Goal: Task Accomplishment & Management: Manage account settings

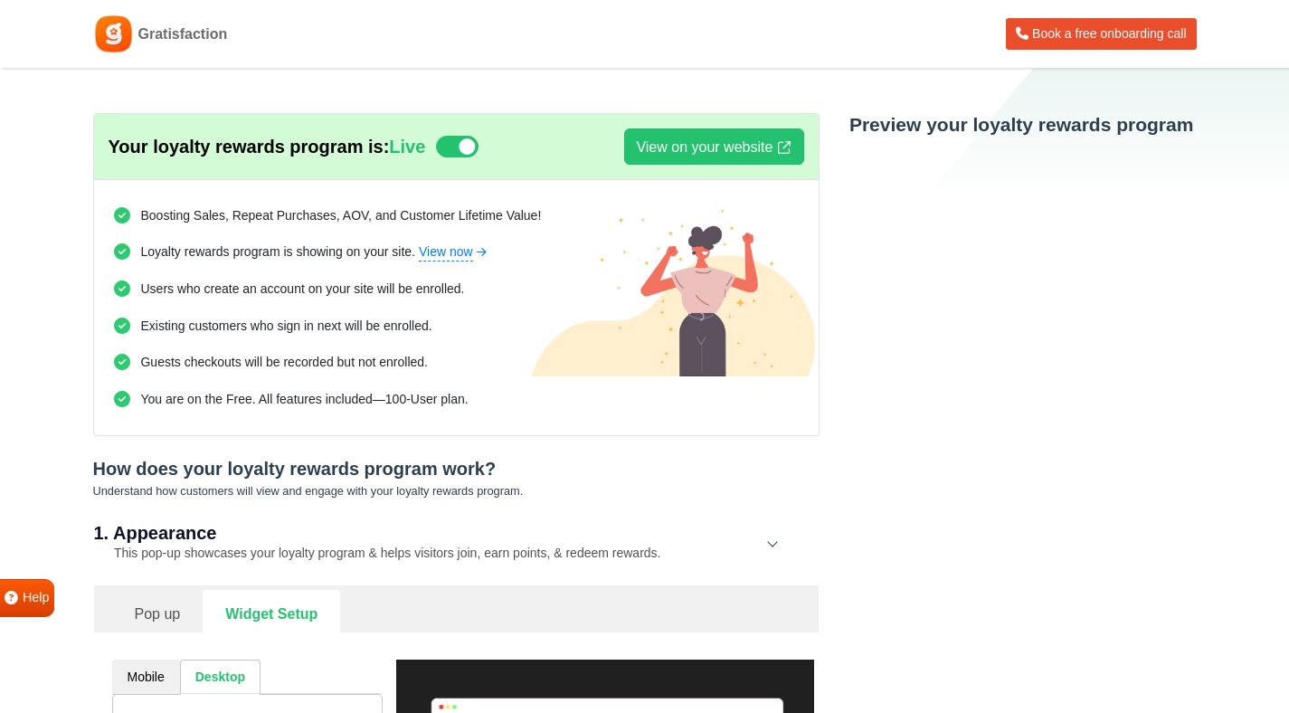
select select "left-side-drawer"
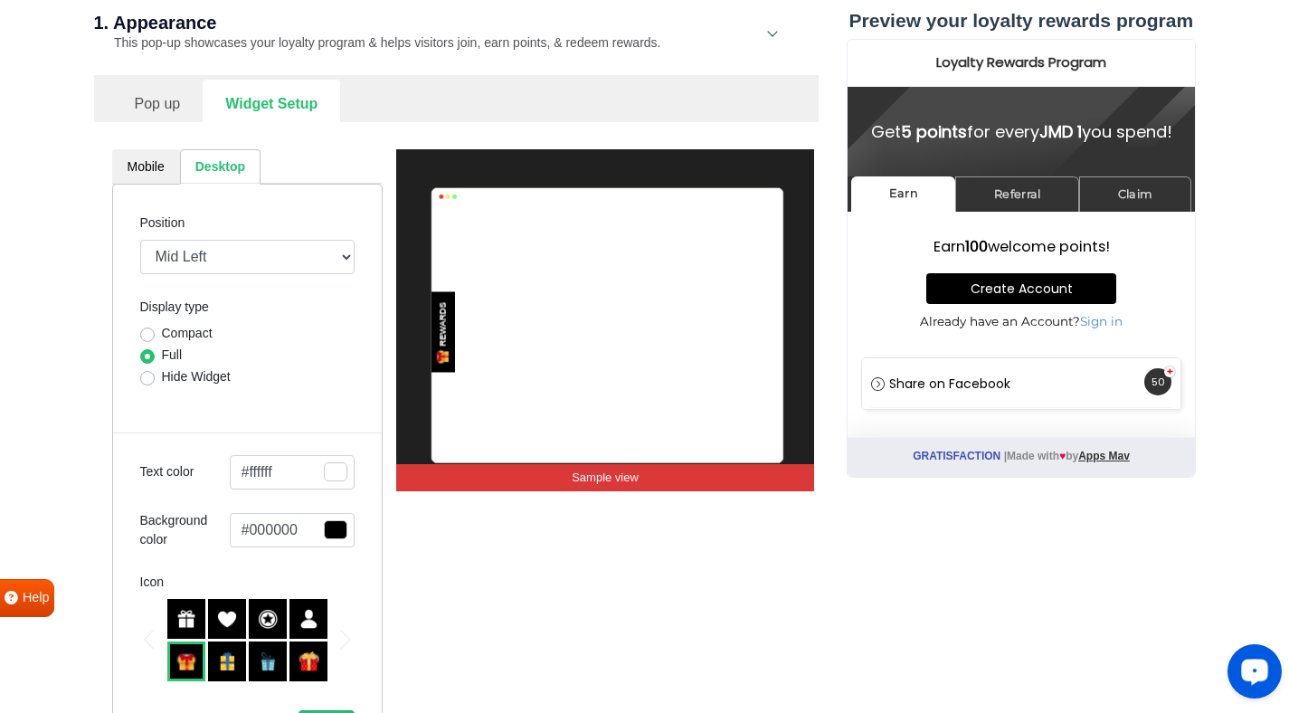
scroll to position [508, 0]
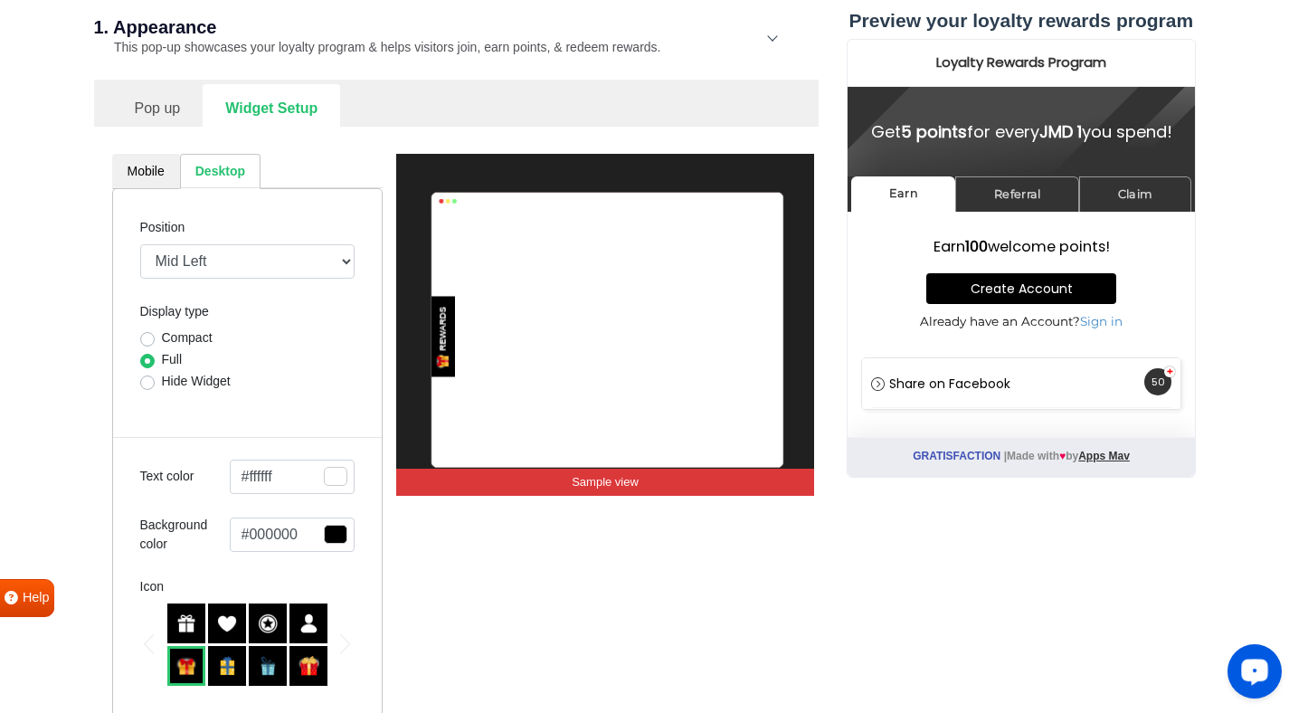
drag, startPoint x: 1302, startPoint y: 90, endPoint x: 1301, endPoint y: 187, distance: 96.8
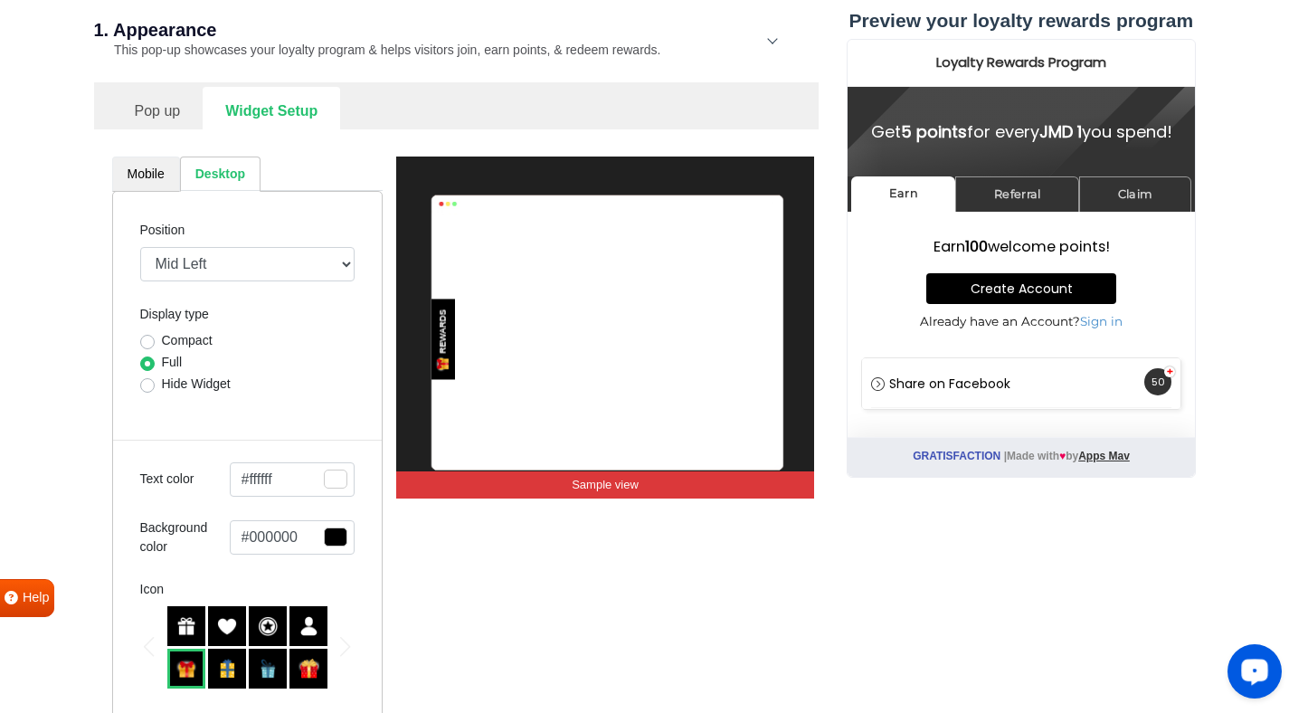
click at [140, 175] on link "Mobile" at bounding box center [146, 174] width 68 height 35
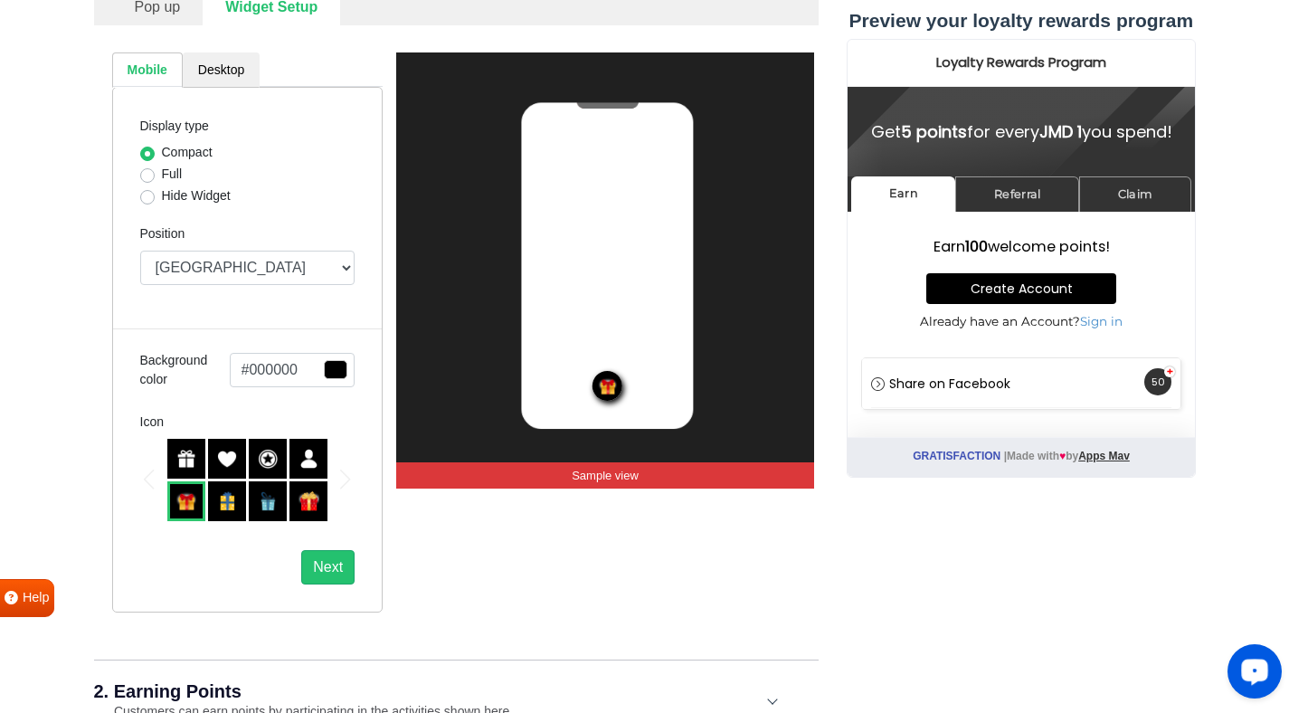
scroll to position [611, 0]
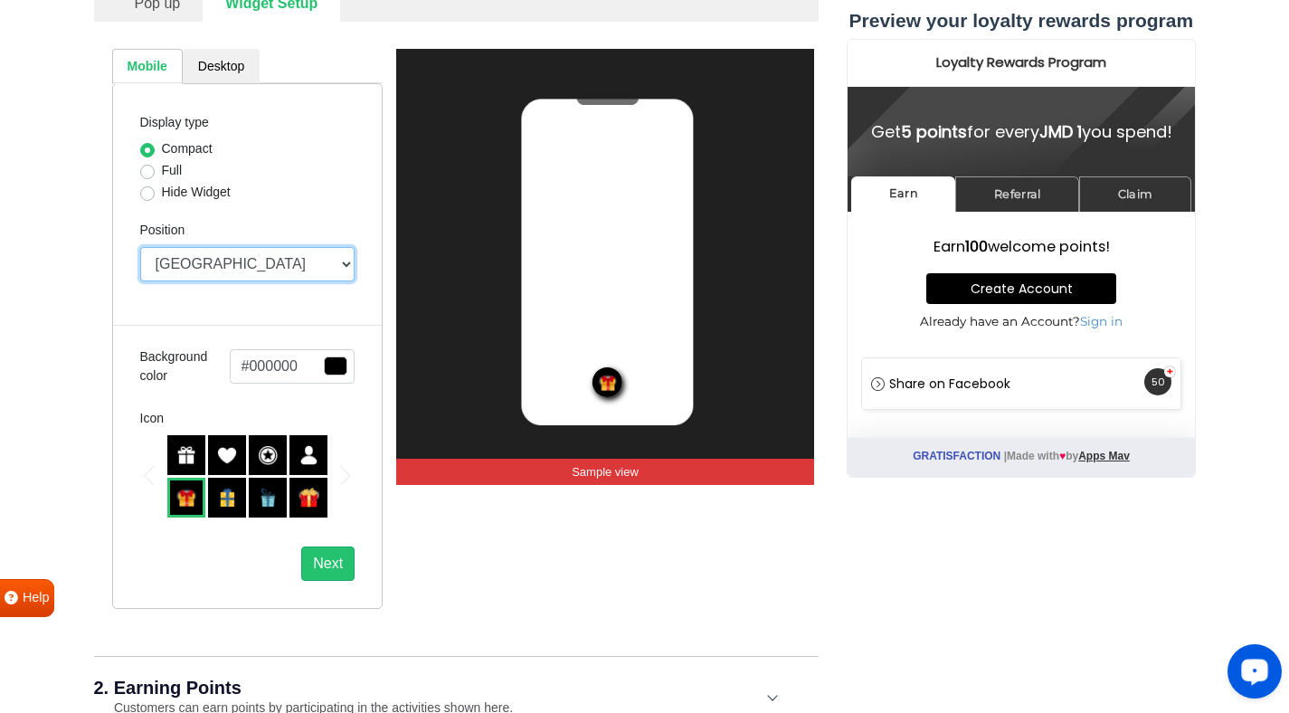
click at [273, 257] on select "Top Right Top Left Top Center Bottom Right Bottom Left Bottom Center" at bounding box center [247, 264] width 215 height 34
click at [140, 247] on select "Top Right Top Left Top Center Bottom Right Bottom Left Bottom Center" at bounding box center [247, 264] width 215 height 34
click at [273, 257] on select "Top Right Top Left Top Center Bottom Right Bottom Left Bottom Center" at bounding box center [247, 264] width 215 height 34
click at [140, 247] on select "Top Right Top Left Top Center Bottom Right Bottom Left Bottom Center" at bounding box center [247, 264] width 215 height 34
click at [278, 265] on select "Top Right Top Left Top Center Bottom Right Bottom Left Bottom Center" at bounding box center [247, 264] width 215 height 34
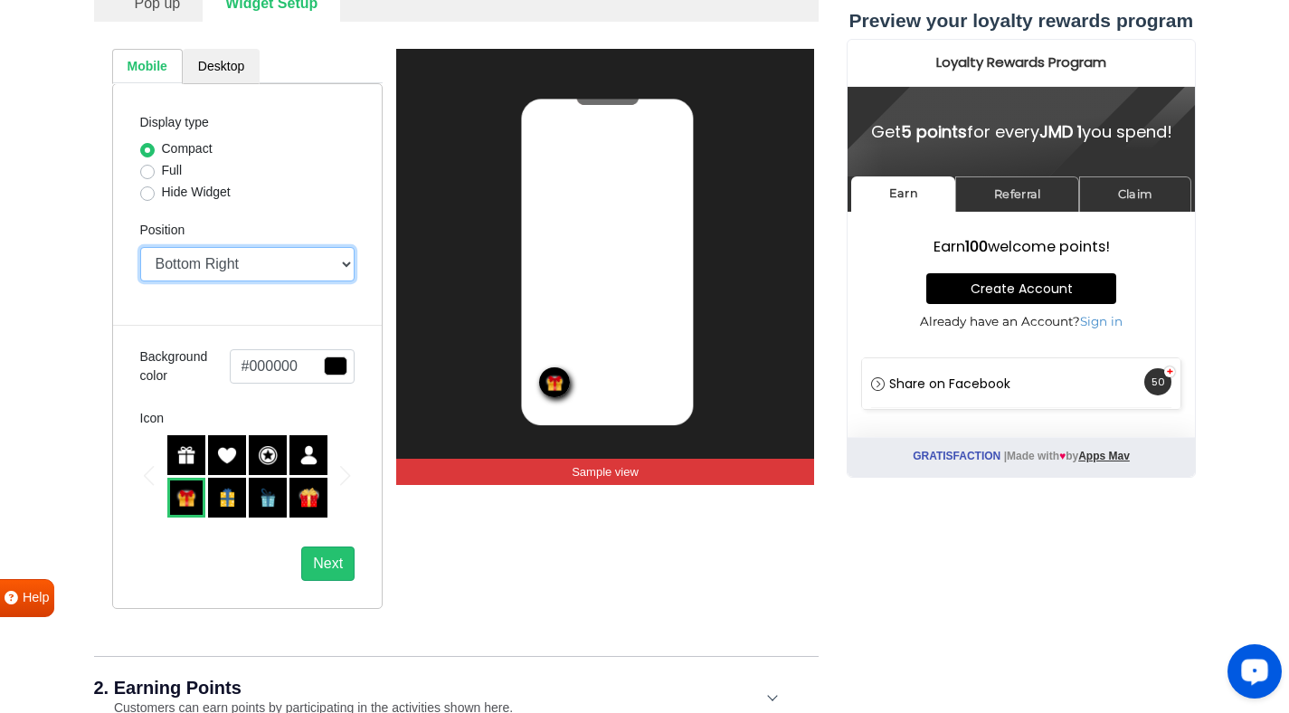
click at [140, 247] on select "Top Right Top Left Top Center Bottom Right Bottom Left Bottom Center" at bounding box center [247, 264] width 215 height 34
click at [272, 272] on select "Top Right Top Left Top Center Bottom Right Bottom Left Bottom Center" at bounding box center [247, 264] width 215 height 34
click at [140, 247] on select "Top Right Top Left Top Center Bottom Right Bottom Left Bottom Center" at bounding box center [247, 264] width 215 height 34
click at [272, 272] on select "Top Right Top Left Top Center Bottom Right Bottom Left Bottom Center" at bounding box center [247, 264] width 215 height 34
click at [140, 247] on select "Top Right Top Left Top Center Bottom Right Bottom Left Bottom Center" at bounding box center [247, 264] width 215 height 34
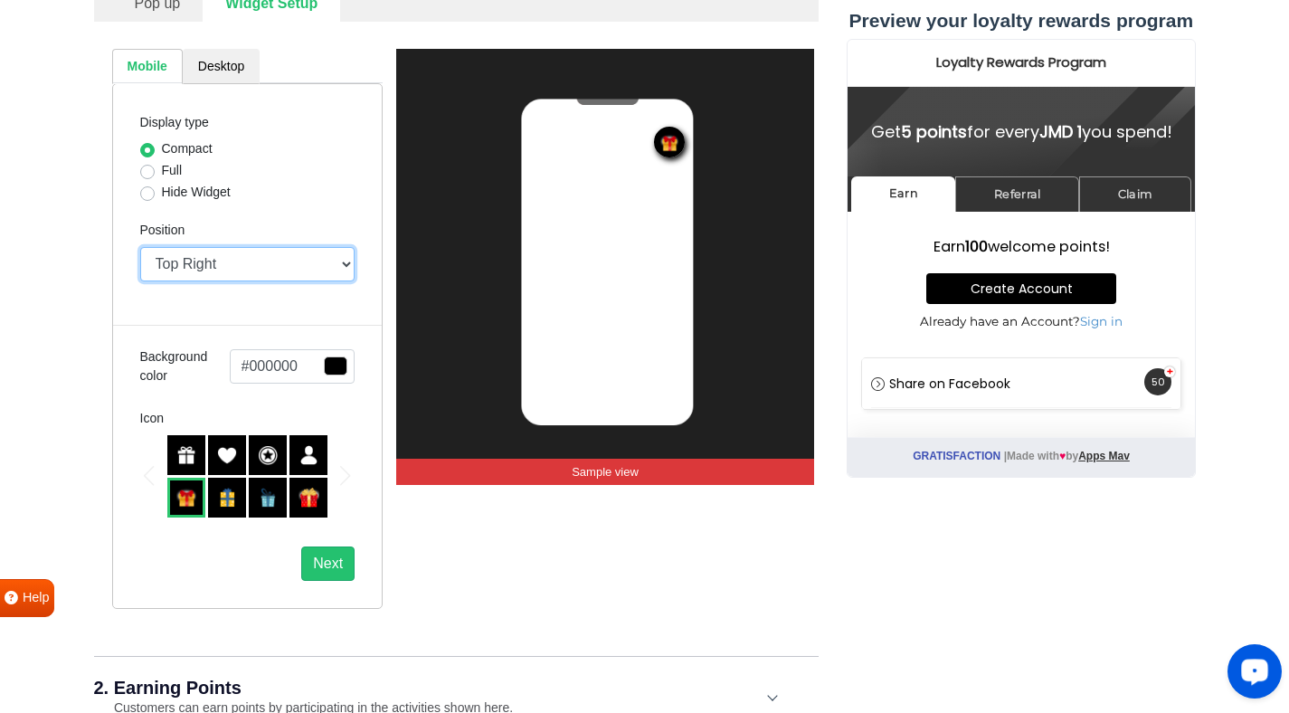
click at [269, 274] on select "Top Right Top Left Top Center Bottom Right Bottom Left Bottom Center" at bounding box center [247, 264] width 215 height 34
click at [140, 247] on select "Top Right Top Left Top Center Bottom Right Bottom Left Bottom Center" at bounding box center [247, 264] width 215 height 34
click at [255, 269] on select "Top Right Top Left Top Center Bottom Right Bottom Left Bottom Center" at bounding box center [247, 264] width 215 height 34
select select "mid"
click at [140, 247] on select "Top Right Top Left Top Center Bottom Right Bottom Left Bottom Center" at bounding box center [247, 264] width 215 height 34
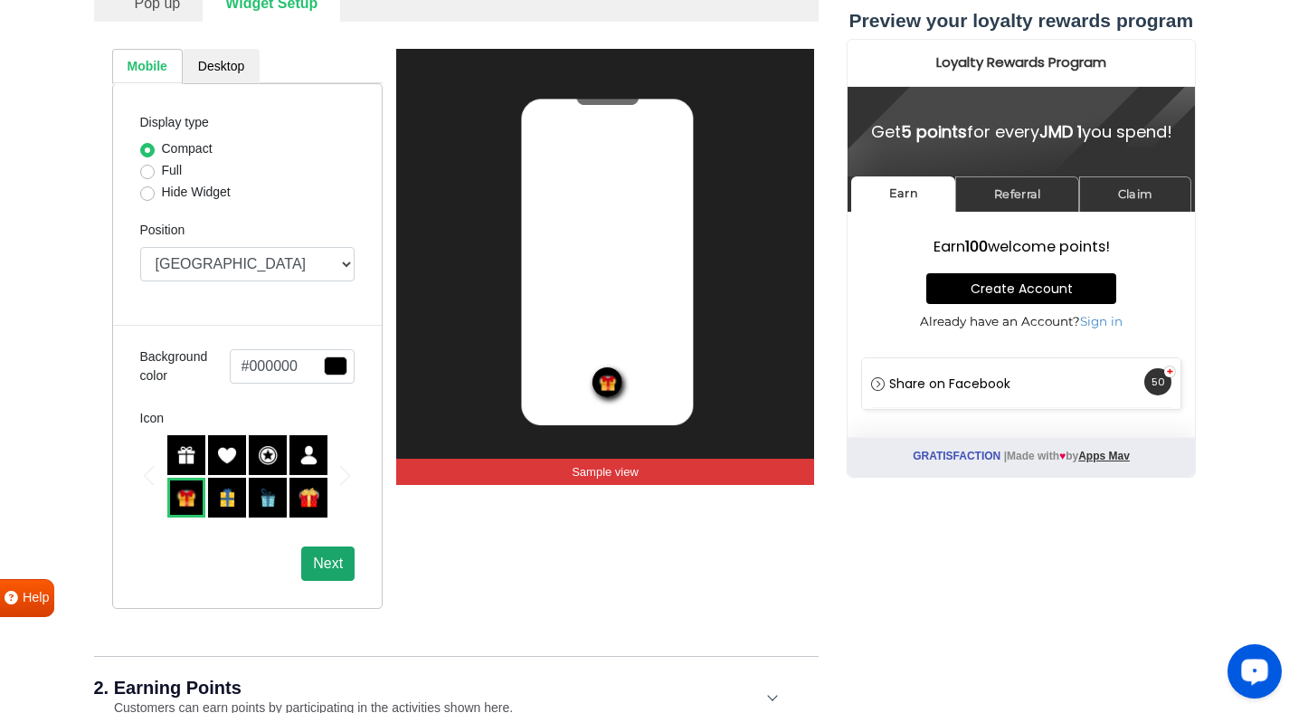
click at [337, 560] on button "Next" at bounding box center [327, 563] width 53 height 34
select select "left-side-drawer"
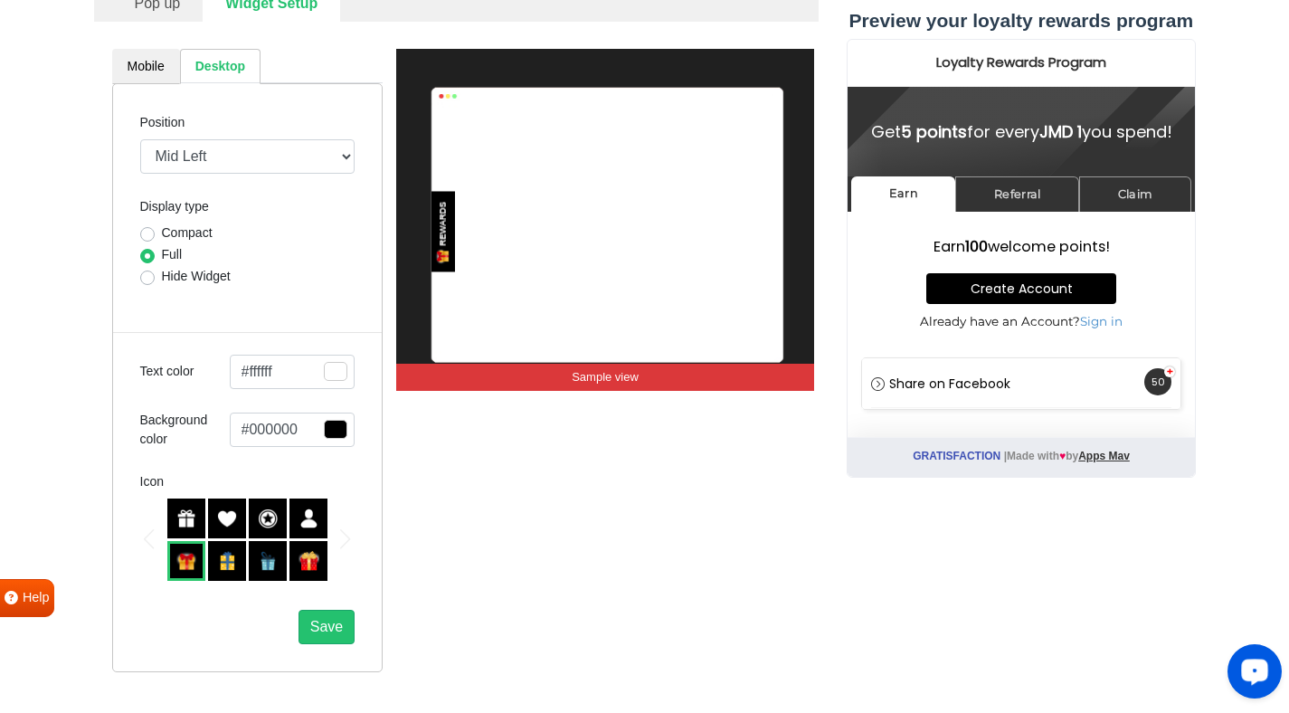
click at [310, 606] on div "Save" at bounding box center [247, 619] width 215 height 49
click at [318, 627] on span "Save" at bounding box center [326, 626] width 33 height 15
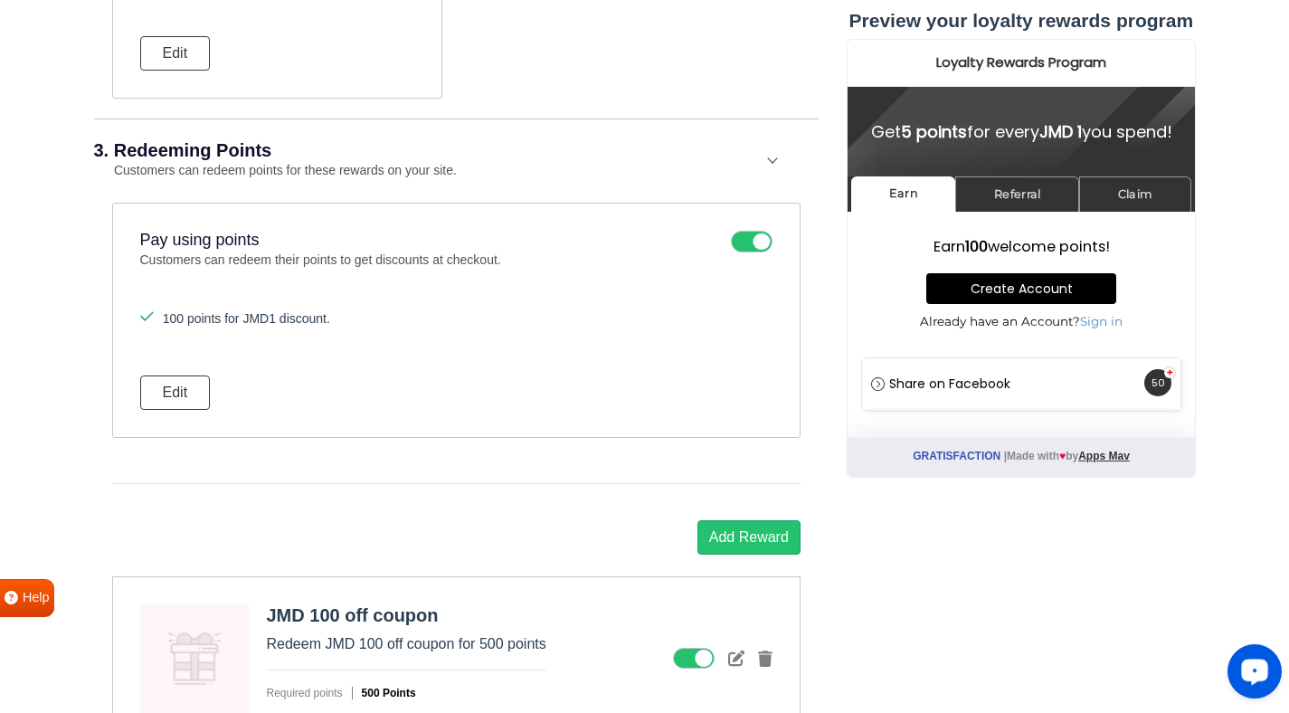
drag, startPoint x: 1302, startPoint y: 237, endPoint x: 1302, endPoint y: 572, distance: 334.8
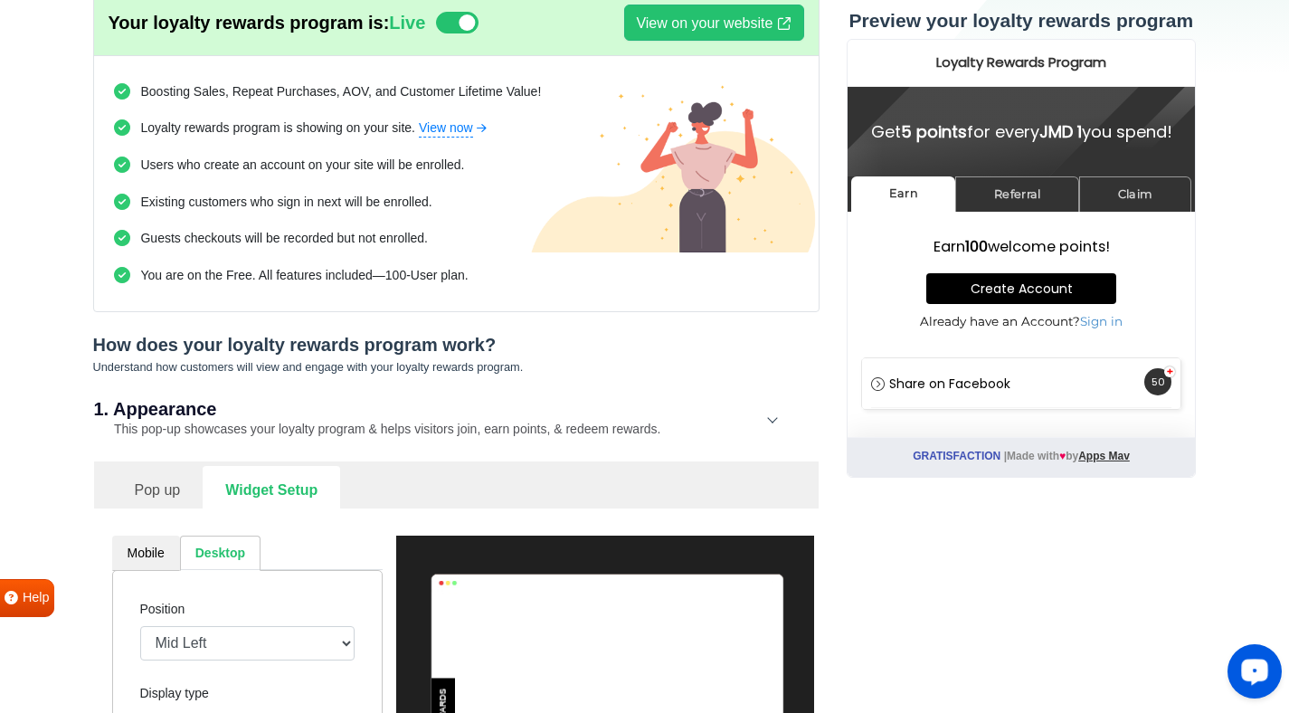
scroll to position [121, 0]
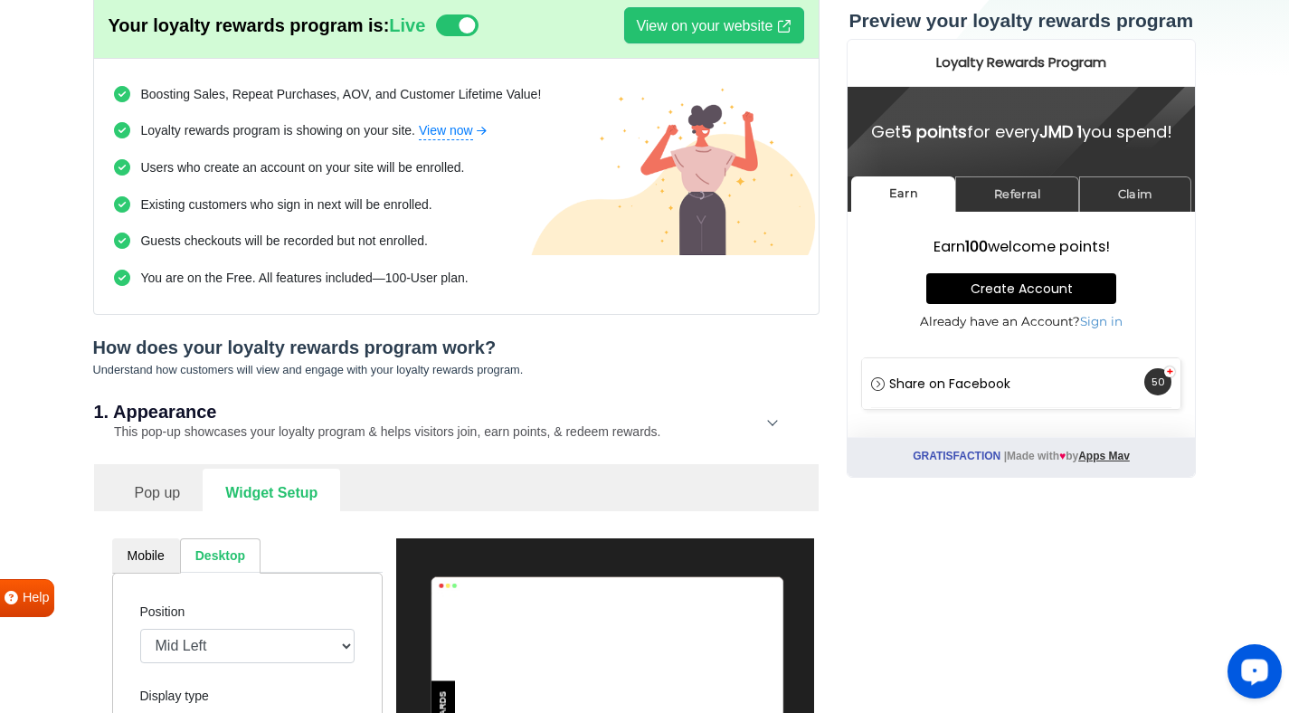
drag, startPoint x: 1302, startPoint y: 525, endPoint x: 1301, endPoint y: 105, distance: 419.8
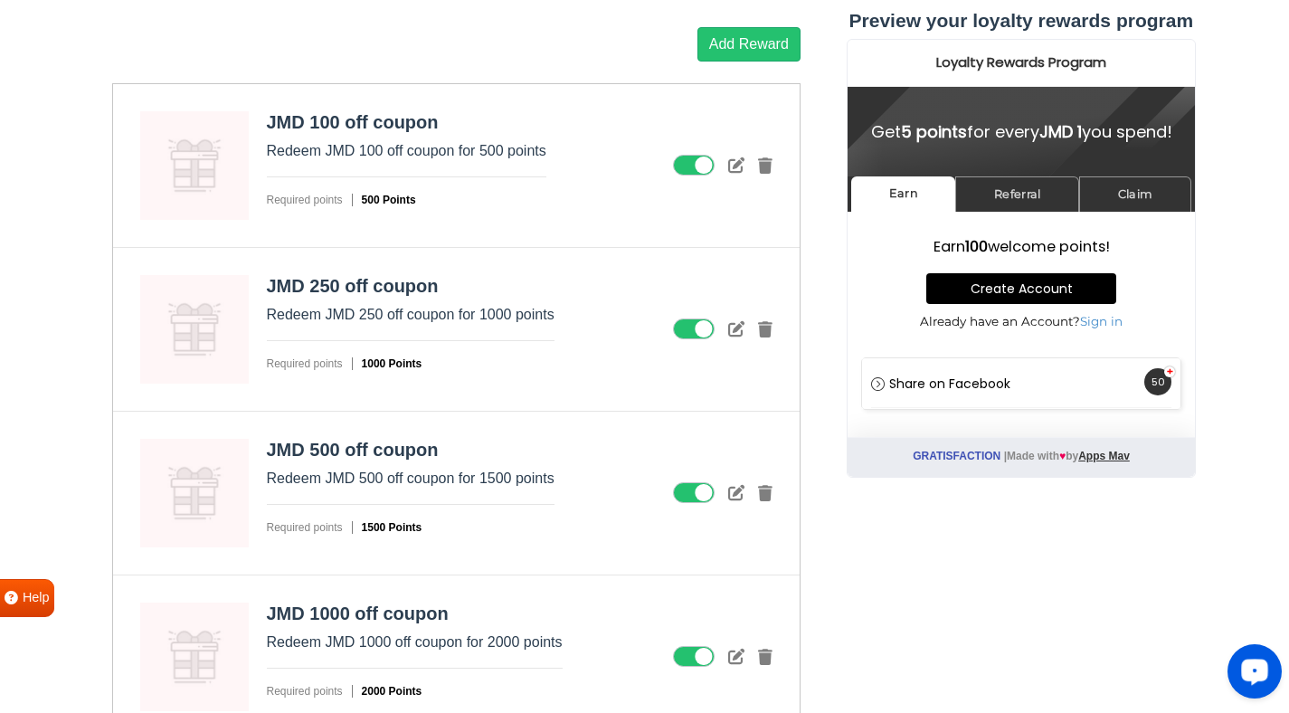
scroll to position [3016, 0]
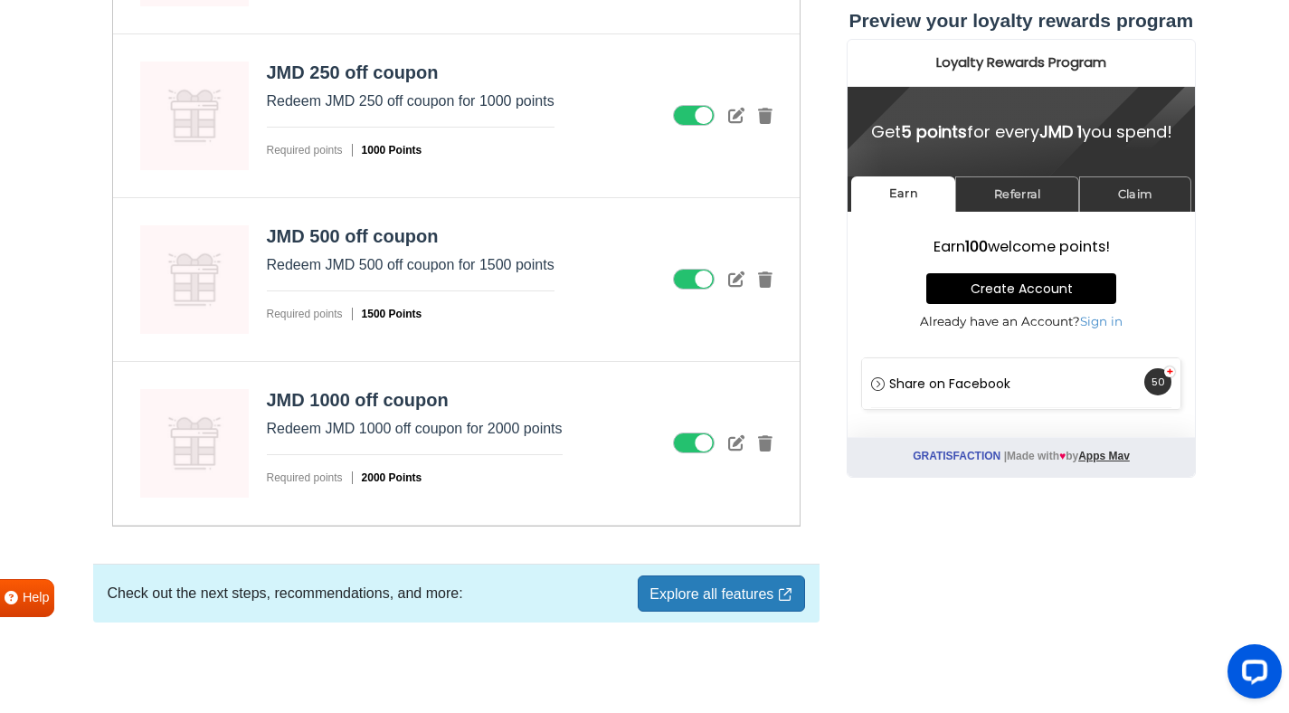
click at [721, 601] on link "Explore all features" at bounding box center [721, 593] width 166 height 36
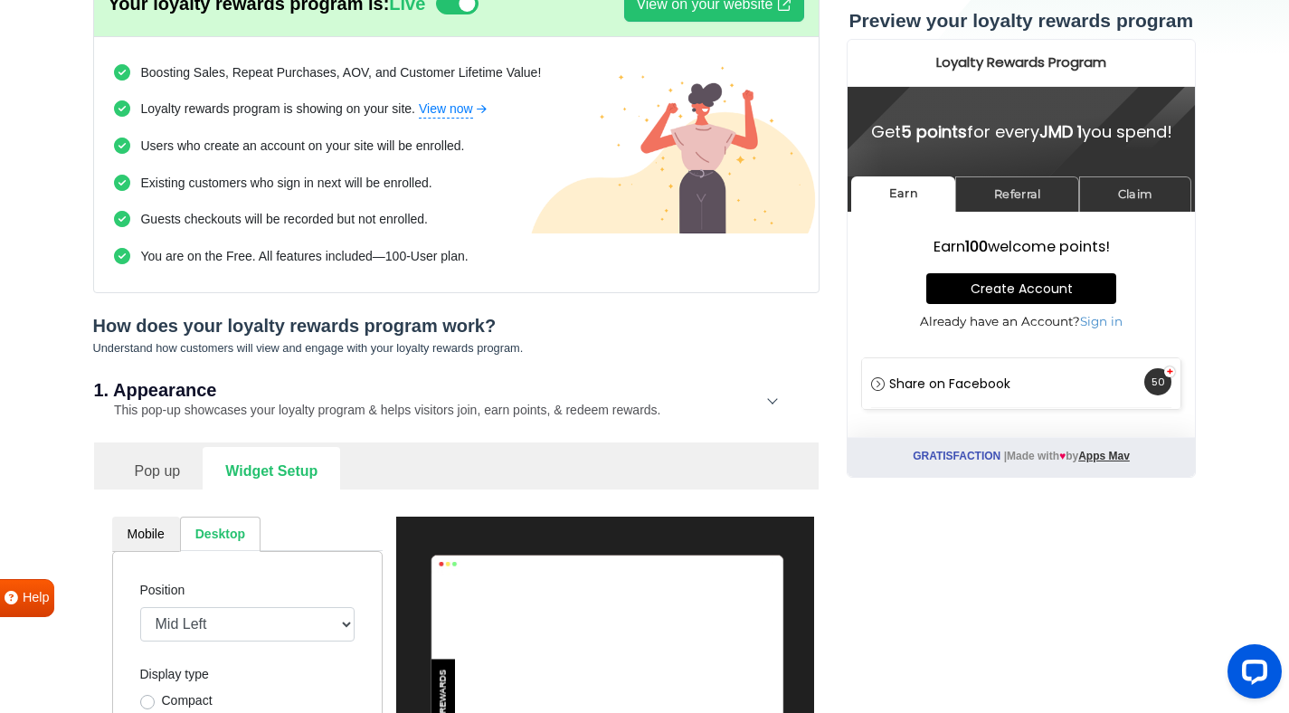
scroll to position [0, 0]
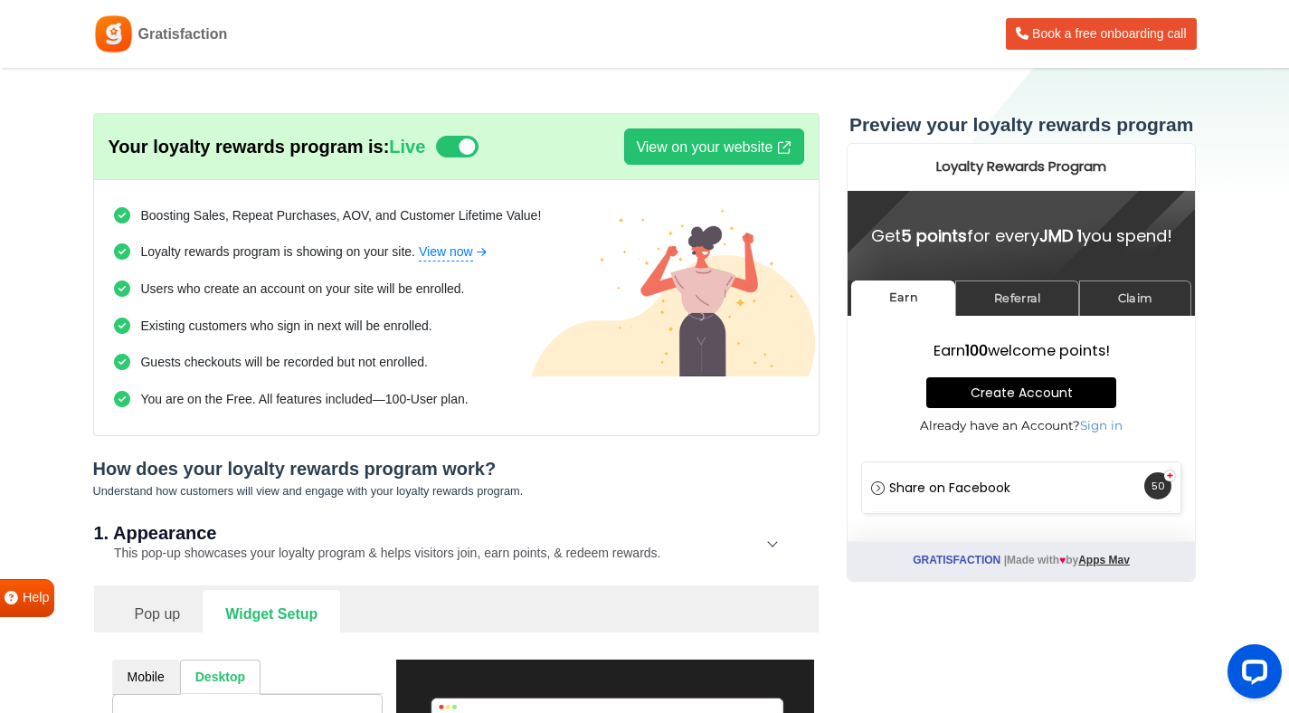
click at [450, 148] on icon at bounding box center [457, 147] width 42 height 22
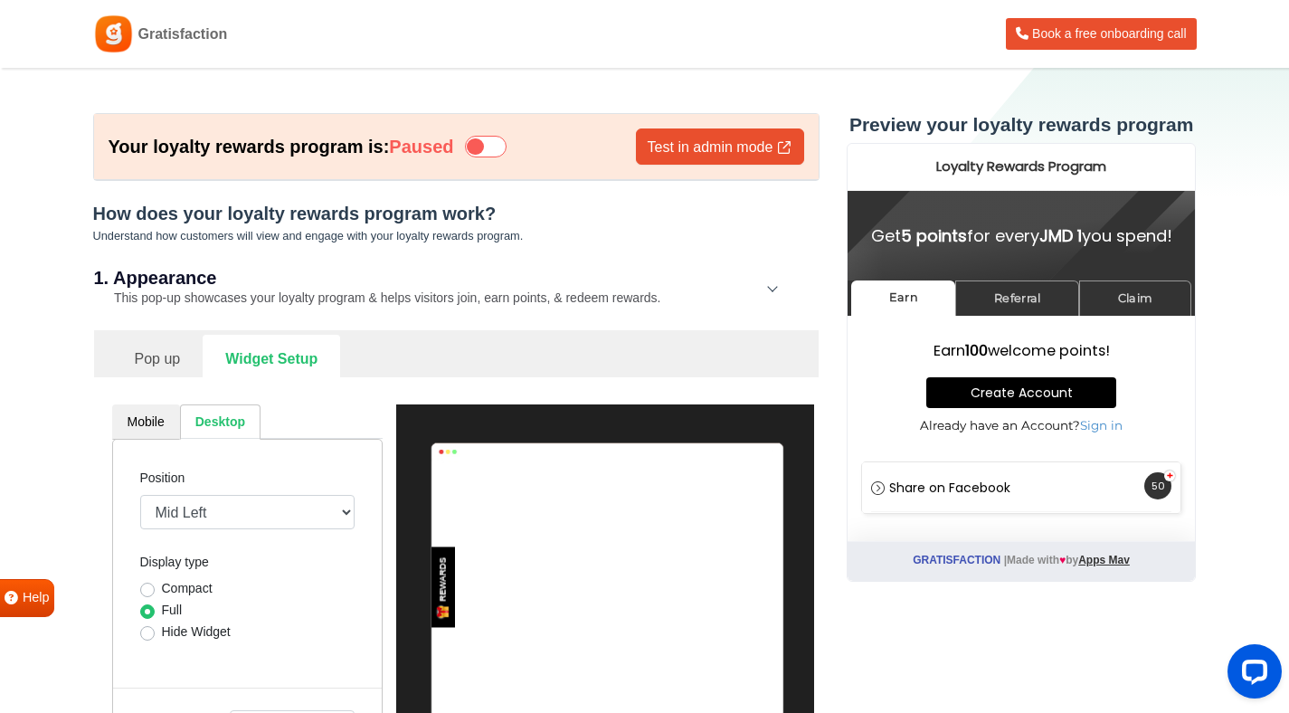
click at [472, 150] on icon at bounding box center [486, 147] width 42 height 22
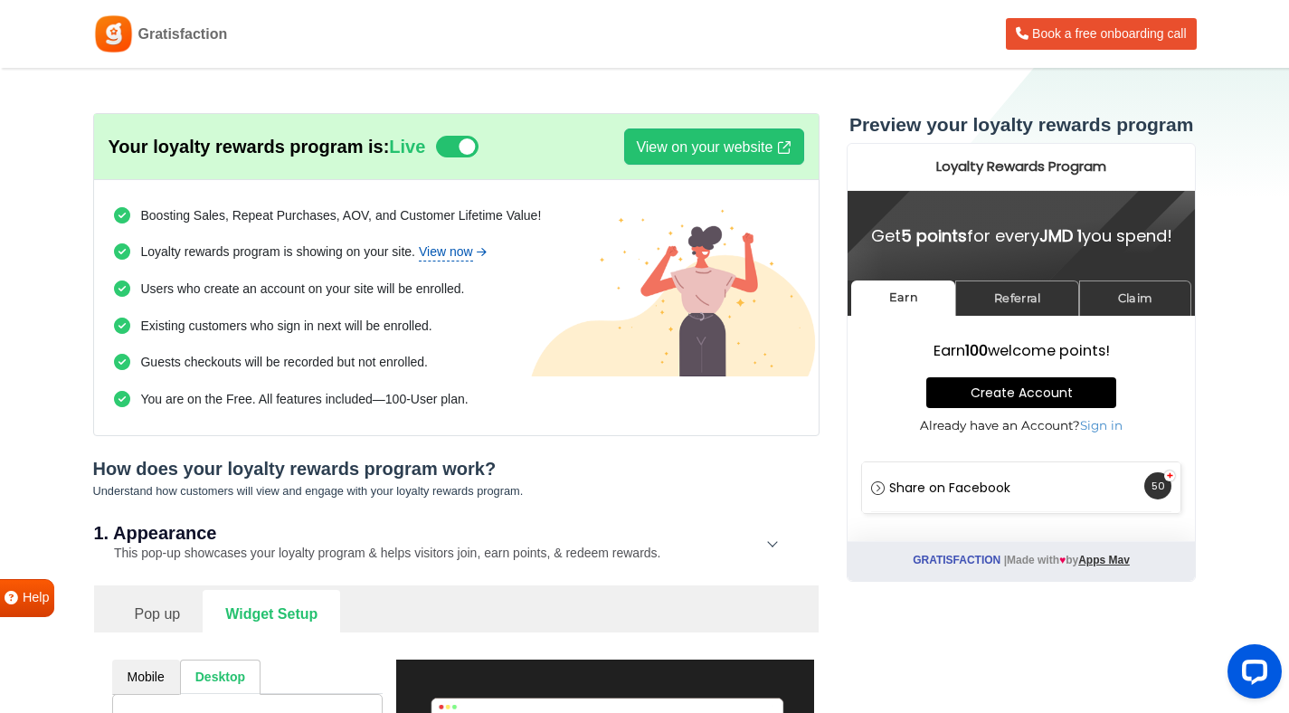
click at [460, 253] on link "View now" at bounding box center [454, 251] width 70 height 19
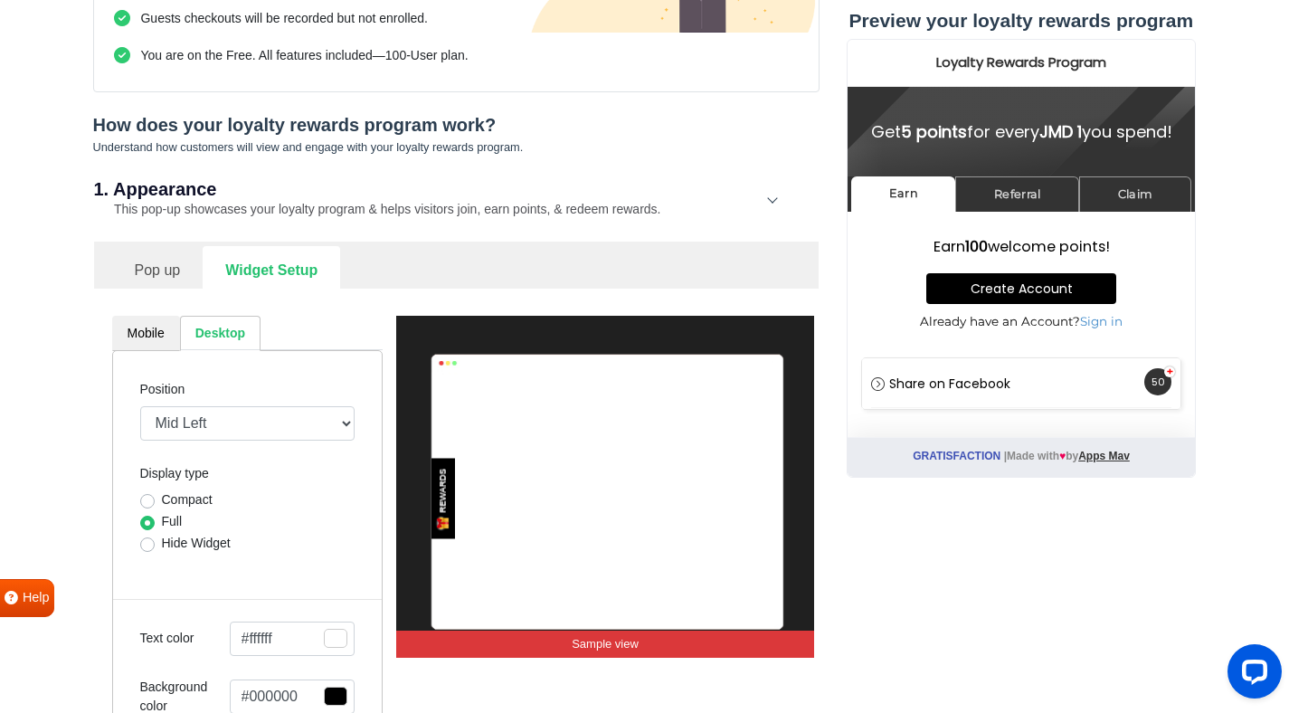
scroll to position [337, 0]
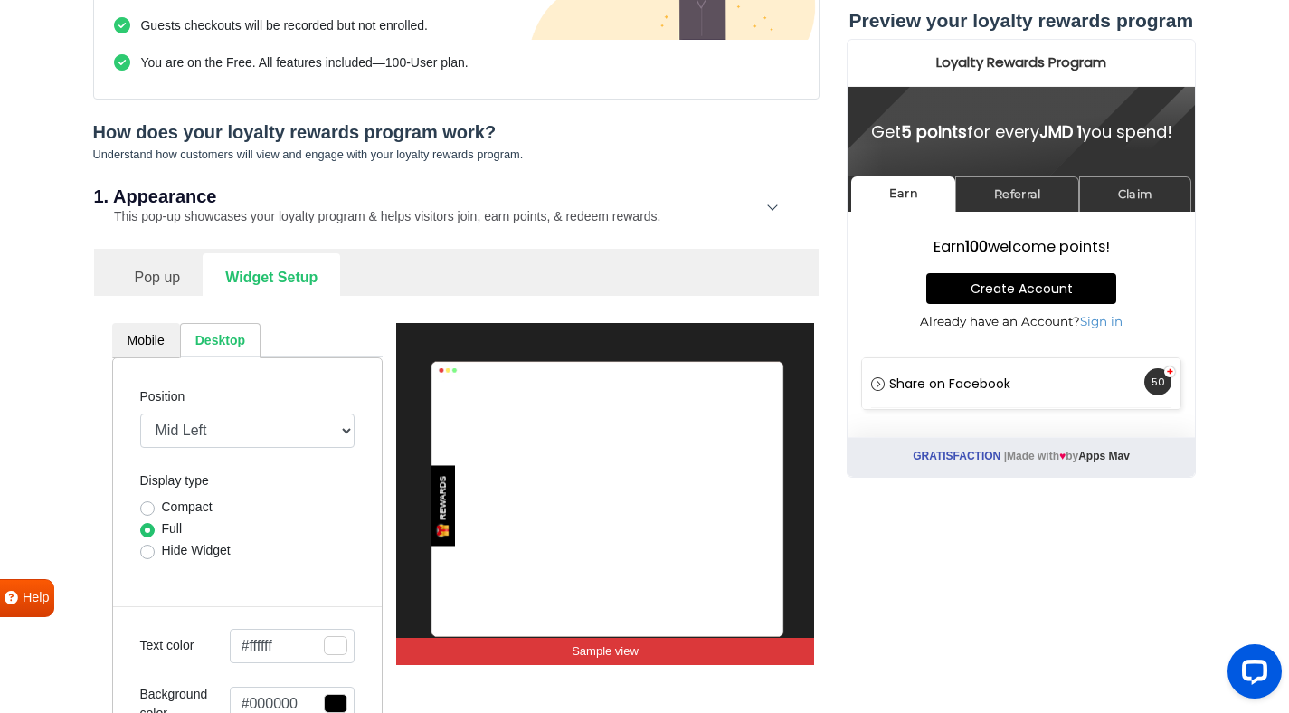
click at [169, 281] on link "Pop up" at bounding box center [157, 275] width 91 height 44
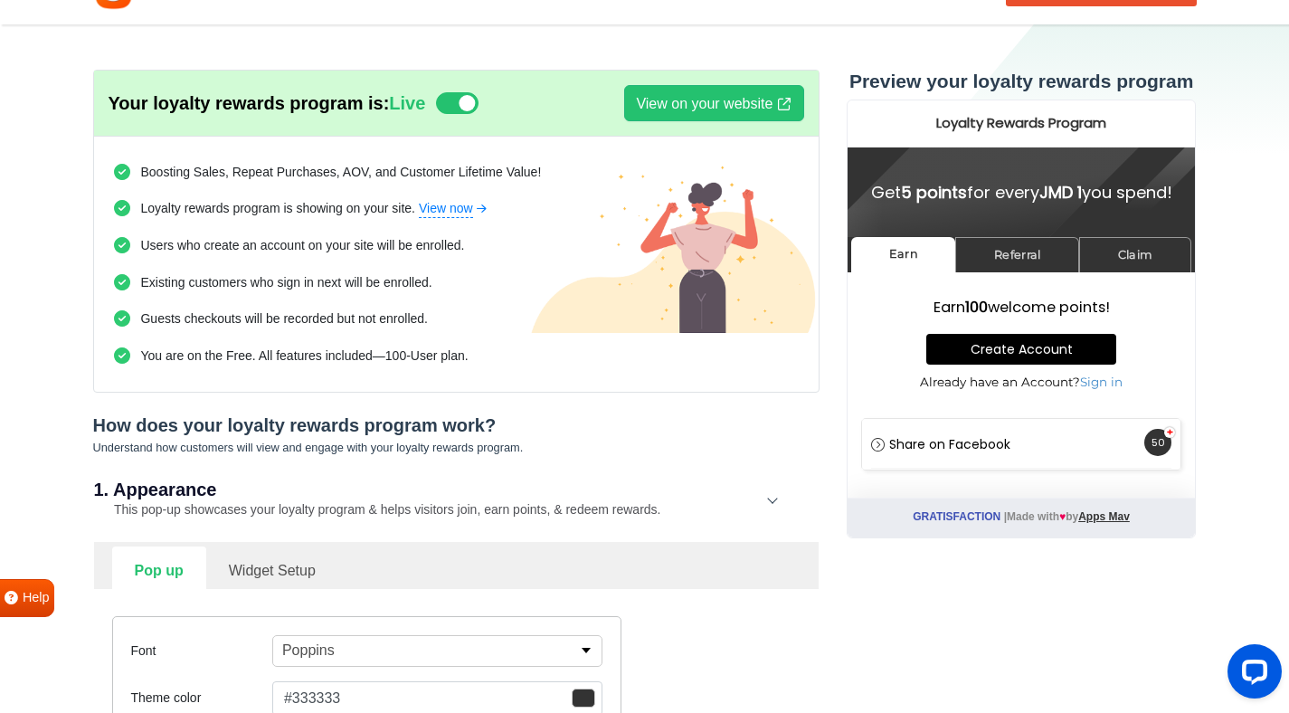
scroll to position [0, 0]
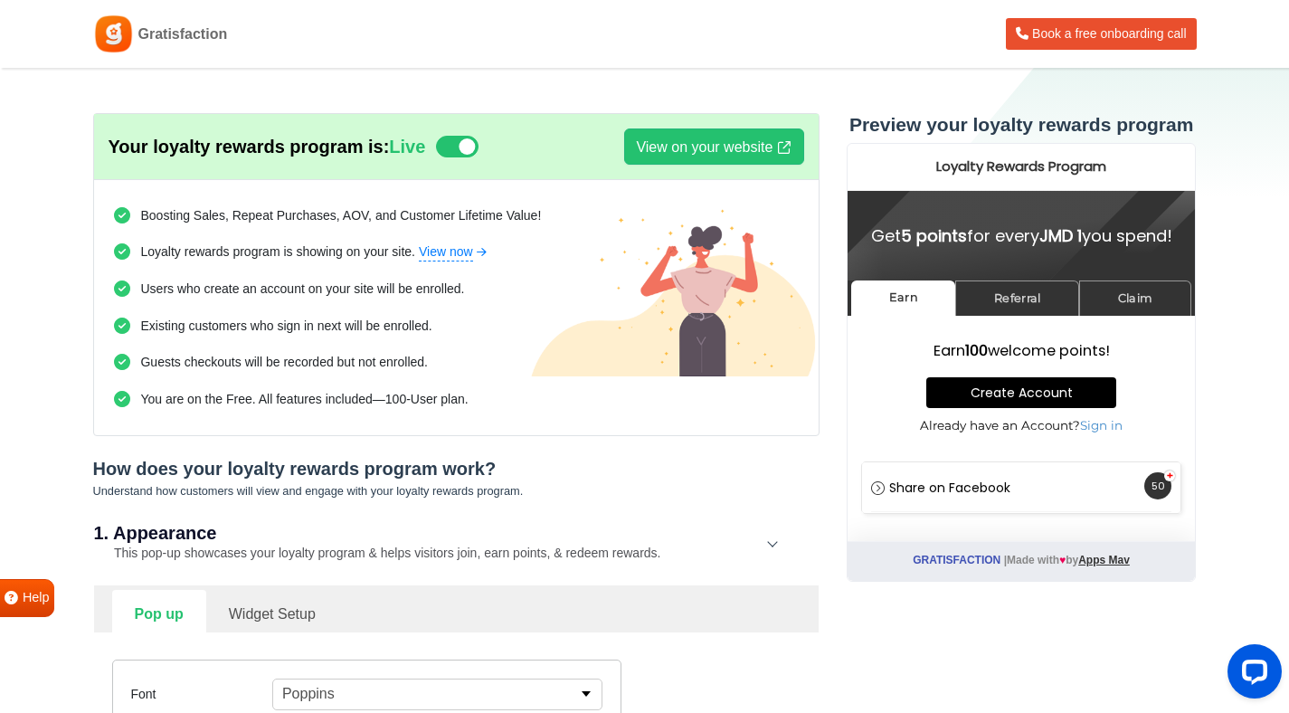
click at [109, 38] on img at bounding box center [113, 34] width 41 height 41
click at [168, 42] on span "Gratisfaction" at bounding box center [183, 35] width 90 height 22
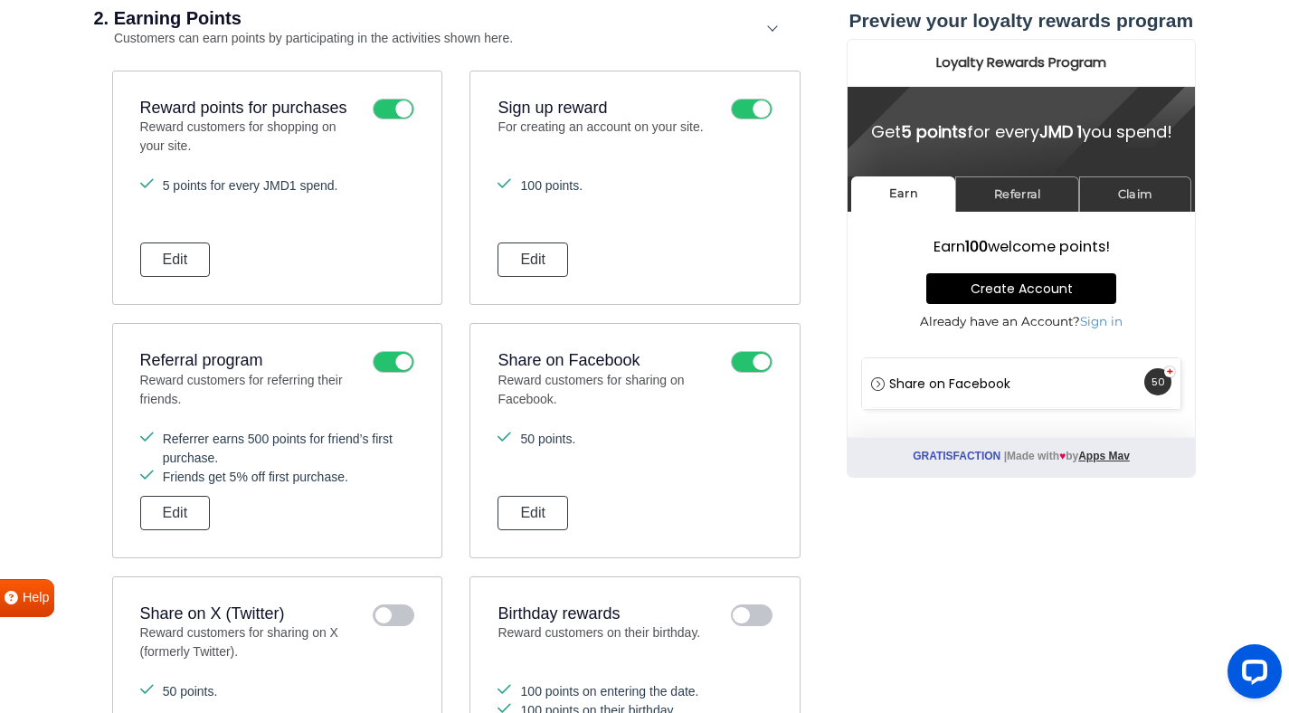
scroll to position [2622, 0]
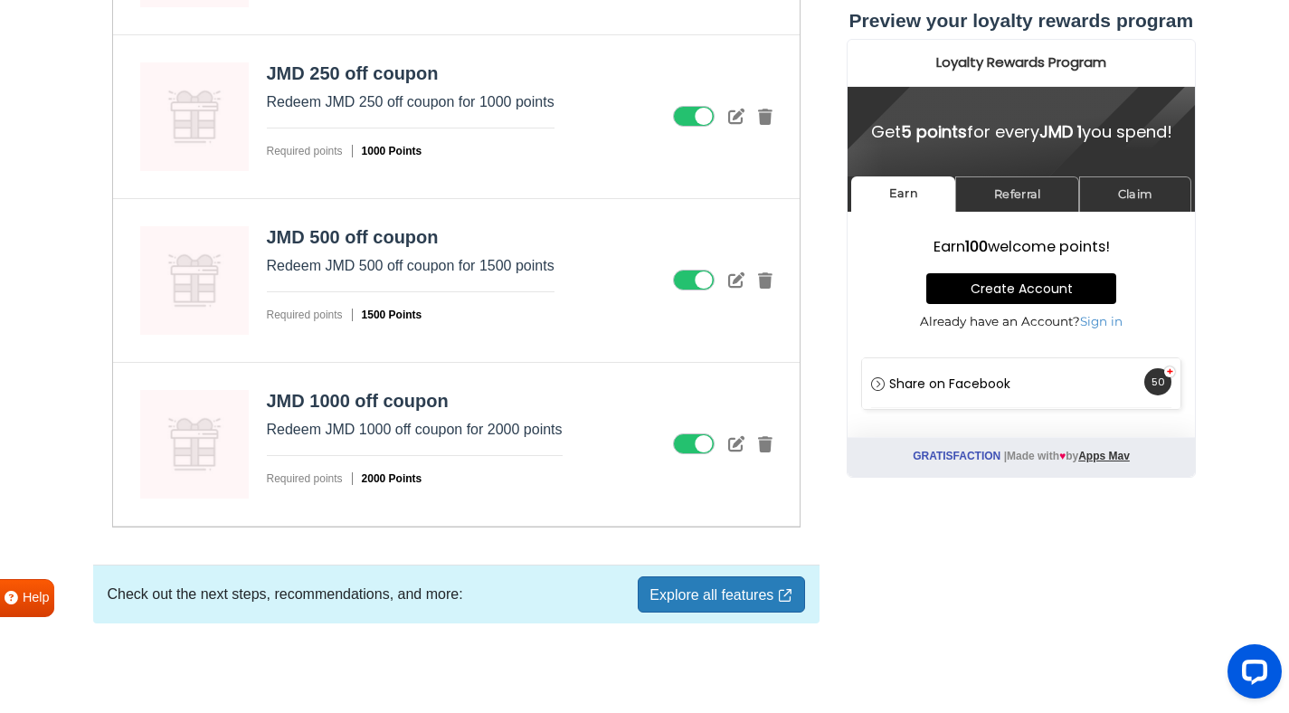
click at [700, 594] on link "Explore all features" at bounding box center [721, 594] width 166 height 36
click at [705, 587] on link "Explore all features" at bounding box center [721, 594] width 166 height 36
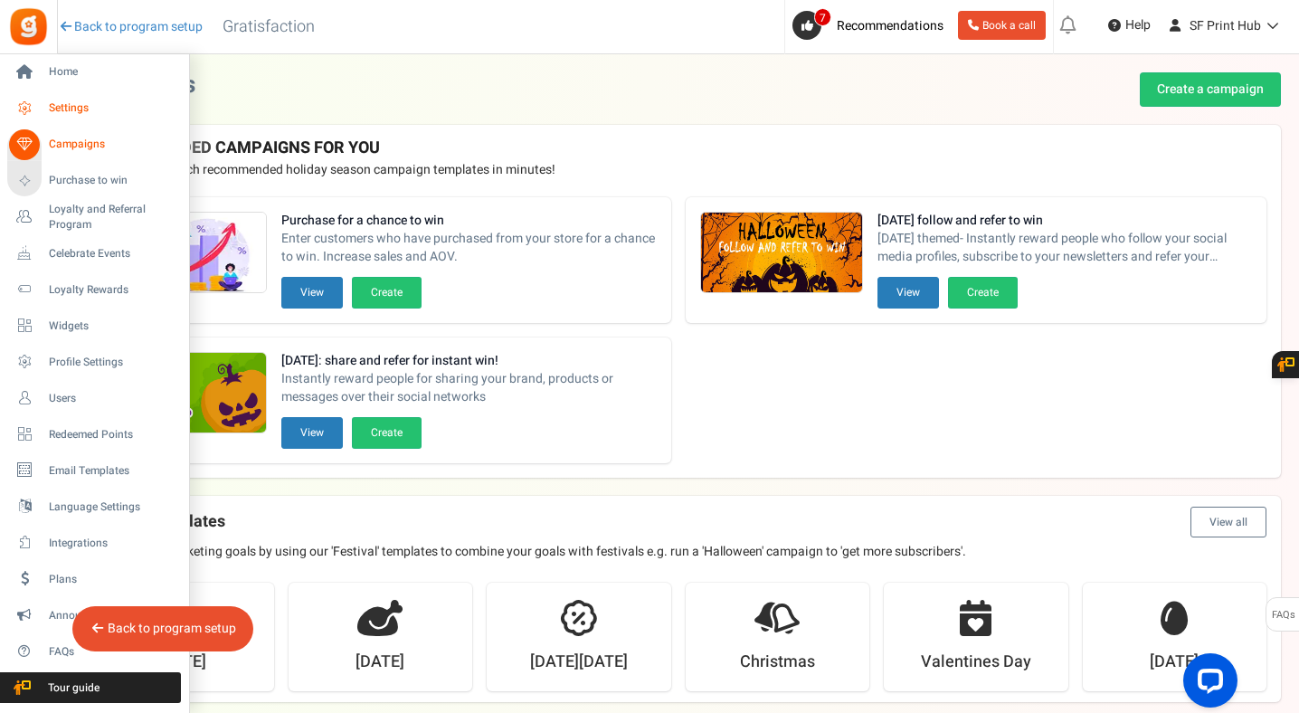
click at [83, 100] on span "Settings" at bounding box center [112, 107] width 127 height 15
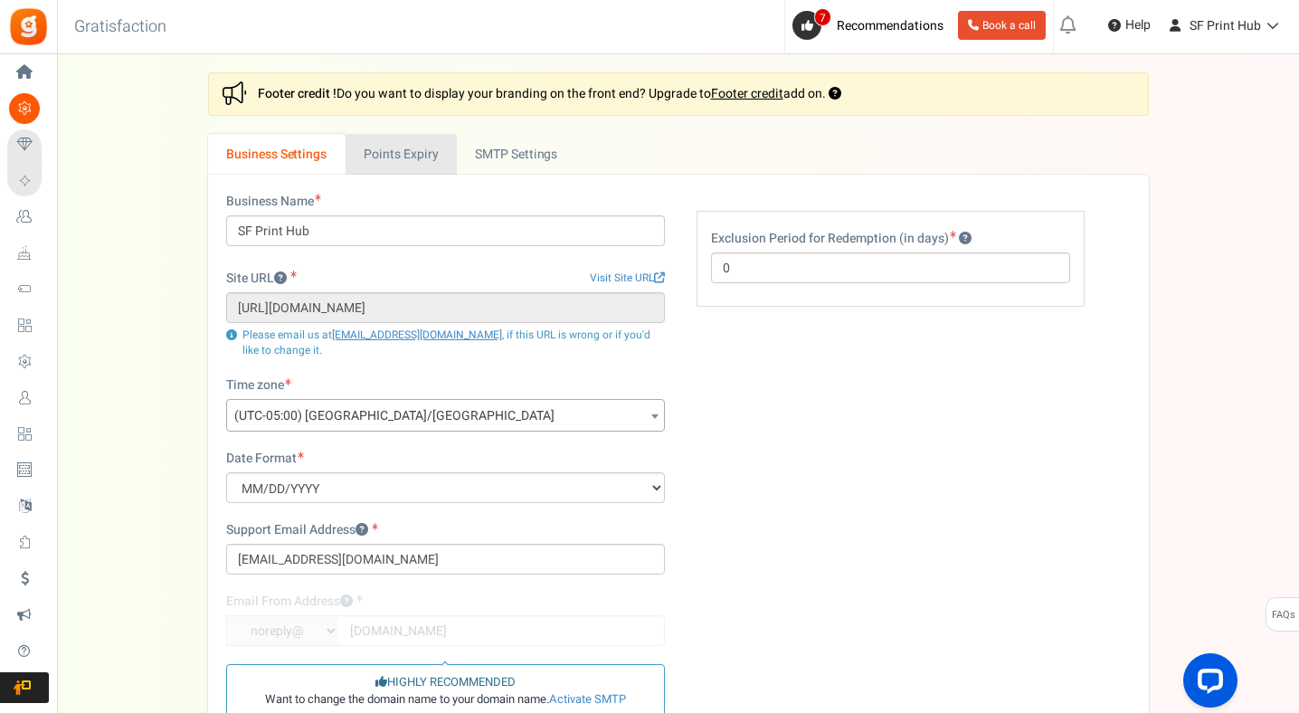
click at [414, 165] on link "Points Expiry" at bounding box center [401, 154] width 111 height 41
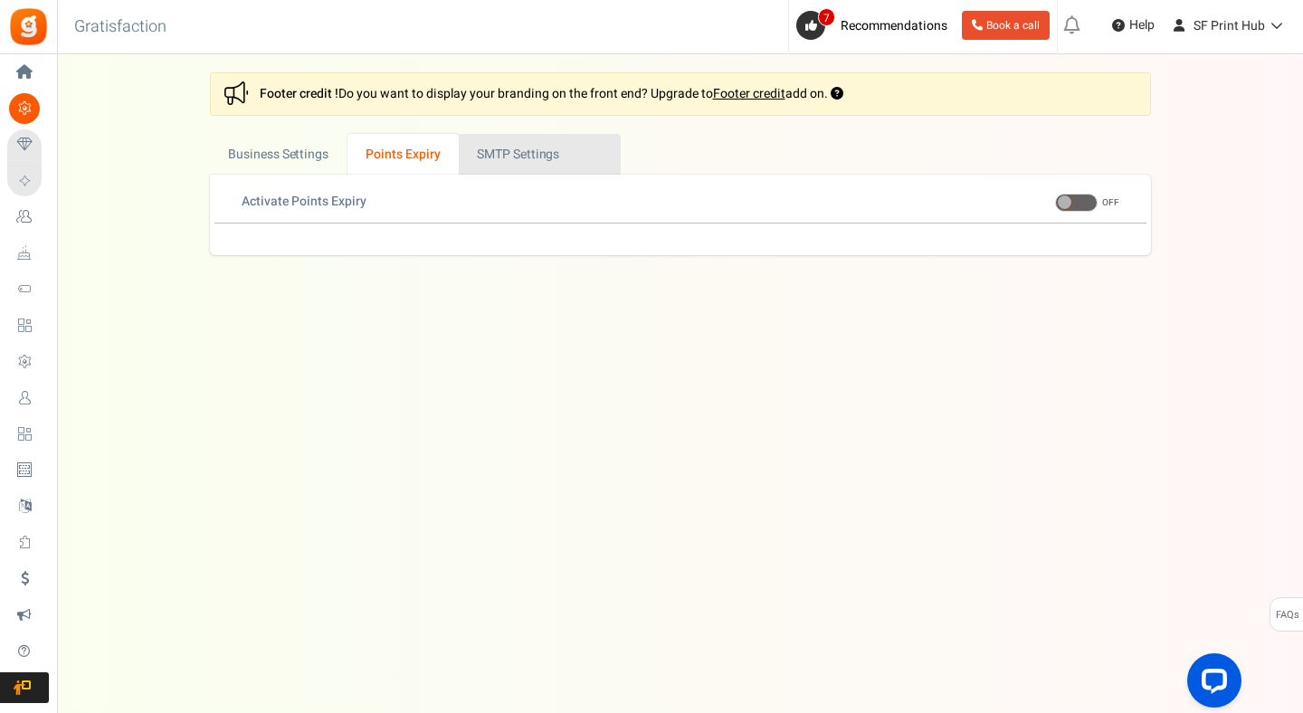
click at [529, 162] on link "Active SMTP Settings" at bounding box center [540, 154] width 162 height 41
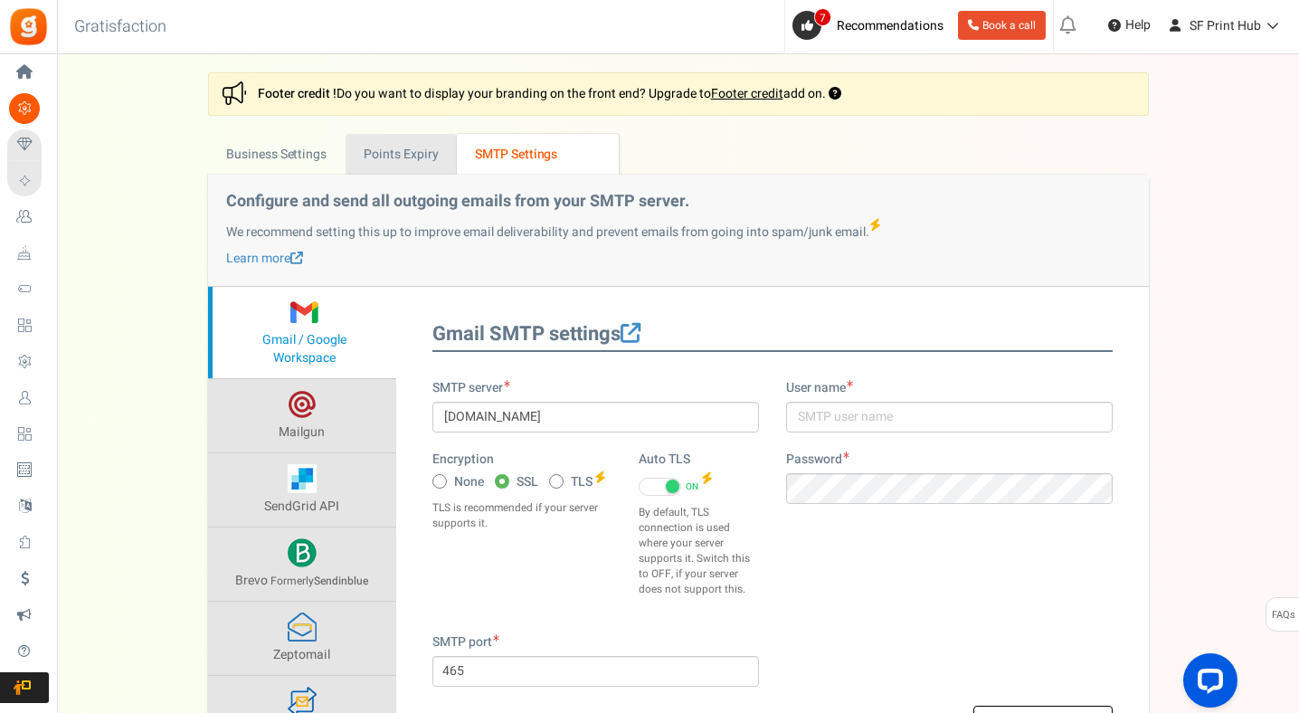
click at [347, 158] on link "Points Expiry" at bounding box center [401, 154] width 111 height 41
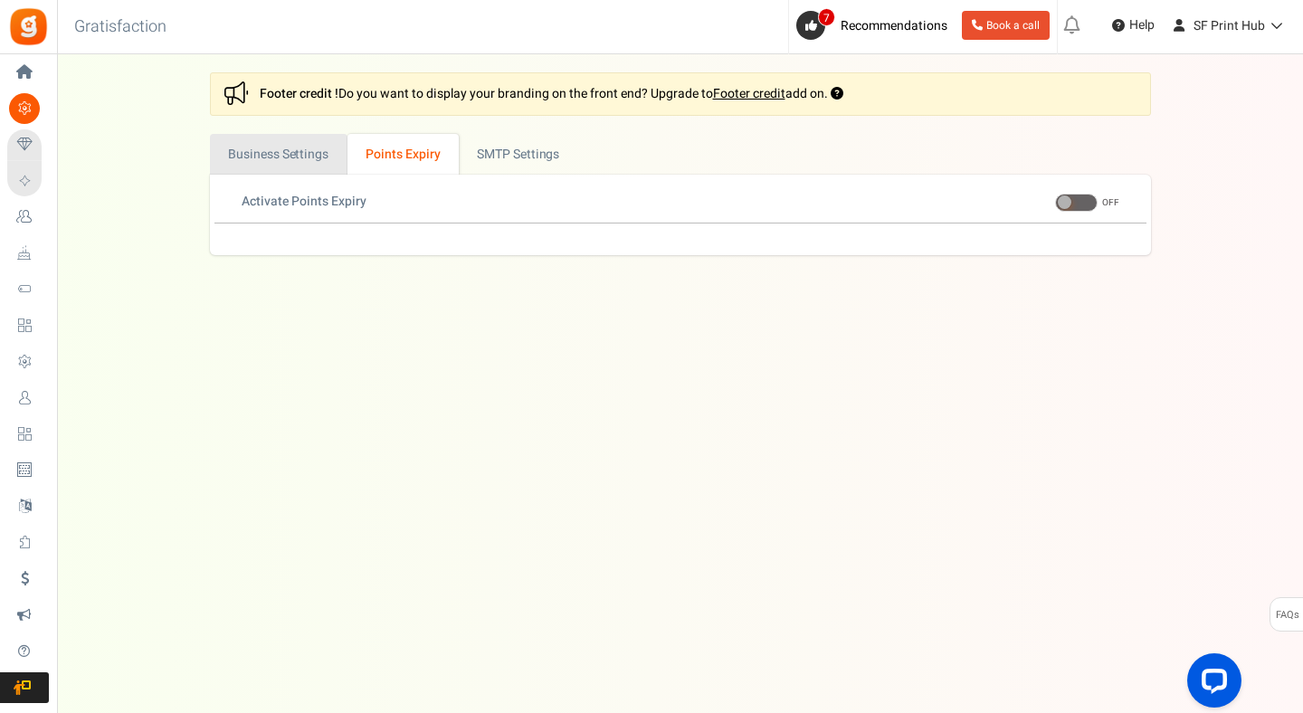
click at [276, 155] on link "Business Settings" at bounding box center [279, 154] width 138 height 41
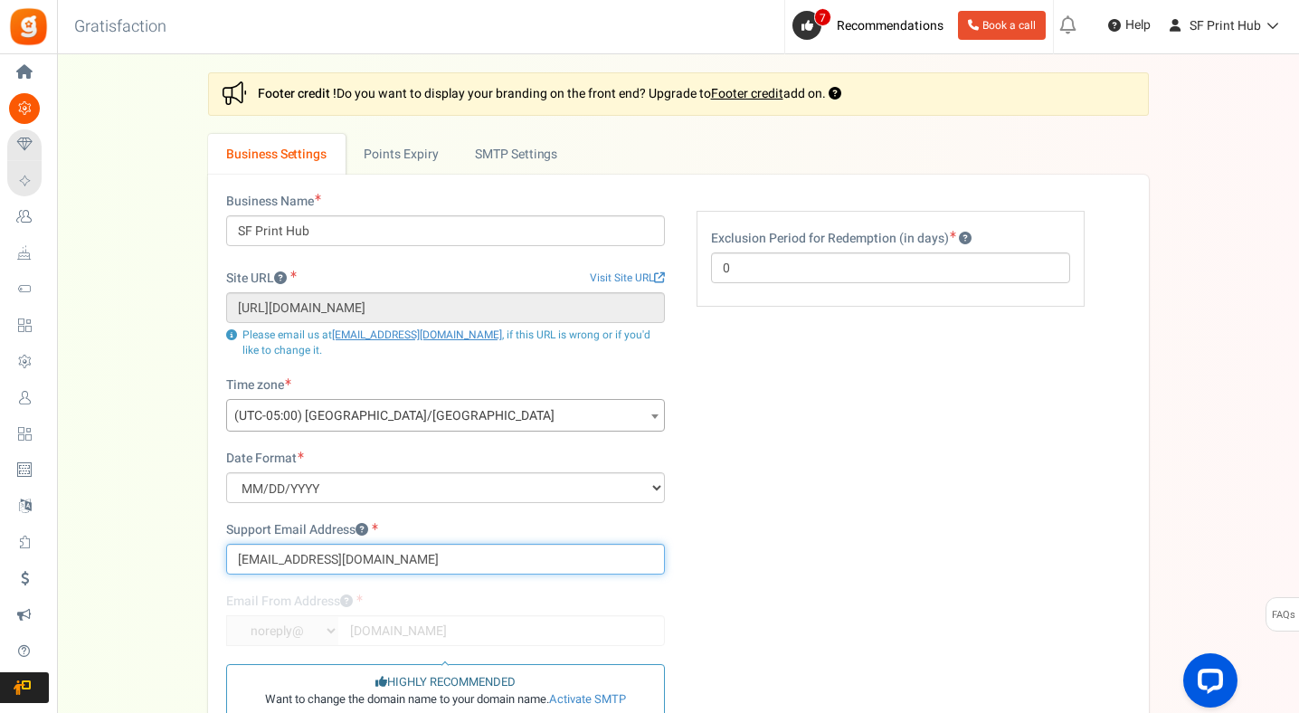
drag, startPoint x: 318, startPoint y: 560, endPoint x: 242, endPoint y: 557, distance: 77.0
click at [242, 557] on input "[EMAIL_ADDRESS][DOMAIN_NAME]" at bounding box center [445, 559] width 439 height 31
click at [319, 558] on input "[EMAIL_ADDRESS][DOMAIN_NAME]" at bounding box center [445, 559] width 439 height 31
click at [326, 558] on input "[EMAIL_ADDRESS][DOMAIN_NAME]" at bounding box center [445, 559] width 439 height 31
click at [322, 557] on input "[EMAIL_ADDRESS][DOMAIN_NAME]" at bounding box center [445, 559] width 439 height 31
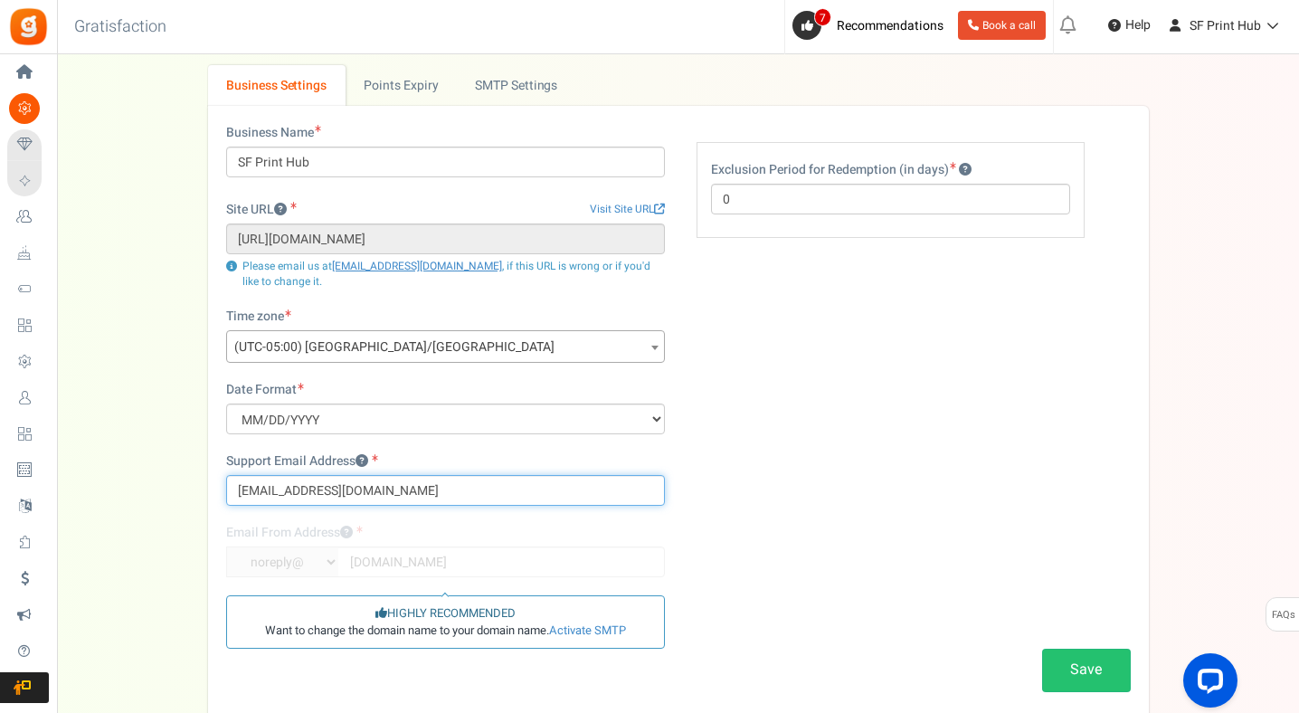
scroll to position [67, 0]
type input "[EMAIL_ADDRESS][DOMAIN_NAME]"
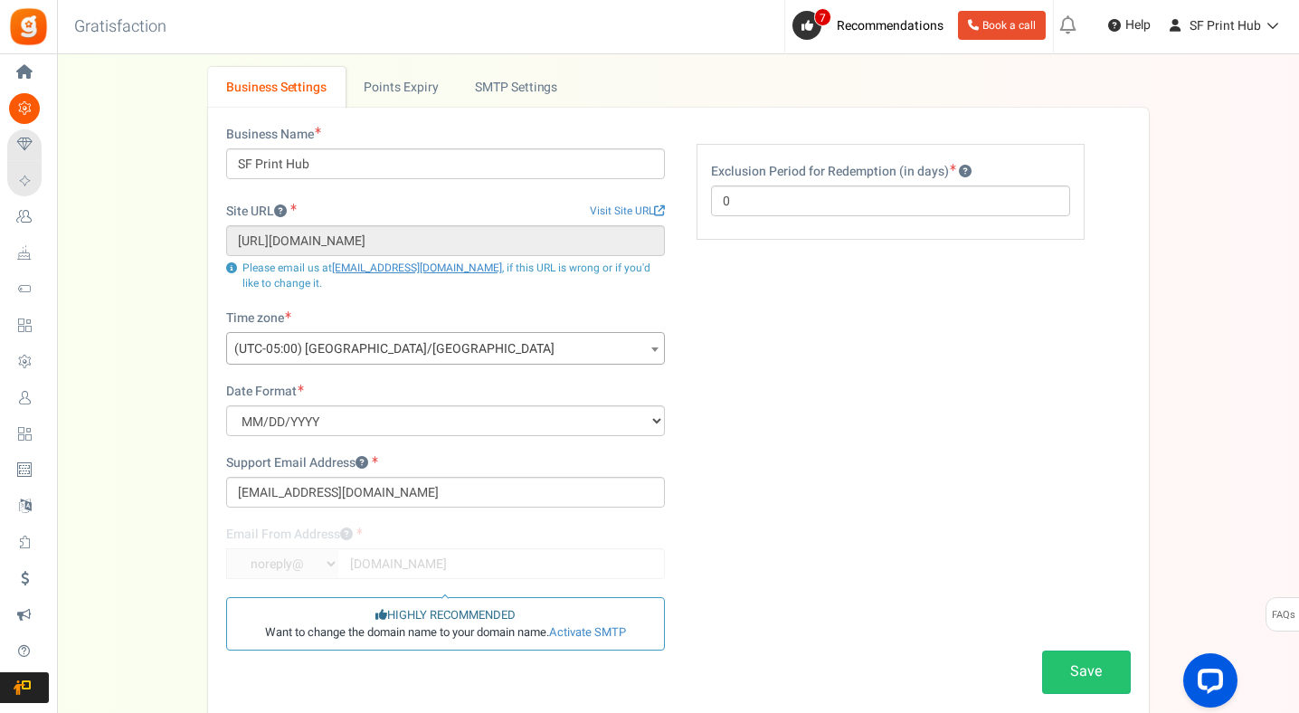
click at [740, 175] on label "Exclusion Period for Redemption (in days)" at bounding box center [841, 172] width 261 height 18
click at [740, 188] on input "0" at bounding box center [890, 200] width 359 height 31
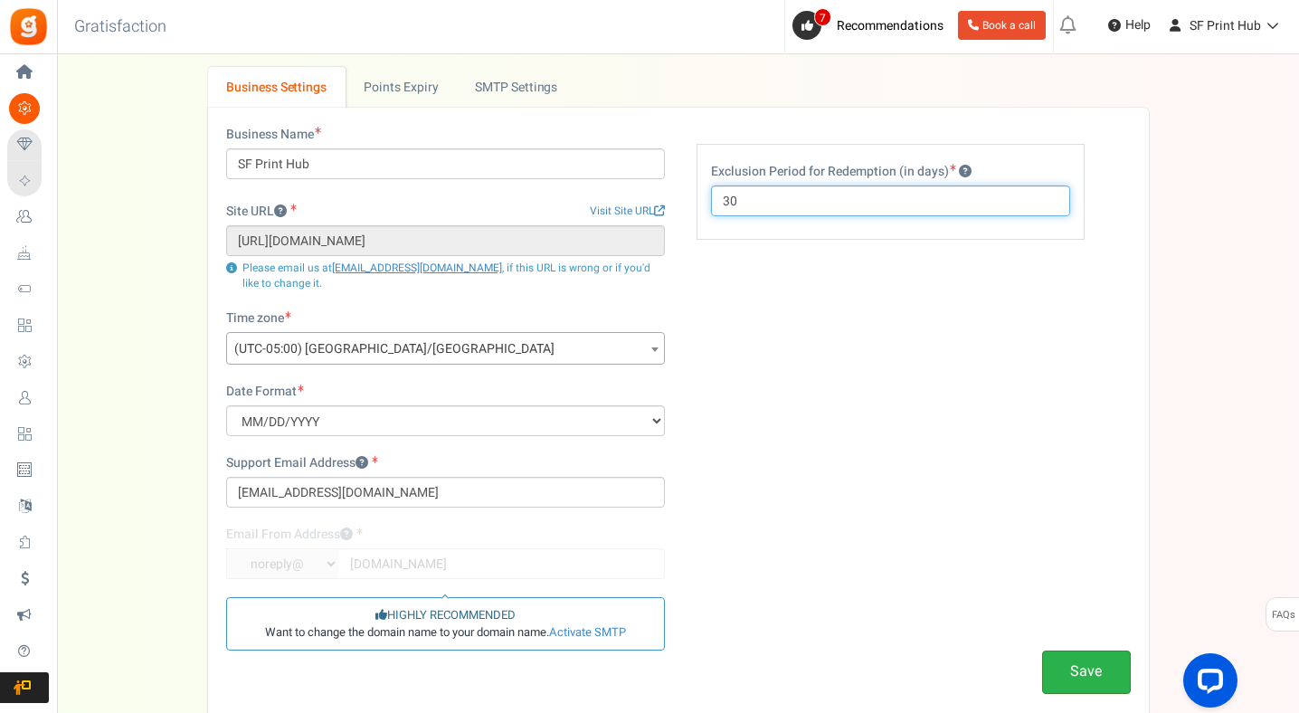
type input "30"
click at [1072, 663] on button "Save" at bounding box center [1086, 672] width 89 height 43
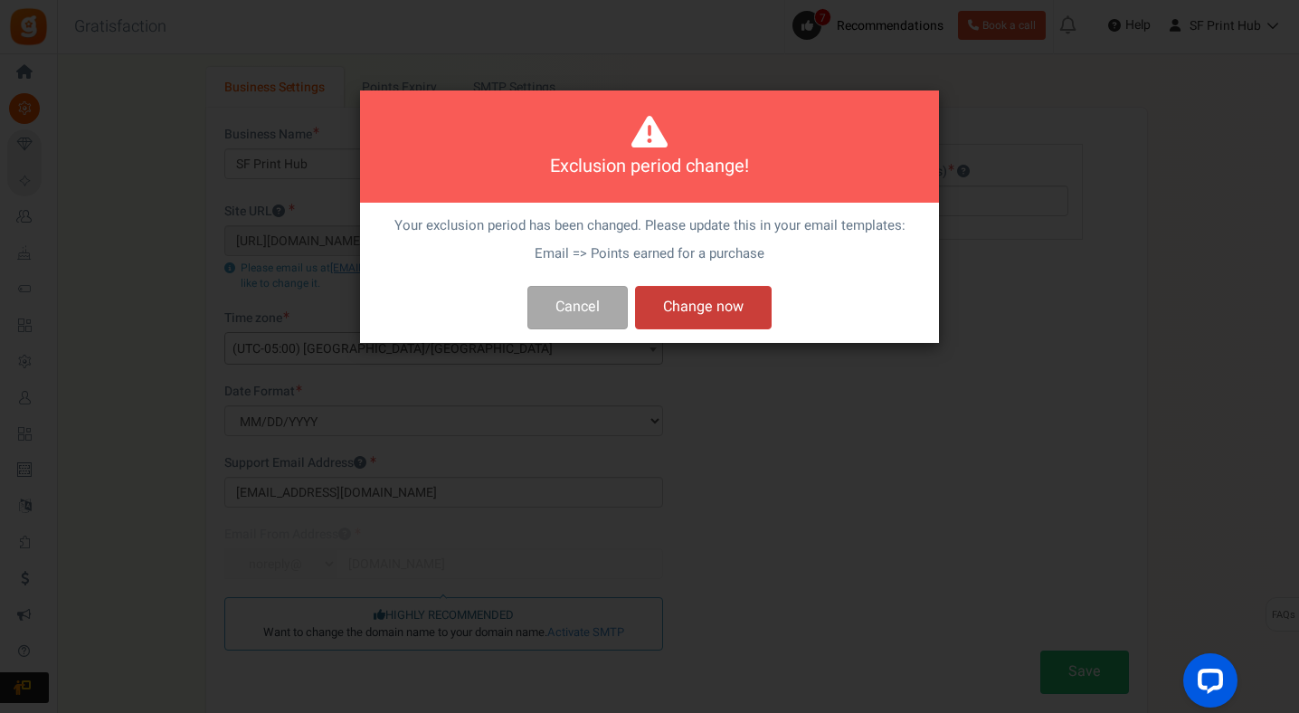
click at [729, 300] on button "Change now" at bounding box center [703, 307] width 137 height 43
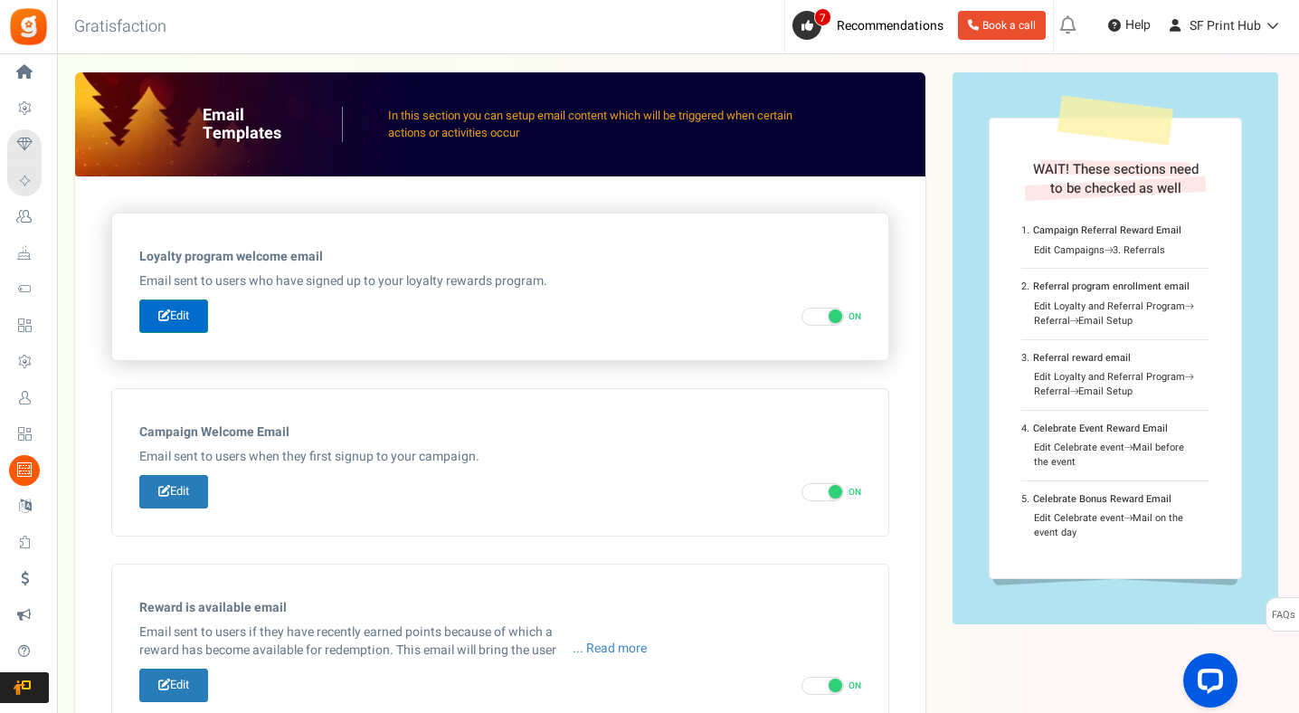
click at [178, 322] on link "Edit" at bounding box center [173, 315] width 69 height 33
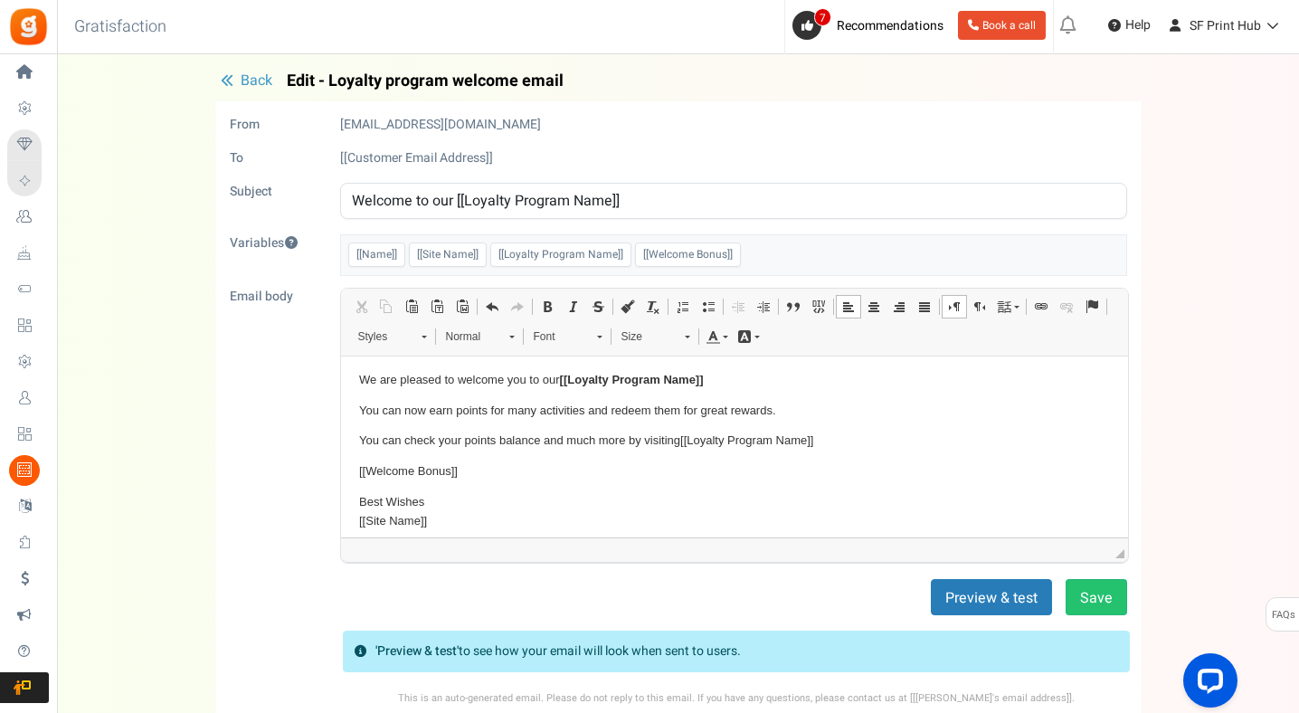
scroll to position [45, 0]
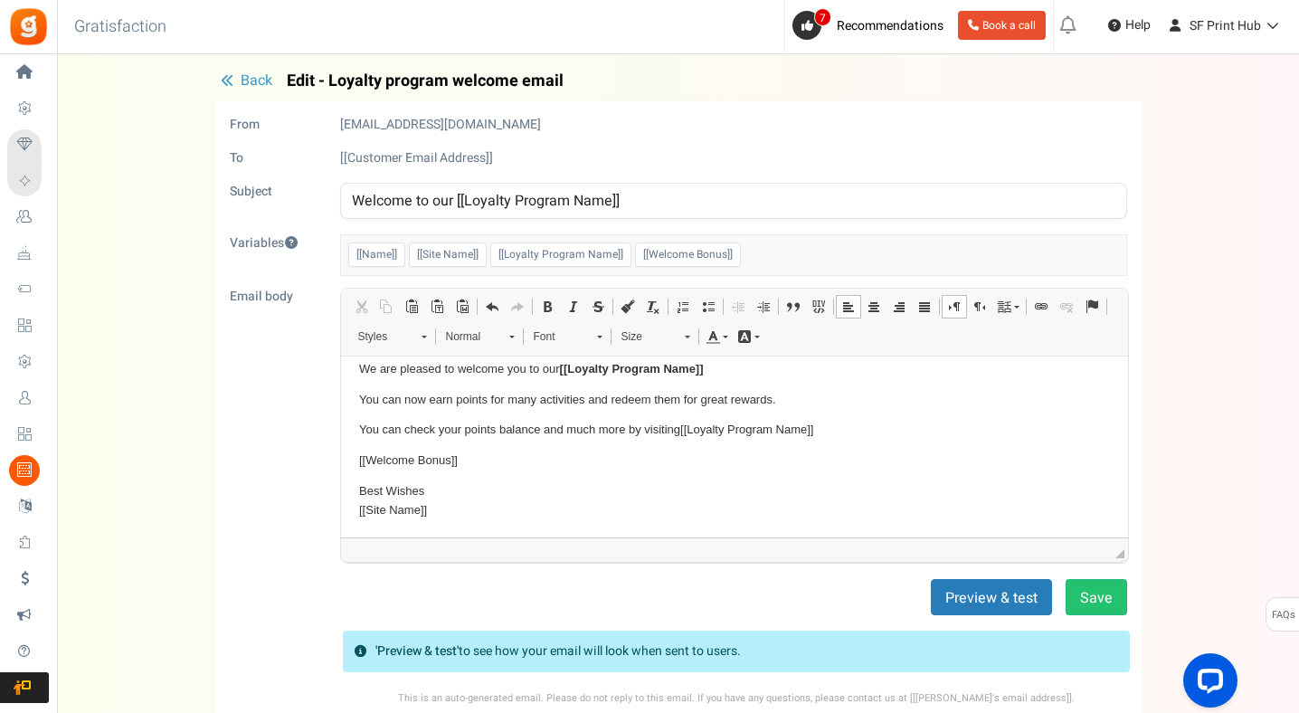
click at [0, 46] on h3 at bounding box center [29, 27] width 58 height 54
click at [229, 83] on icon "button" at bounding box center [227, 80] width 13 height 13
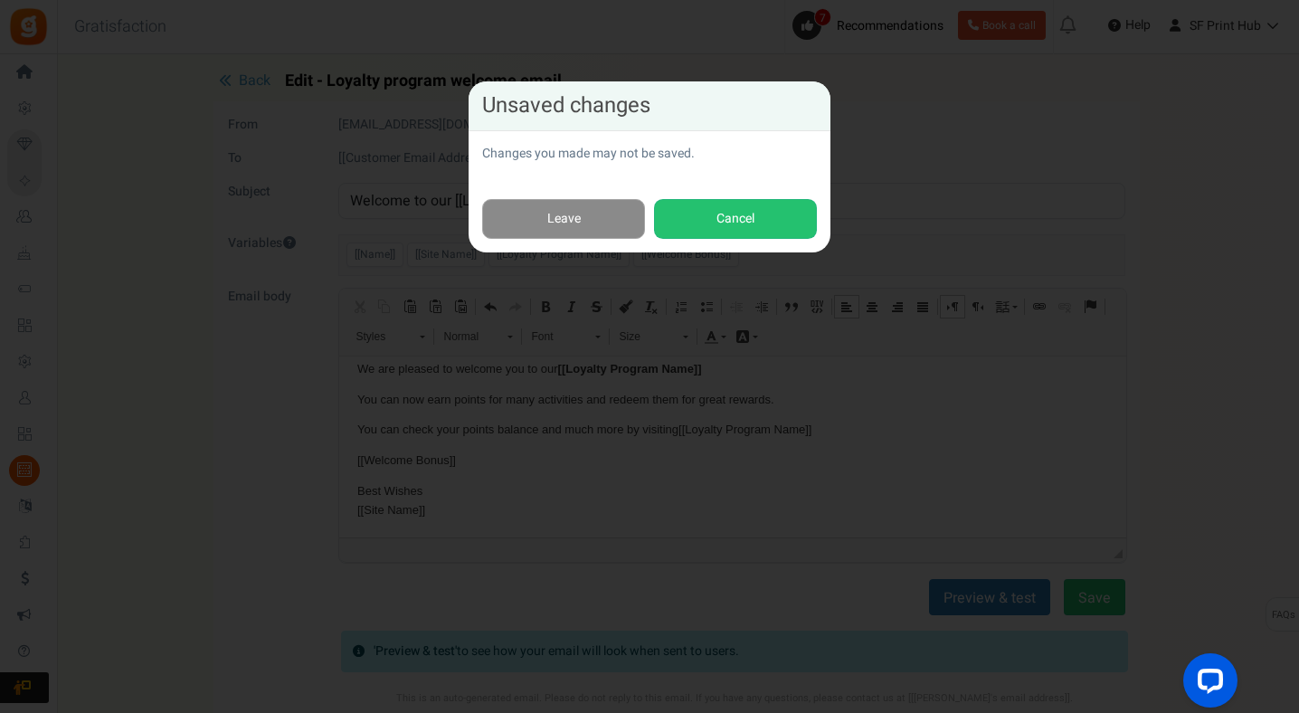
click at [553, 224] on link "Leave" at bounding box center [563, 219] width 163 height 41
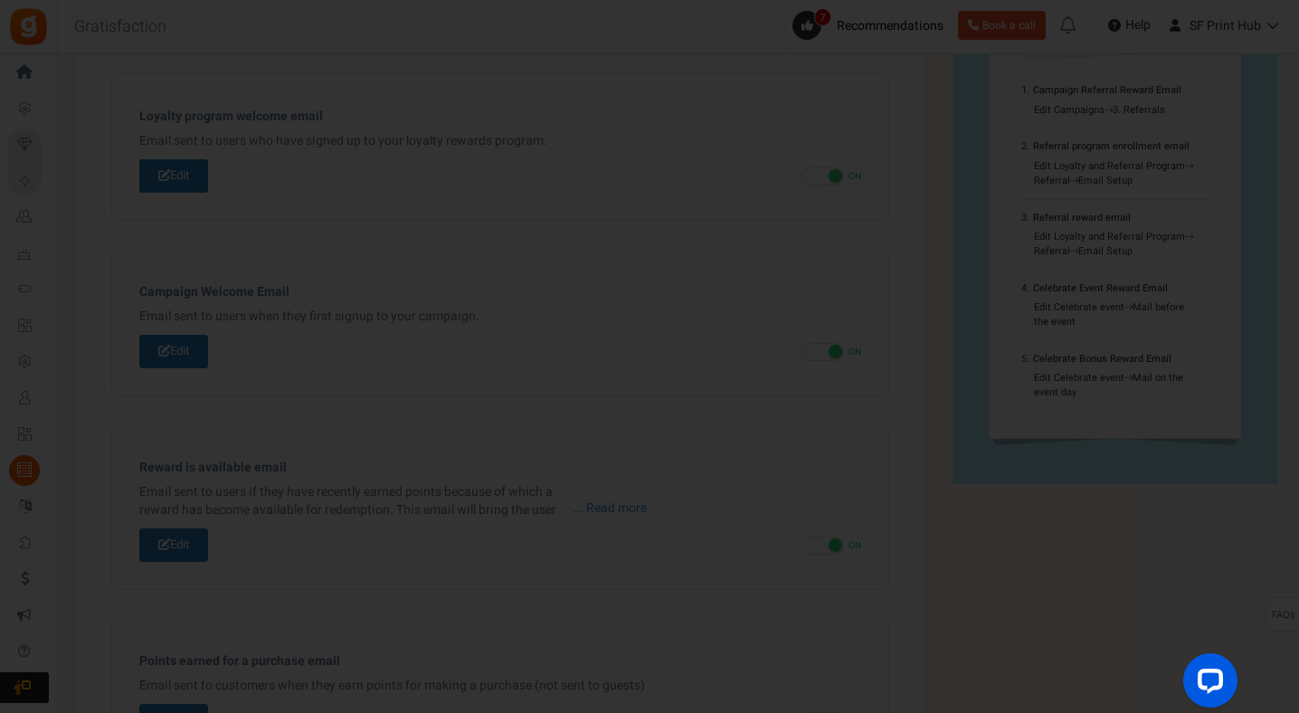
scroll to position [0, 0]
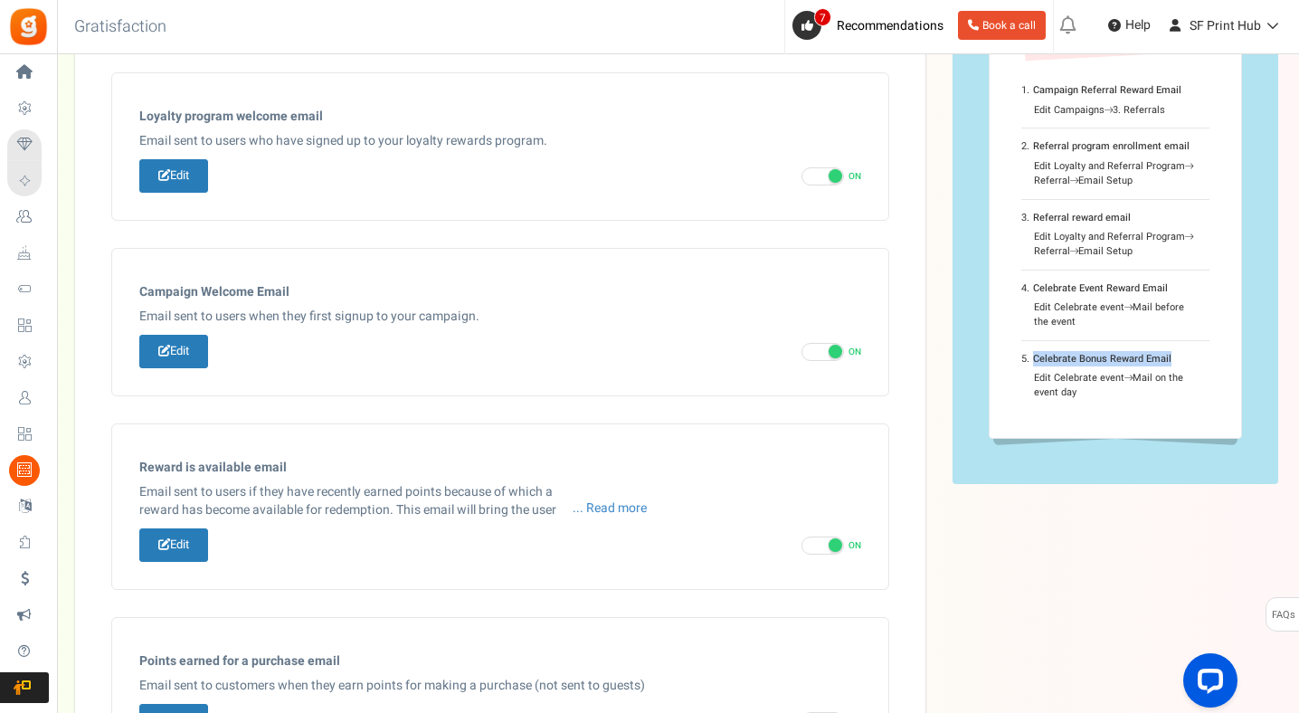
drag, startPoint x: 1296, startPoint y: 346, endPoint x: 1302, endPoint y: 357, distance: 13.4
click at [1299, 357] on html "Install now Back to Home Back to program setup Home Settings Campaigns Purchase…" at bounding box center [649, 684] width 1299 height 1649
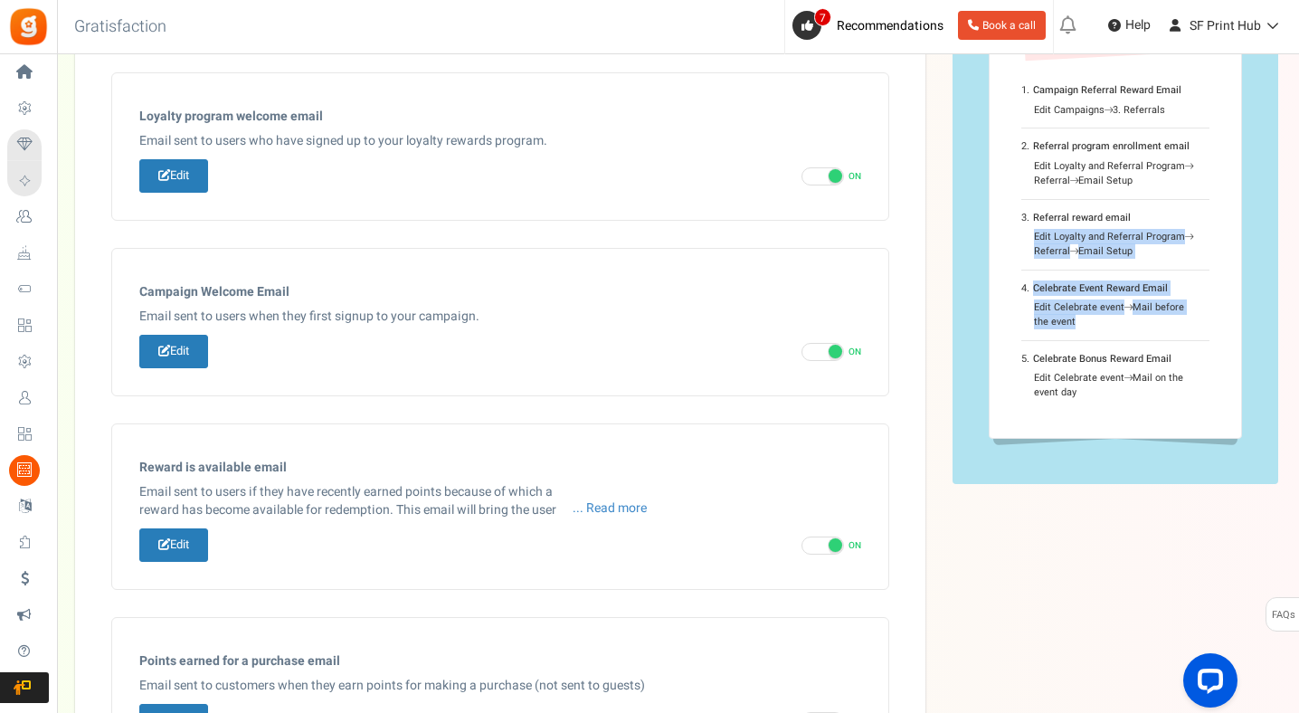
click at [1298, 385] on div "Email Templates In this section you can setup email content which will be trigg…" at bounding box center [678, 666] width 1242 height 1468
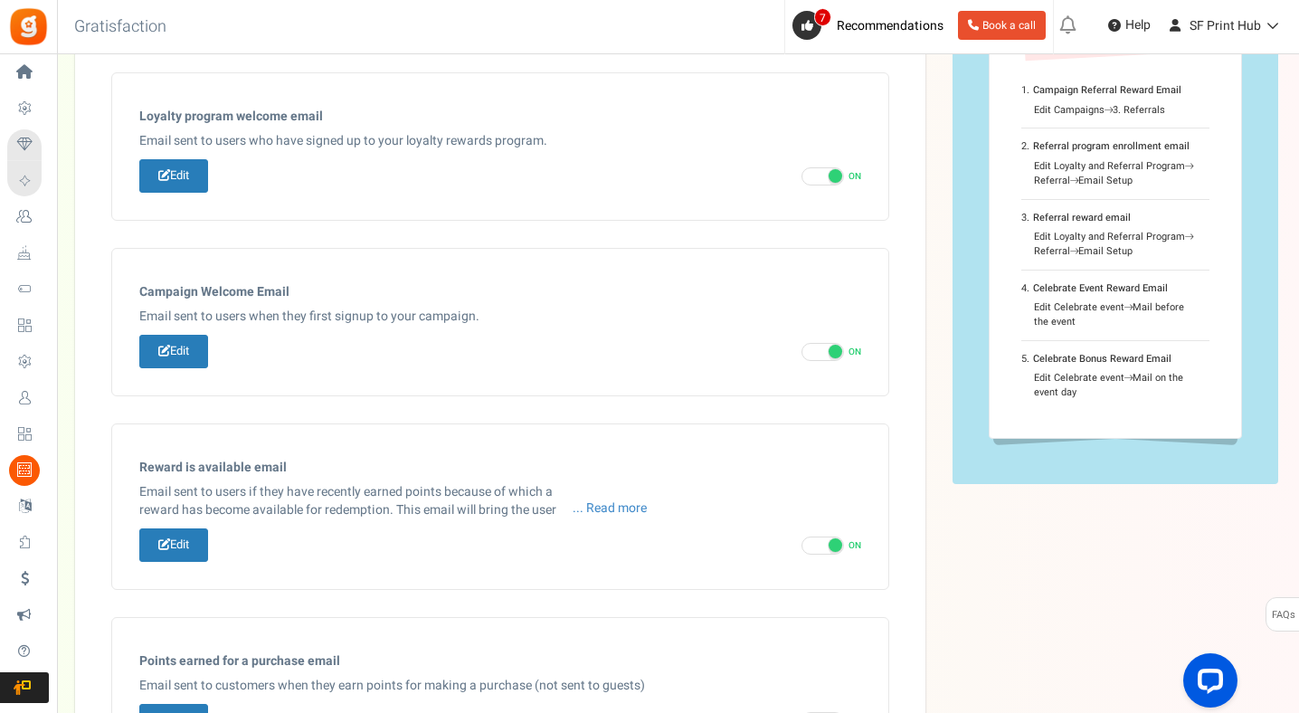
drag, startPoint x: 1302, startPoint y: 361, endPoint x: 1302, endPoint y: 402, distance: 40.7
click at [1299, 402] on html "Install now Back to Home Back to program setup Home Settings Campaigns Purchase…" at bounding box center [649, 684] width 1299 height 1649
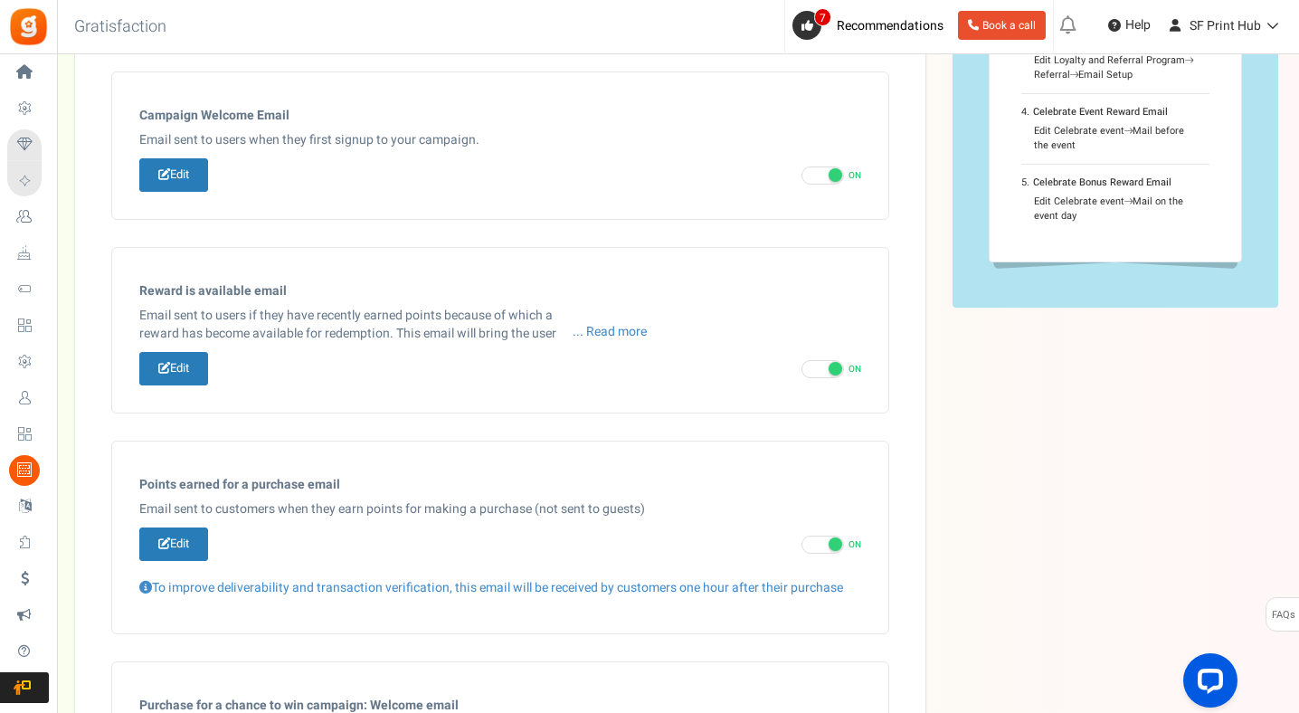
scroll to position [357, 0]
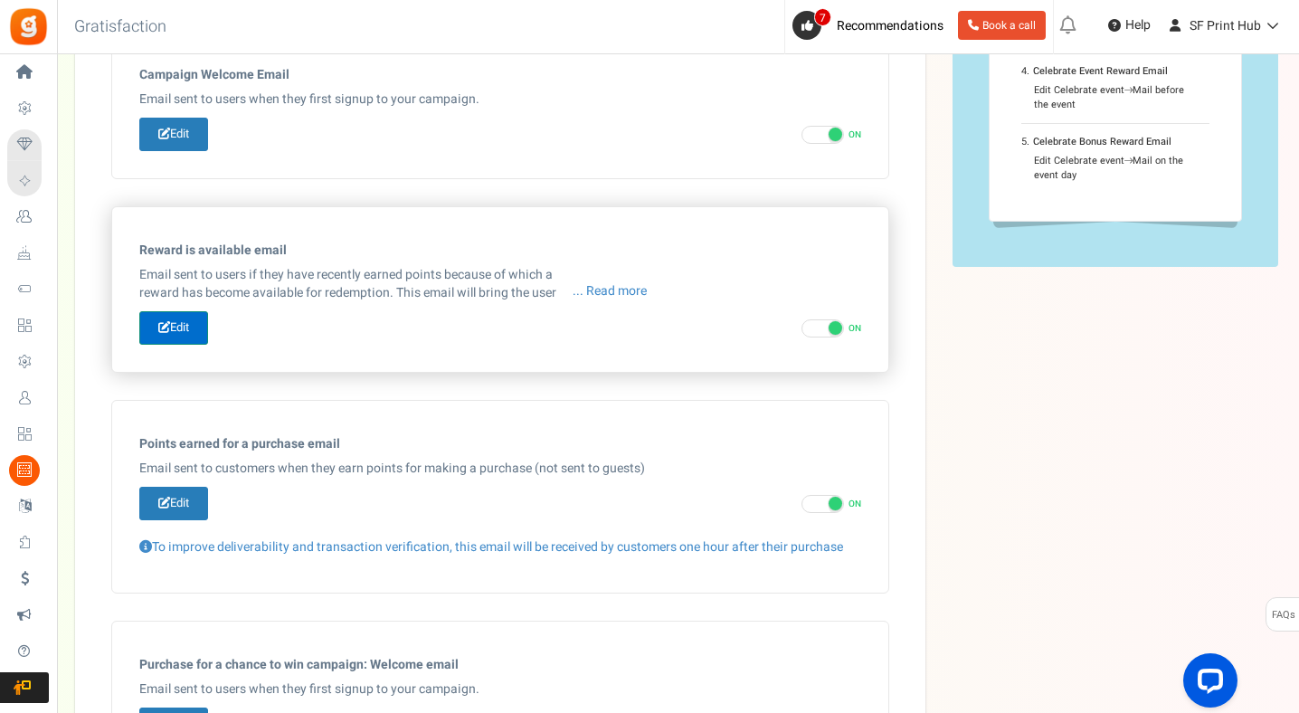
click at [191, 325] on link "Edit" at bounding box center [173, 327] width 69 height 33
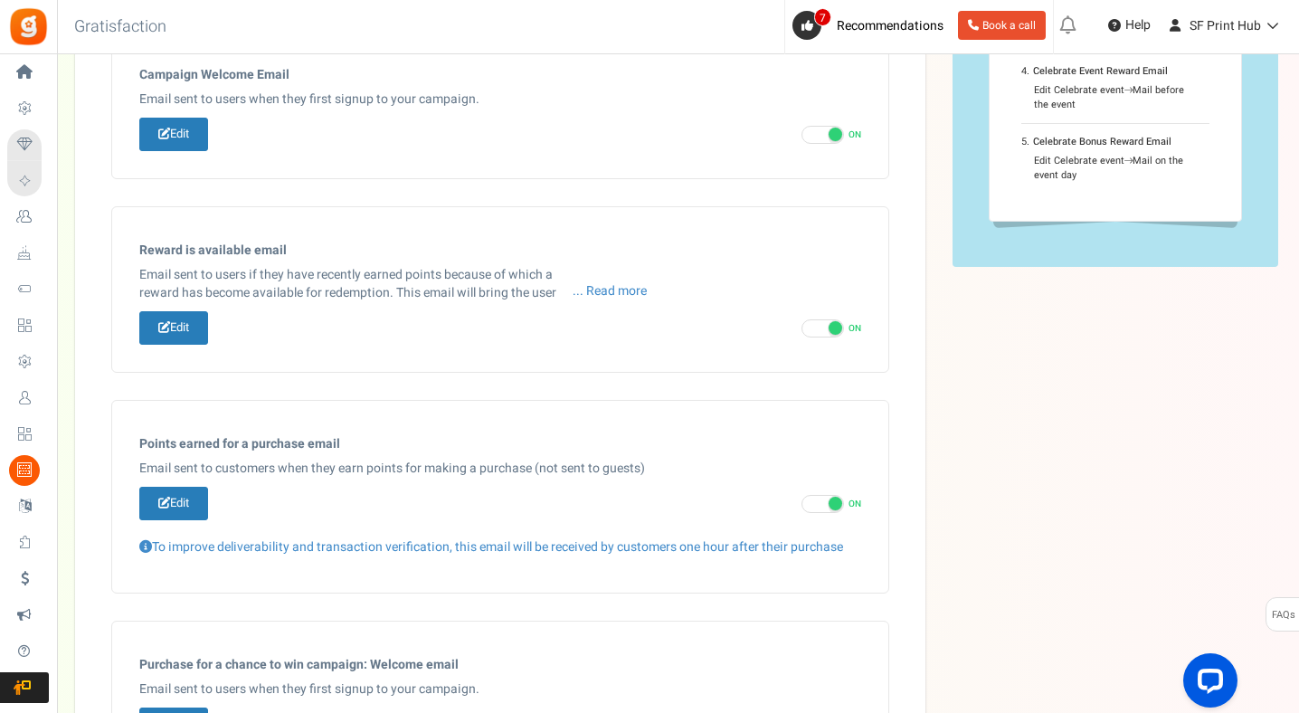
type input "[[Site Name]], A new reward is available for redemption."
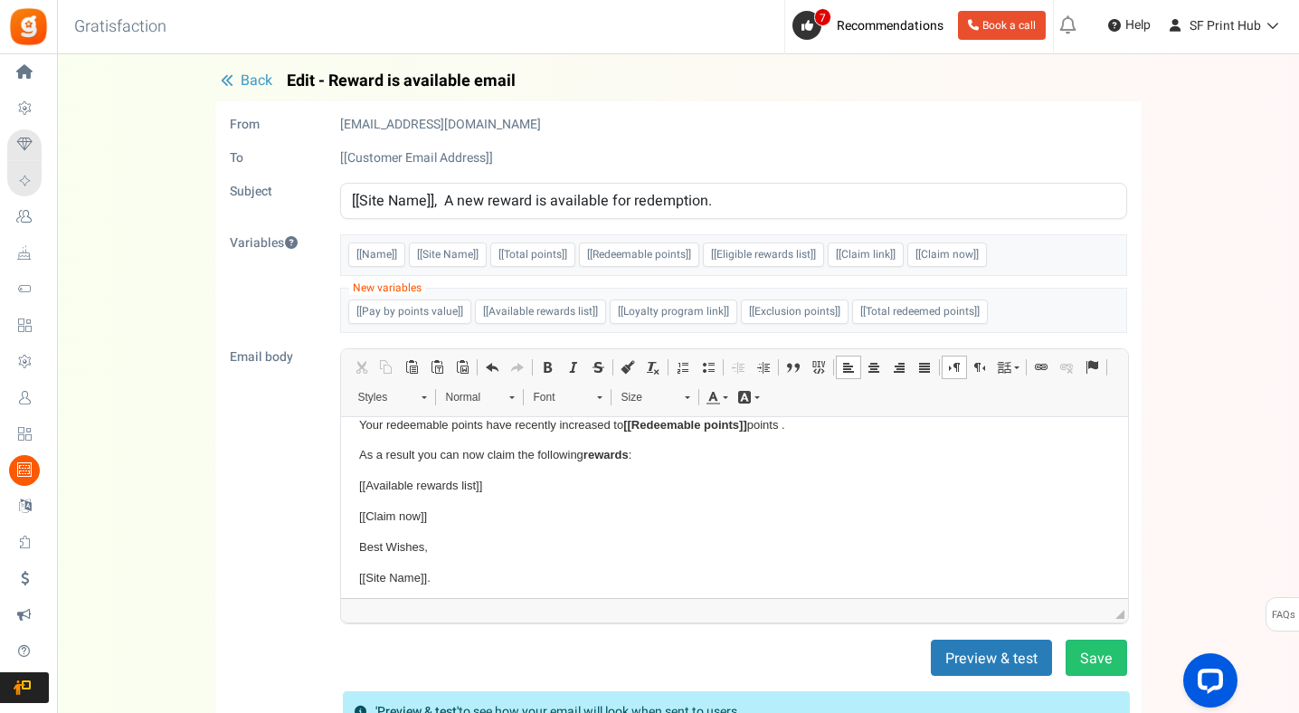
scroll to position [88, 0]
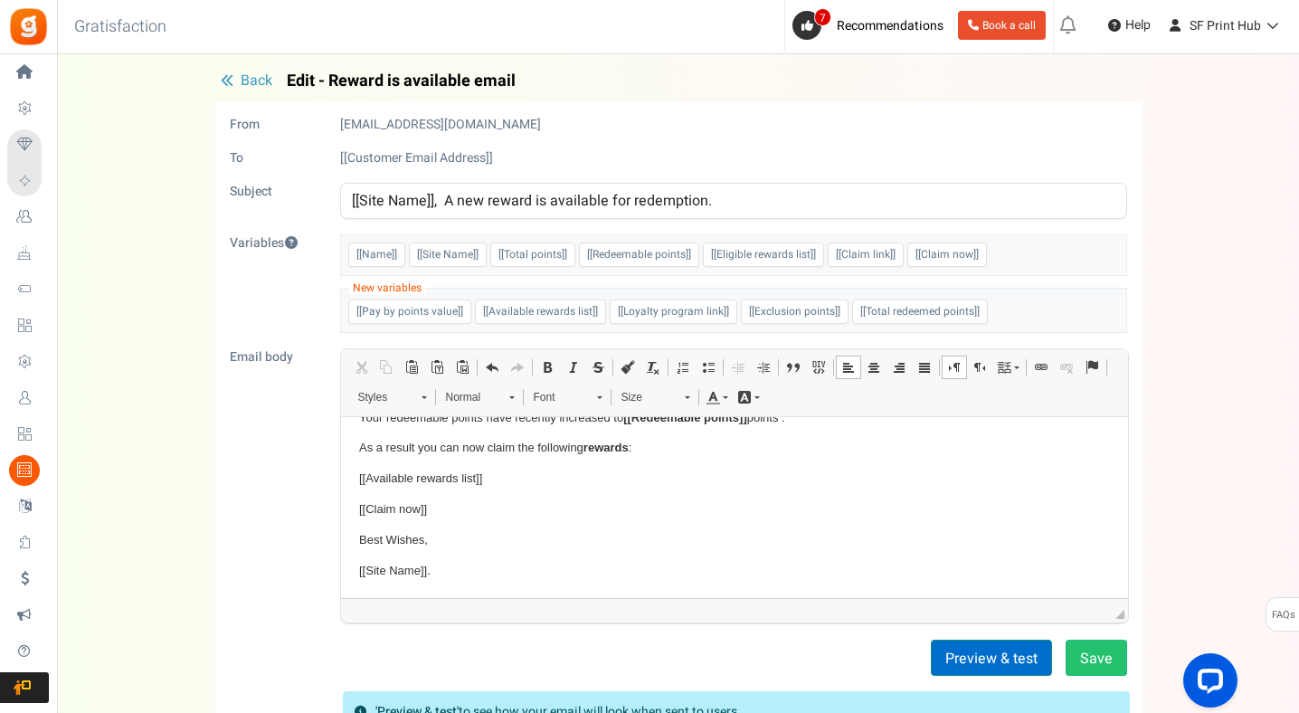
click at [1031, 663] on button "Preview & test" at bounding box center [991, 658] width 121 height 36
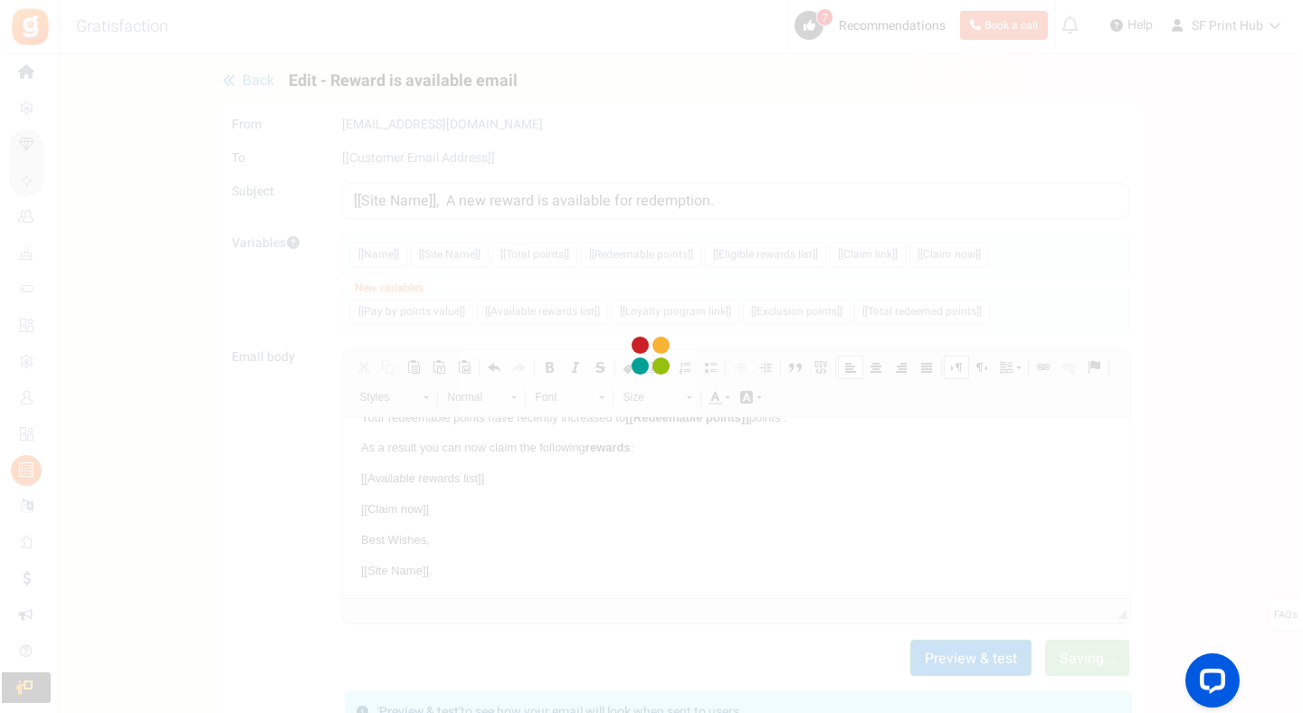
scroll to position [0, 0]
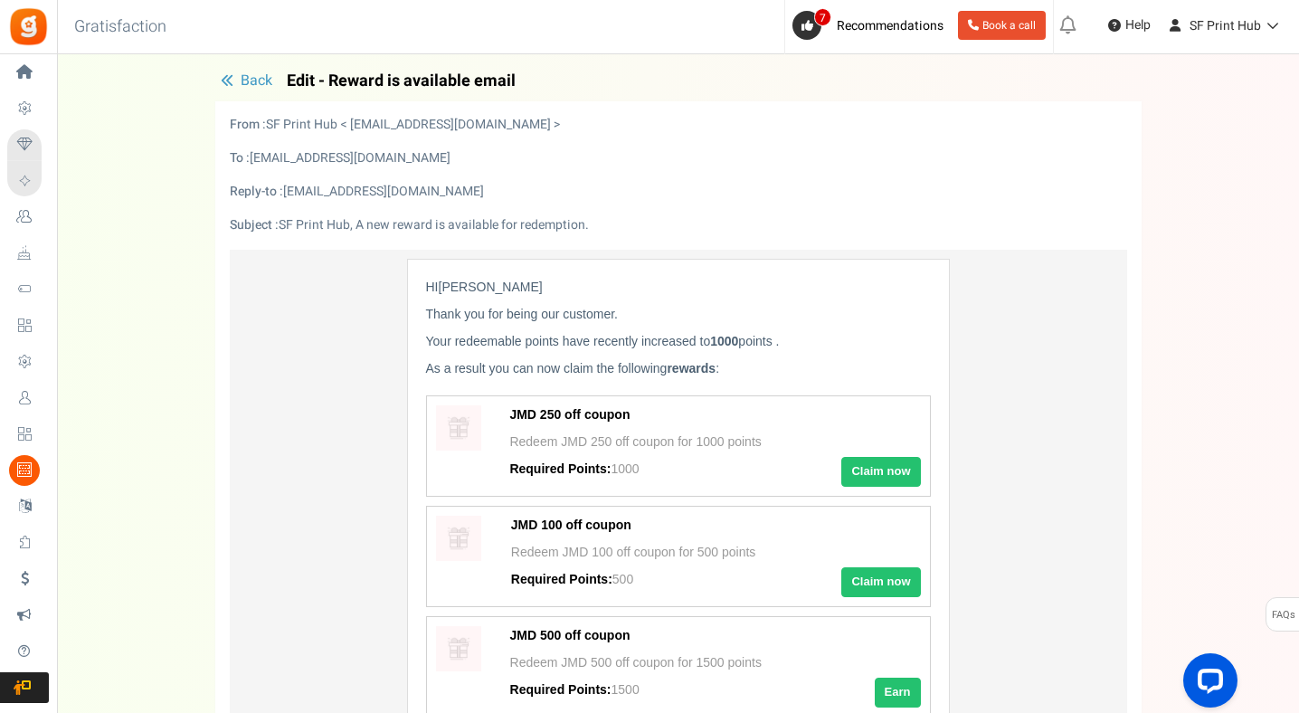
drag, startPoint x: 1297, startPoint y: 223, endPoint x: 1299, endPoint y: 373, distance: 149.3
click at [1299, 374] on html "Install now Back to Home Back to program setup Home Settings Campaigns Purchase…" at bounding box center [649, 617] width 1299 height 1235
click at [1180, 369] on div "Back Edit - Reward is available email From [EMAIL_ADDRESS][DOMAIN_NAME] To [[Cu…" at bounding box center [678, 599] width 1206 height 1054
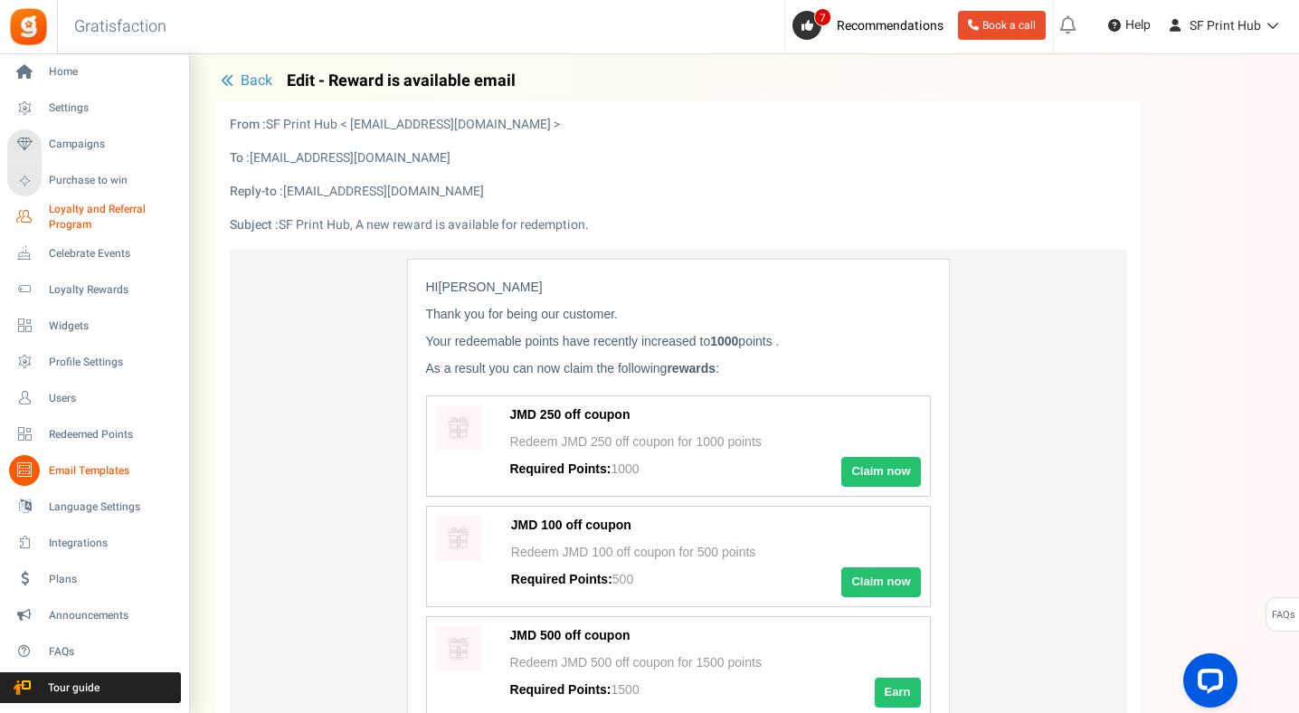
click at [73, 214] on span "Loyalty and Referral Program" at bounding box center [115, 217] width 132 height 31
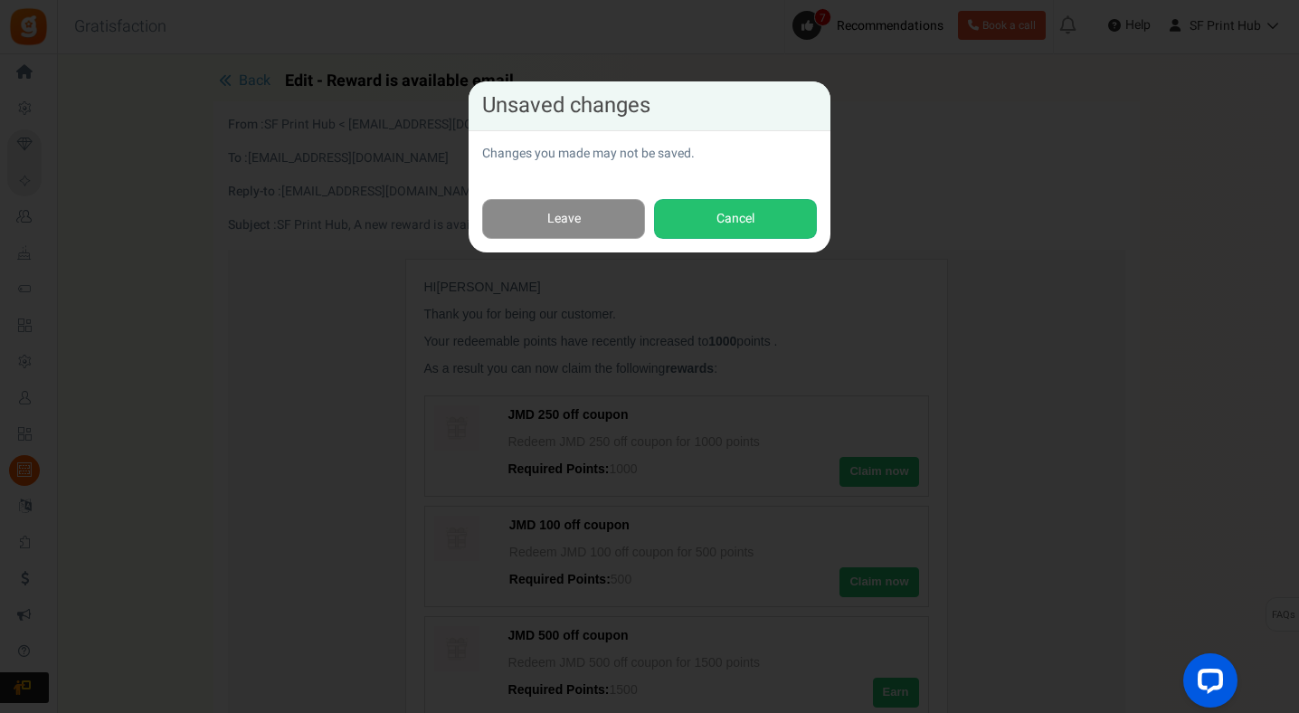
click at [613, 204] on link "Leave" at bounding box center [563, 219] width 163 height 41
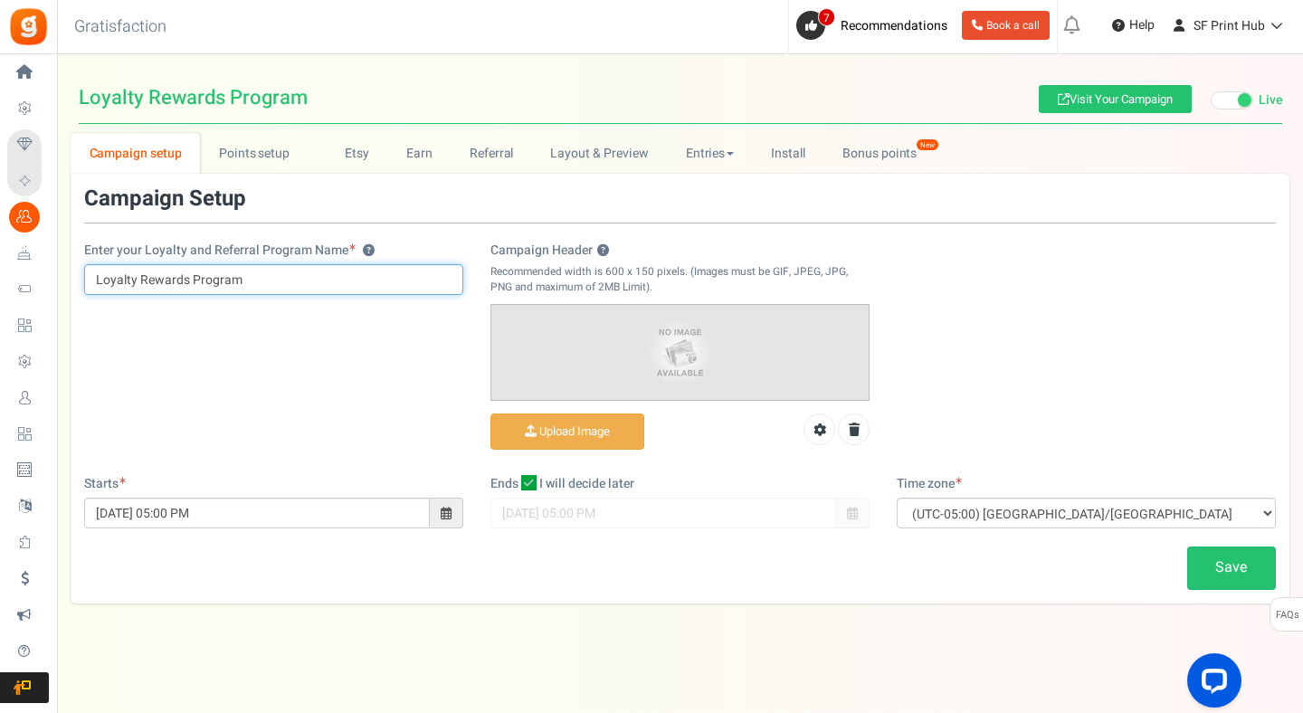
click at [327, 276] on input "Loyalty Rewards Program" at bounding box center [273, 279] width 379 height 31
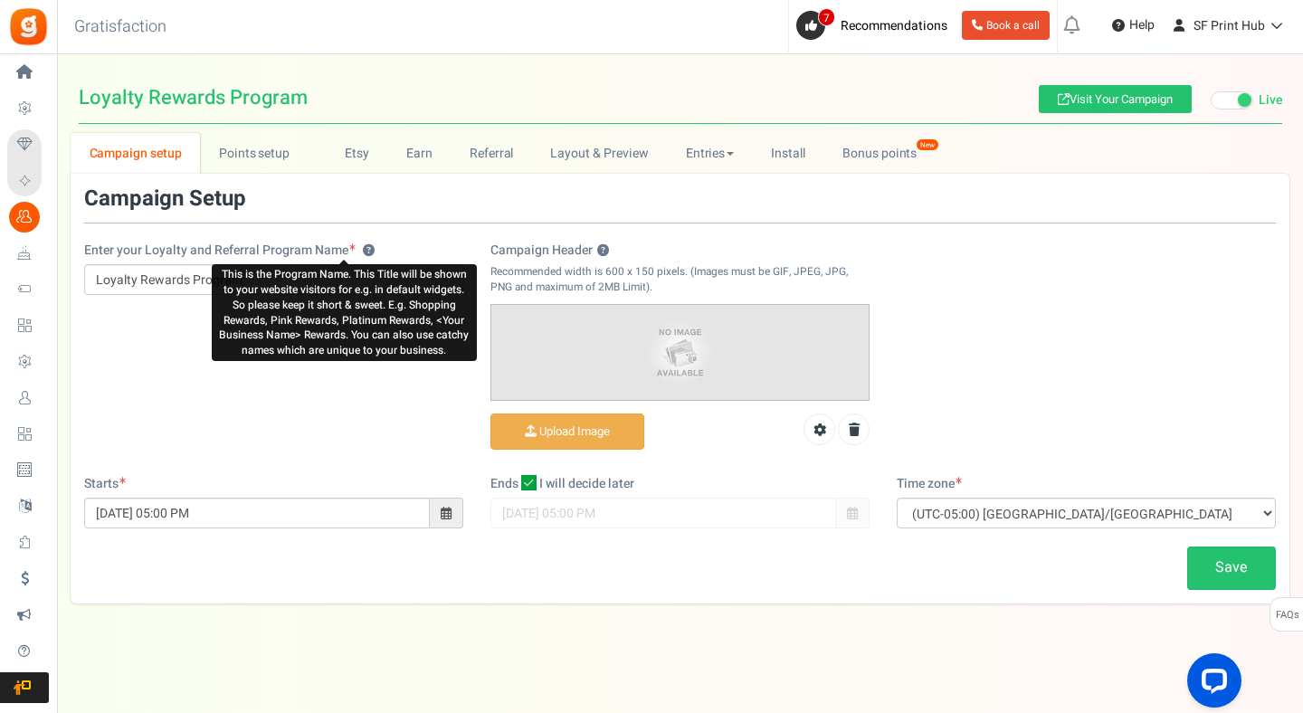
click at [364, 252] on button "?" at bounding box center [369, 251] width 12 height 12
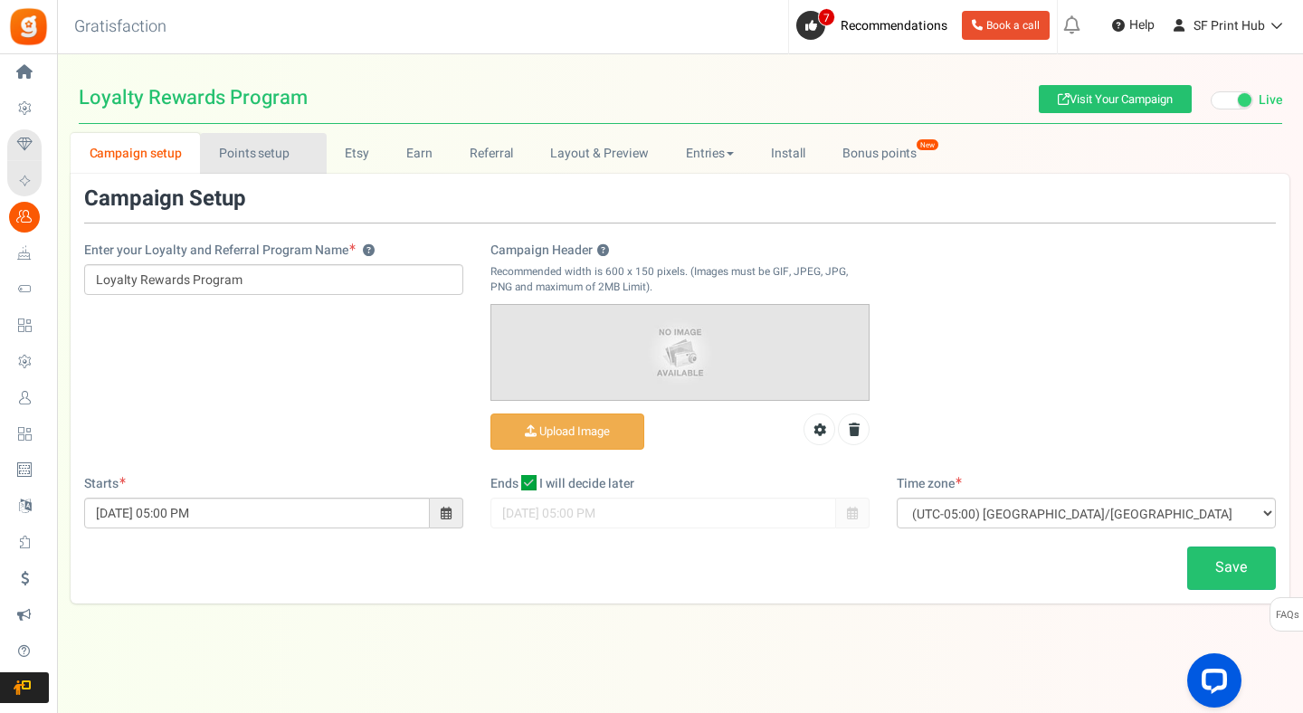
click at [270, 153] on link "Points setup New" at bounding box center [263, 153] width 126 height 41
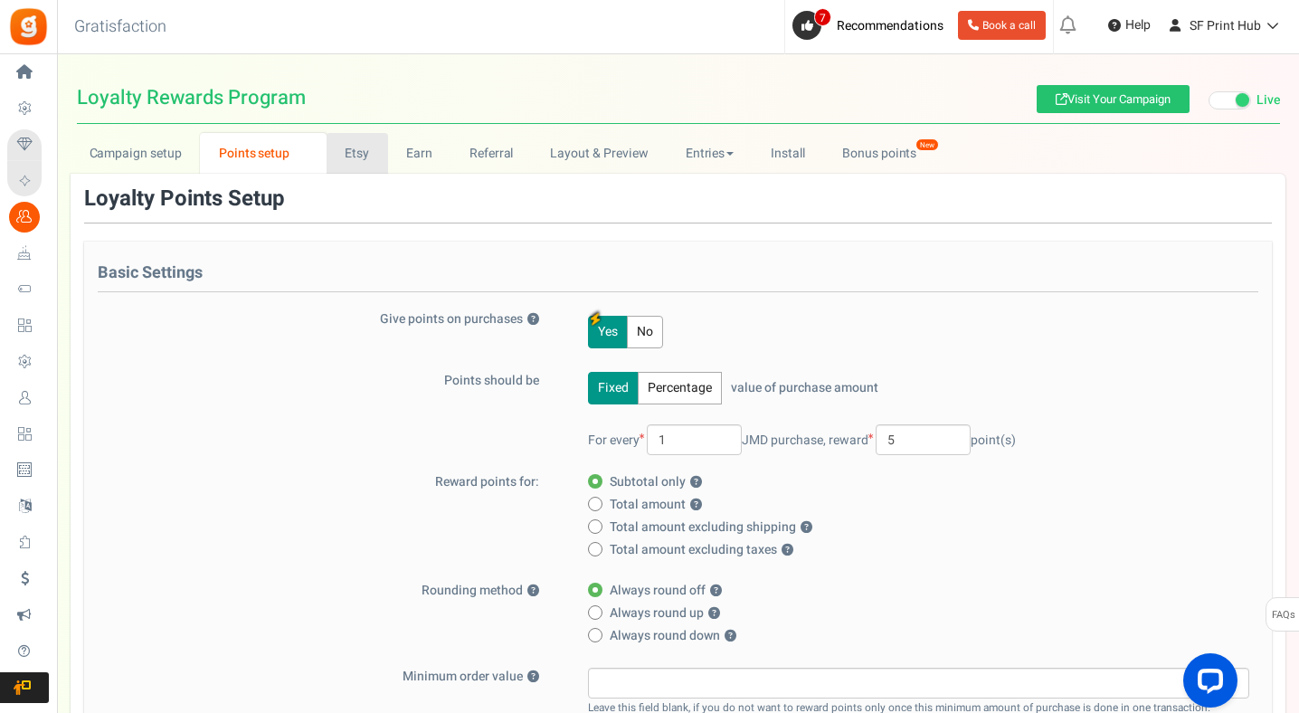
click at [358, 152] on link "Etsy" at bounding box center [358, 153] width 62 height 41
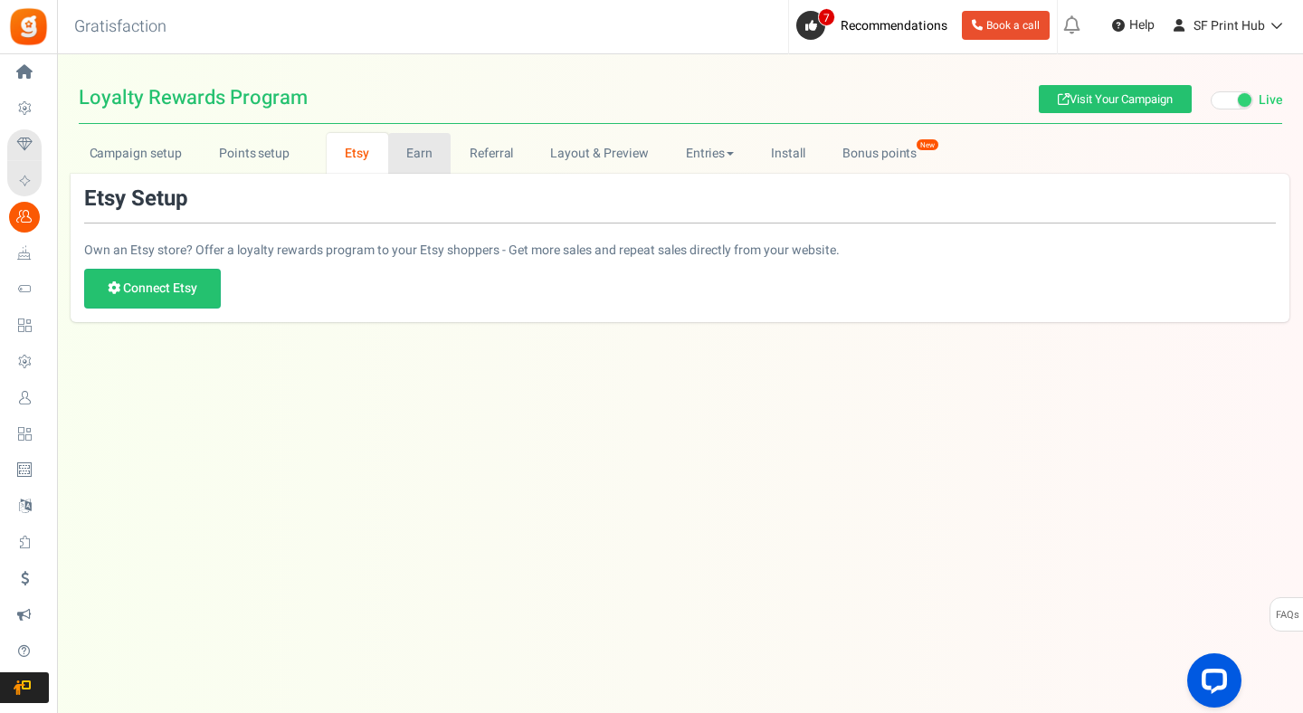
click at [440, 163] on link "Earn" at bounding box center [419, 153] width 63 height 41
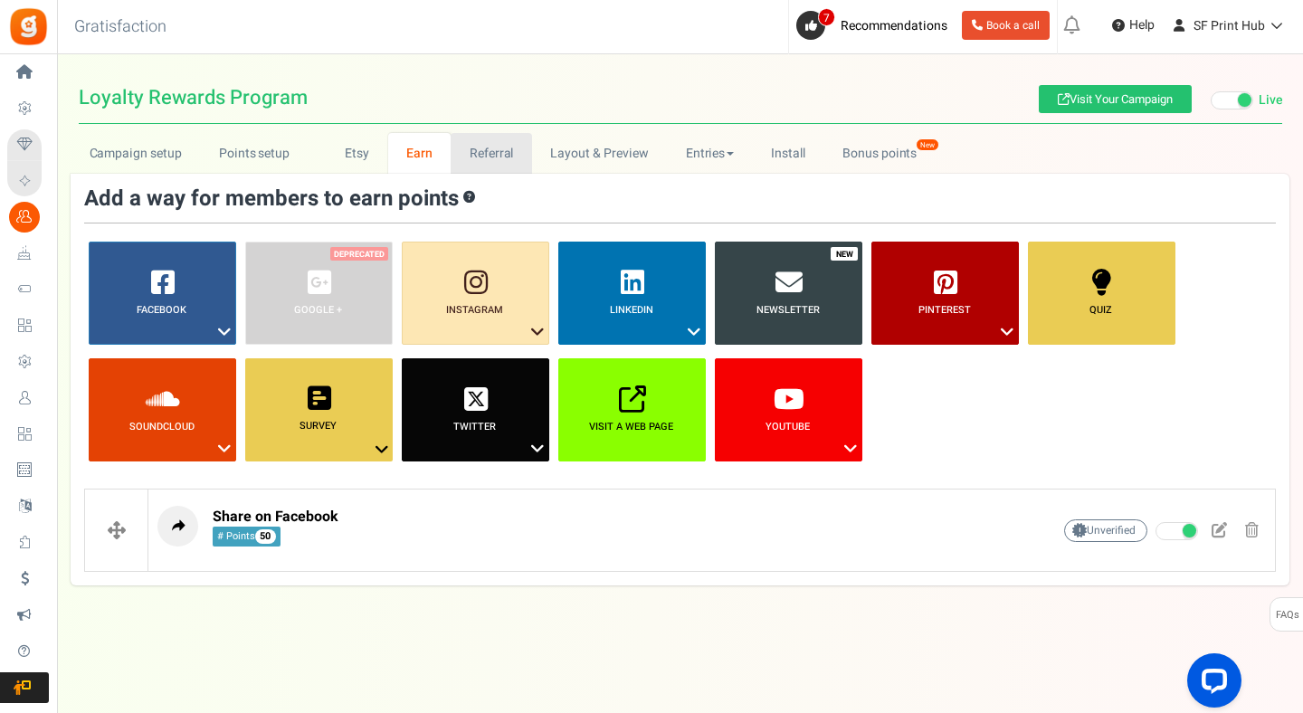
click at [494, 159] on link "Referral" at bounding box center [491, 153] width 81 height 41
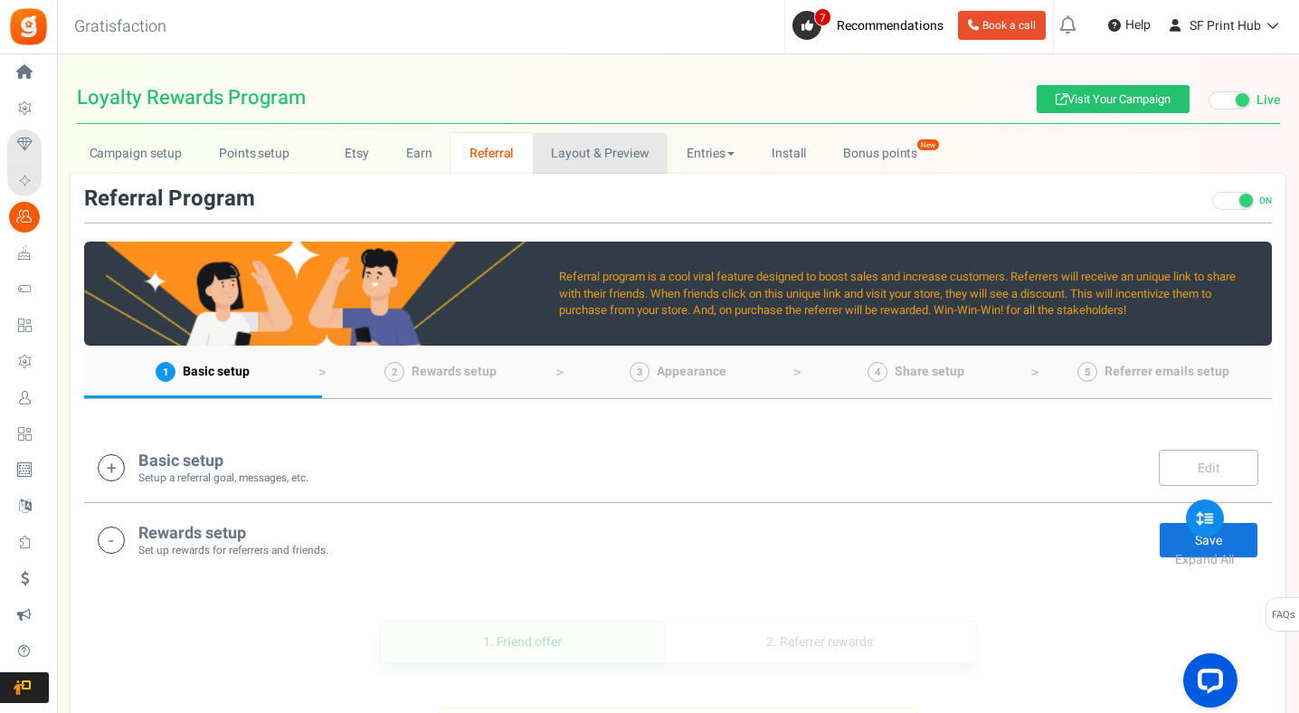
click at [564, 154] on link "Layout & Preview" at bounding box center [600, 153] width 135 height 41
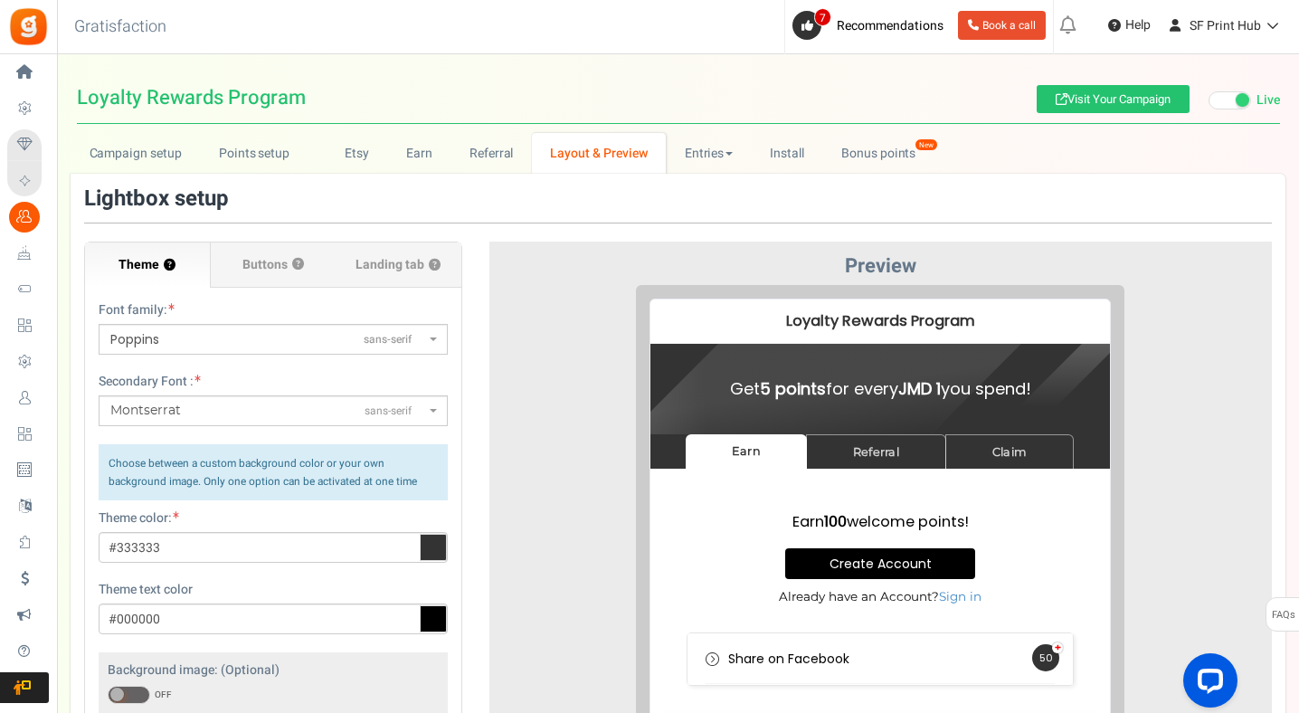
drag, startPoint x: 1302, startPoint y: 309, endPoint x: 1302, endPoint y: 334, distance: 25.3
click at [1299, 334] on html "Install now Back to Home Back to program setup Home Settings Campaigns Purchase…" at bounding box center [649, 539] width 1299 height 1079
drag, startPoint x: 1302, startPoint y: 334, endPoint x: 1297, endPoint y: 414, distance: 80.7
click at [1298, 415] on html "Install now Back to Home Back to program setup Home Settings Campaigns Purchase…" at bounding box center [649, 539] width 1299 height 1079
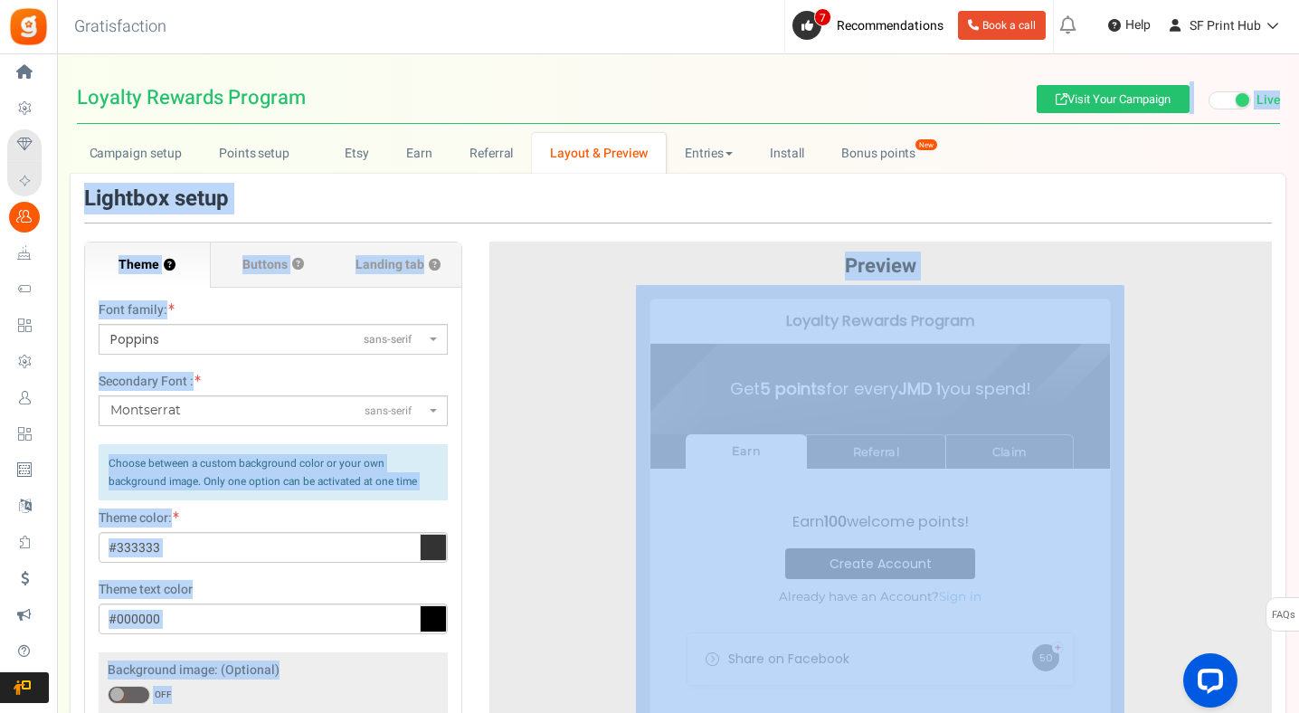
drag, startPoint x: 1297, startPoint y: 414, endPoint x: 1300, endPoint y: 465, distance: 50.7
click at [1299, 467] on html "Install now Back to Home Back to program setup Home Settings Campaigns Purchase…" at bounding box center [649, 539] width 1299 height 1079
click at [774, 160] on link "Install" at bounding box center [787, 153] width 71 height 41
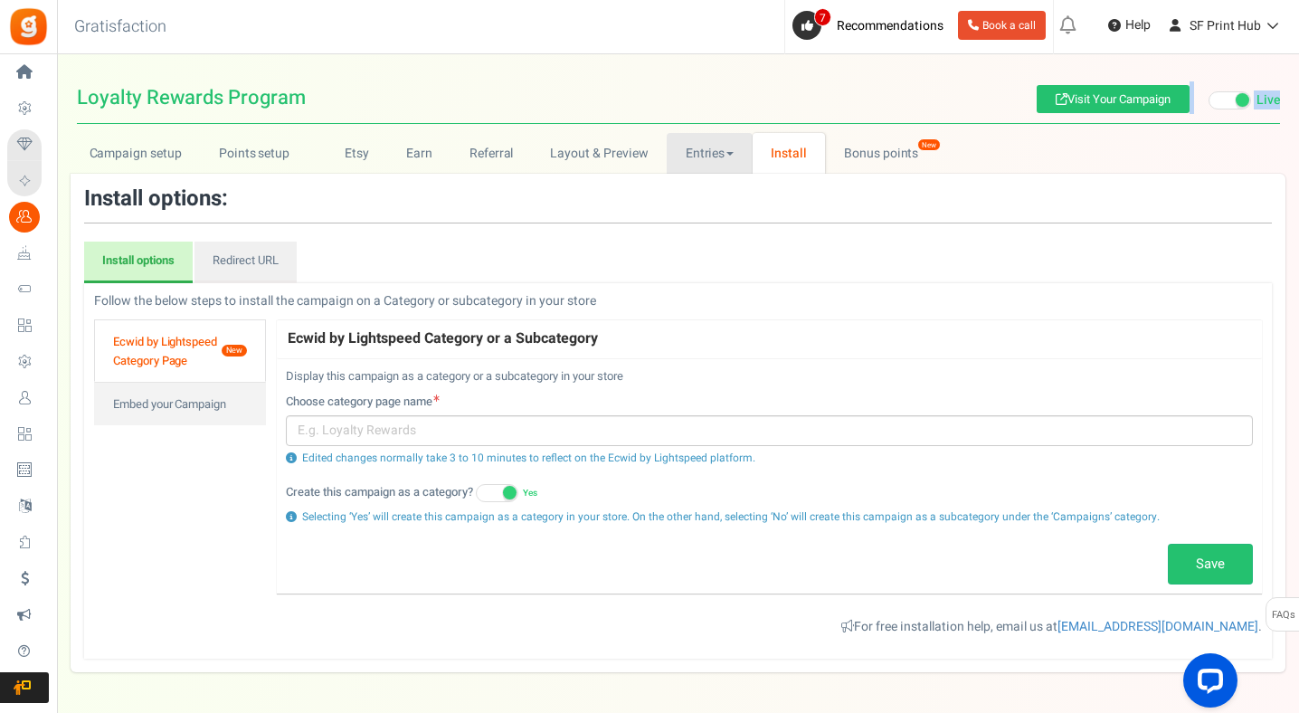
click at [712, 160] on link "Entries" at bounding box center [710, 153] width 86 height 41
click at [684, 160] on link "Entries" at bounding box center [710, 153] width 86 height 41
click at [586, 164] on link "Layout & Preview" at bounding box center [599, 153] width 135 height 41
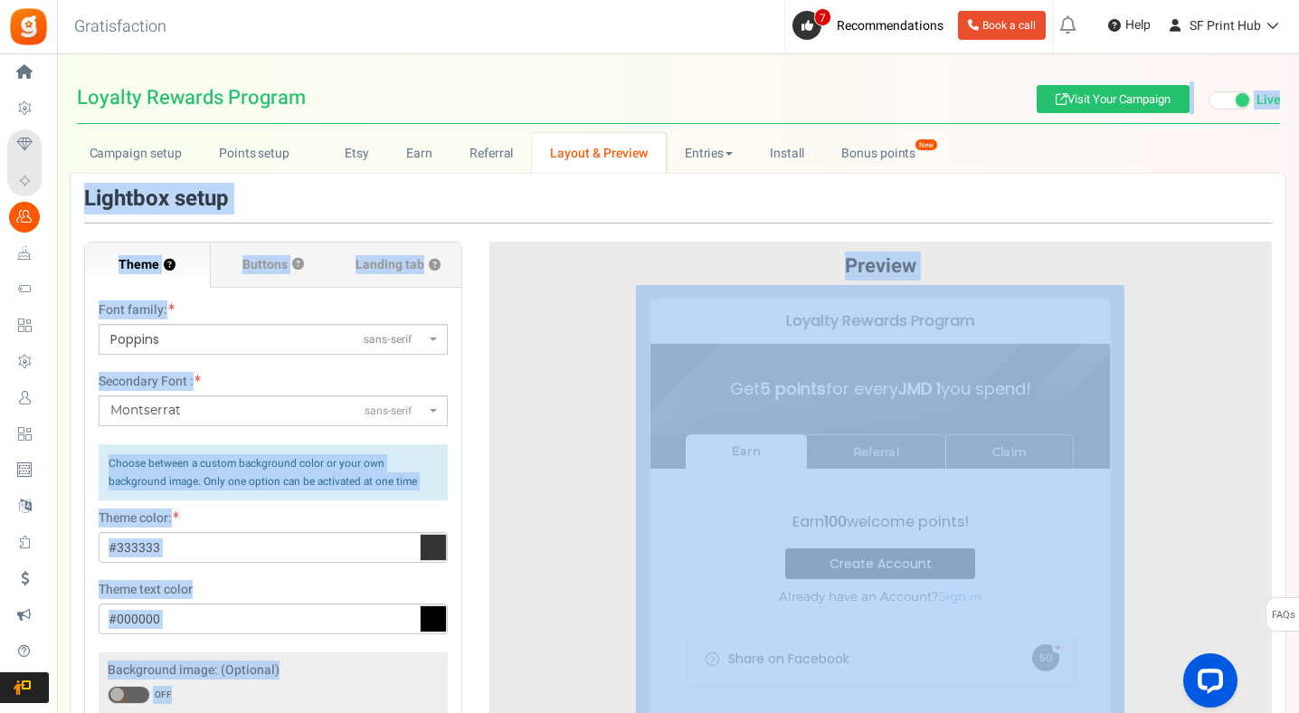
click at [522, 489] on div at bounding box center [880, 614] width 755 height 659
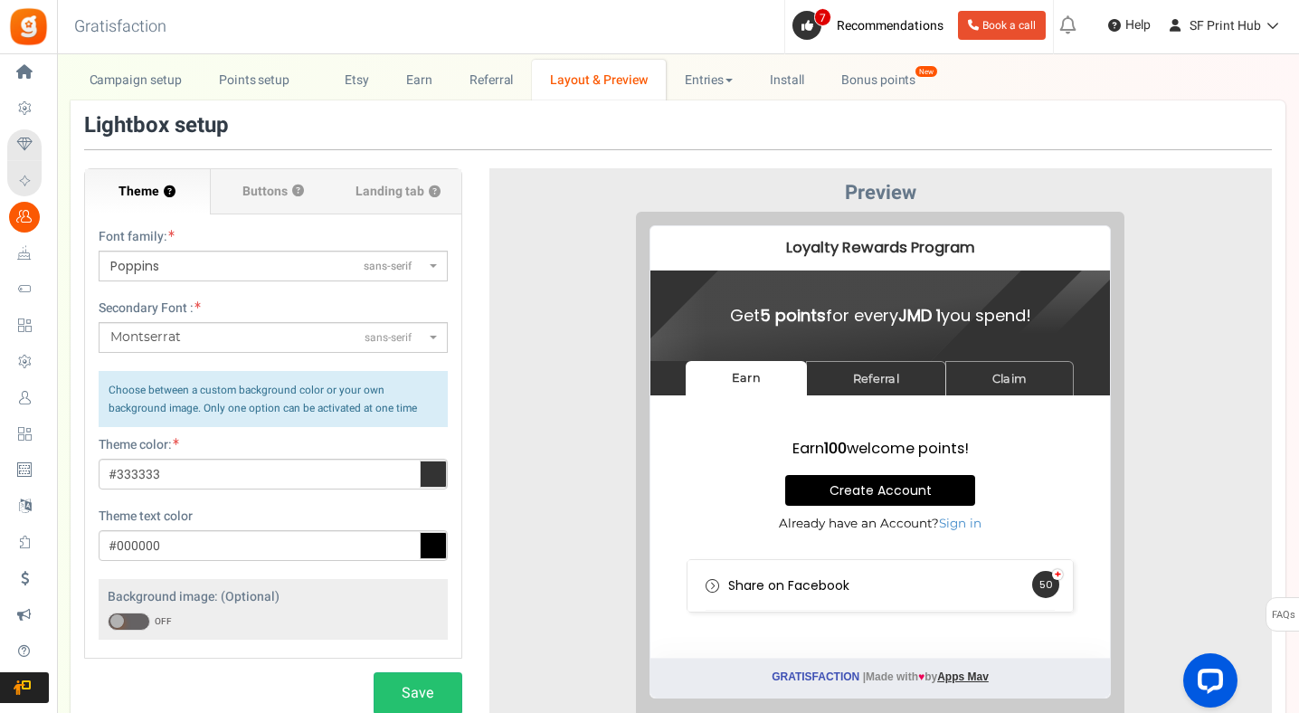
scroll to position [71, 0]
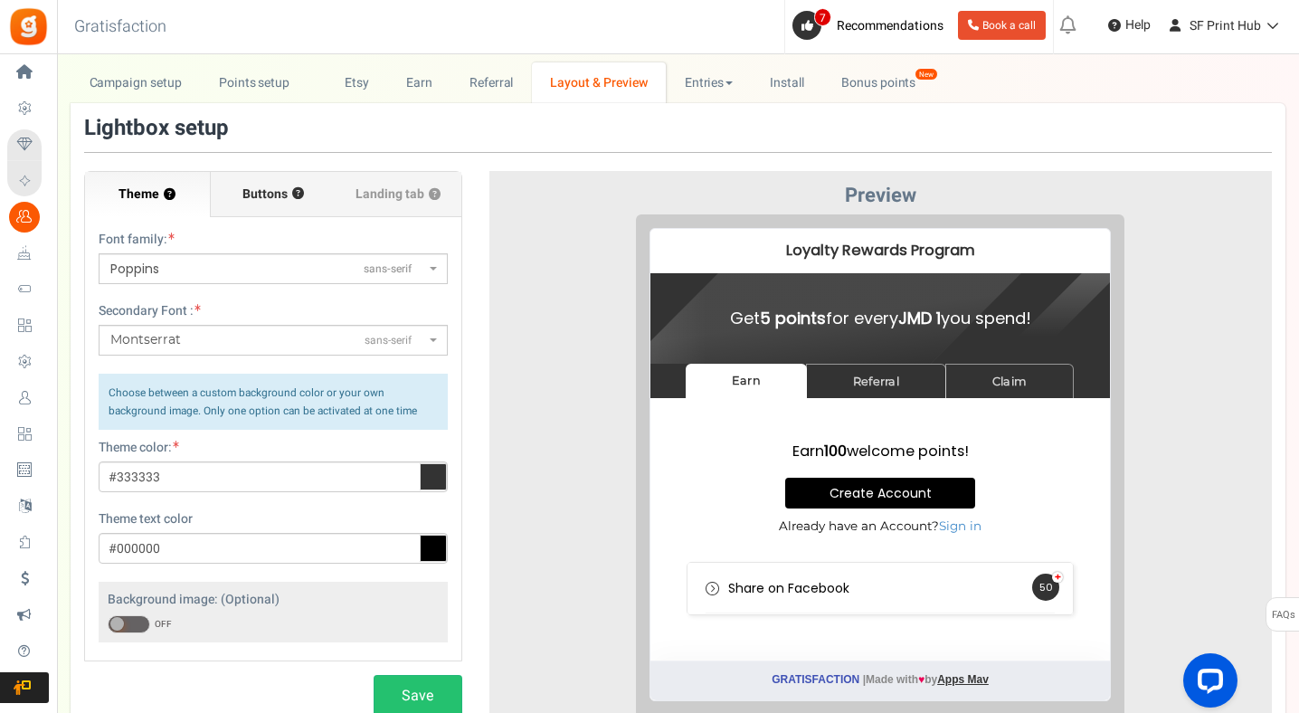
click at [294, 184] on label "Buttons ?" at bounding box center [274, 194] width 126 height 45
click at [0, 0] on input "Buttons ?" at bounding box center [0, 0] width 0 height 0
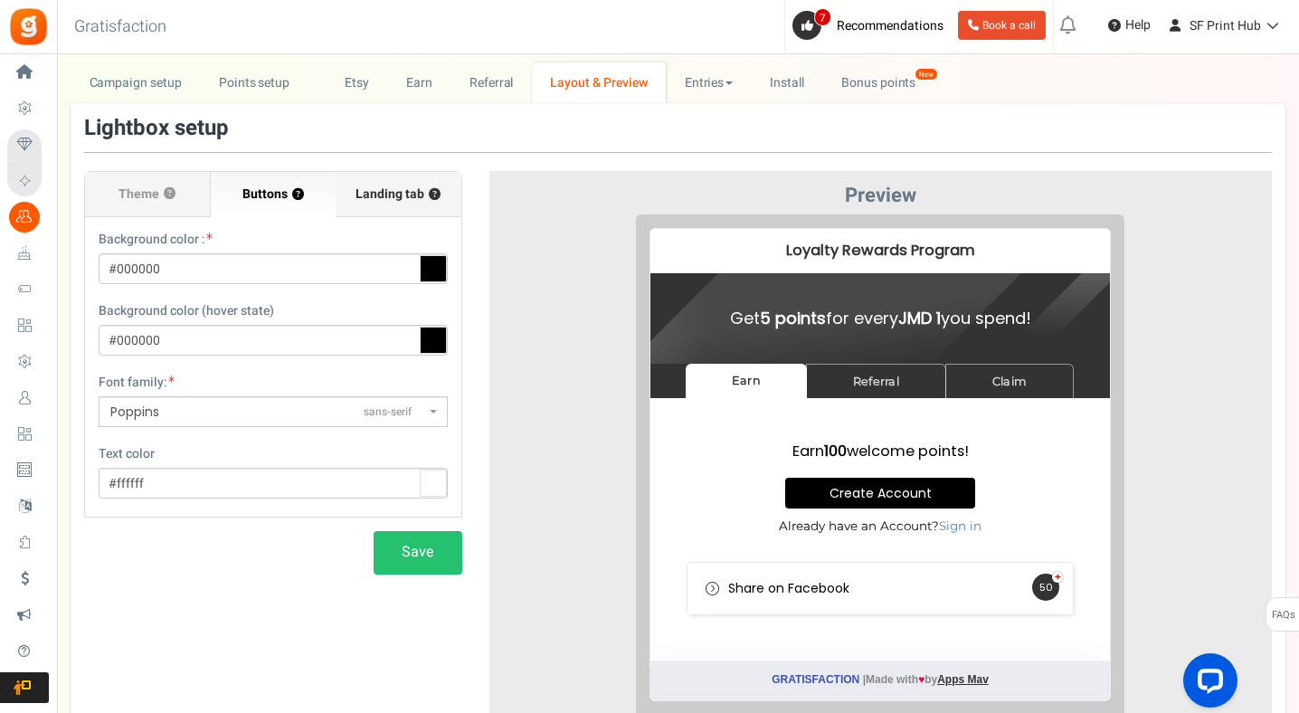
click at [404, 184] on label "Landing tab ?" at bounding box center [399, 194] width 126 height 45
click at [0, 0] on input "Landing tab ?" at bounding box center [0, 0] width 0 height 0
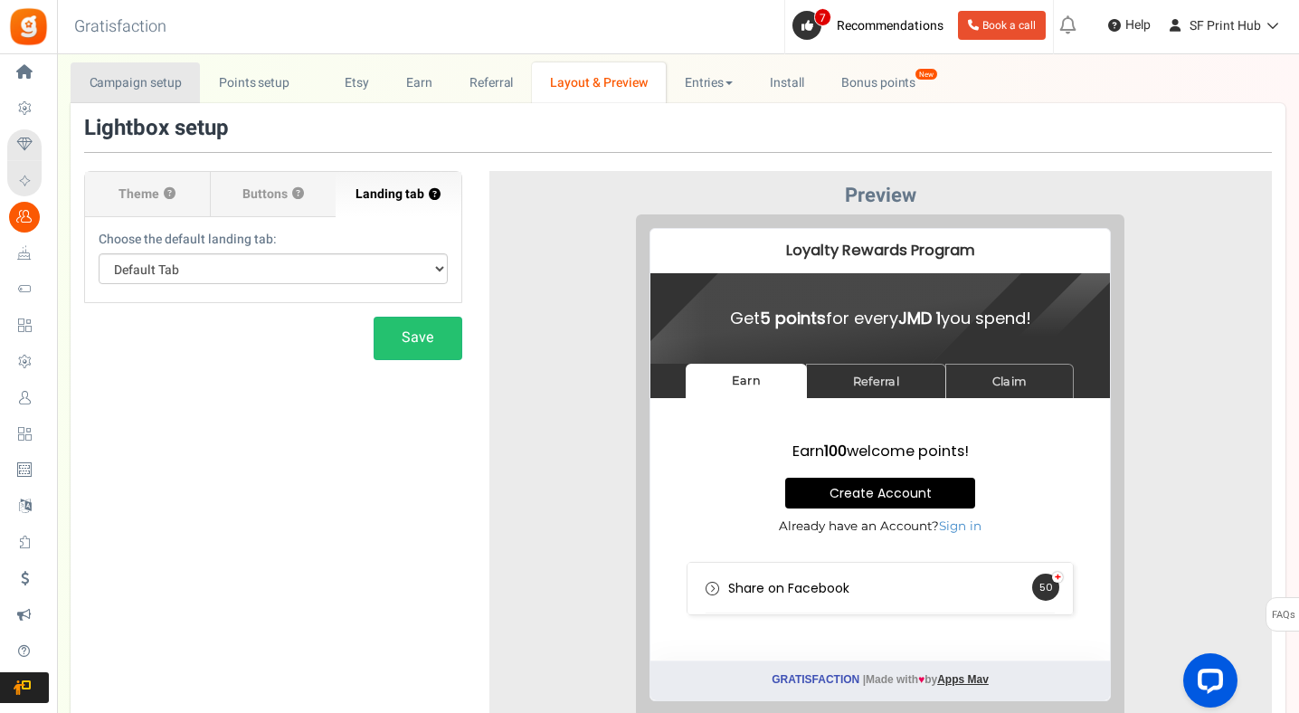
click at [132, 82] on link "Campaign setup" at bounding box center [135, 82] width 129 height 41
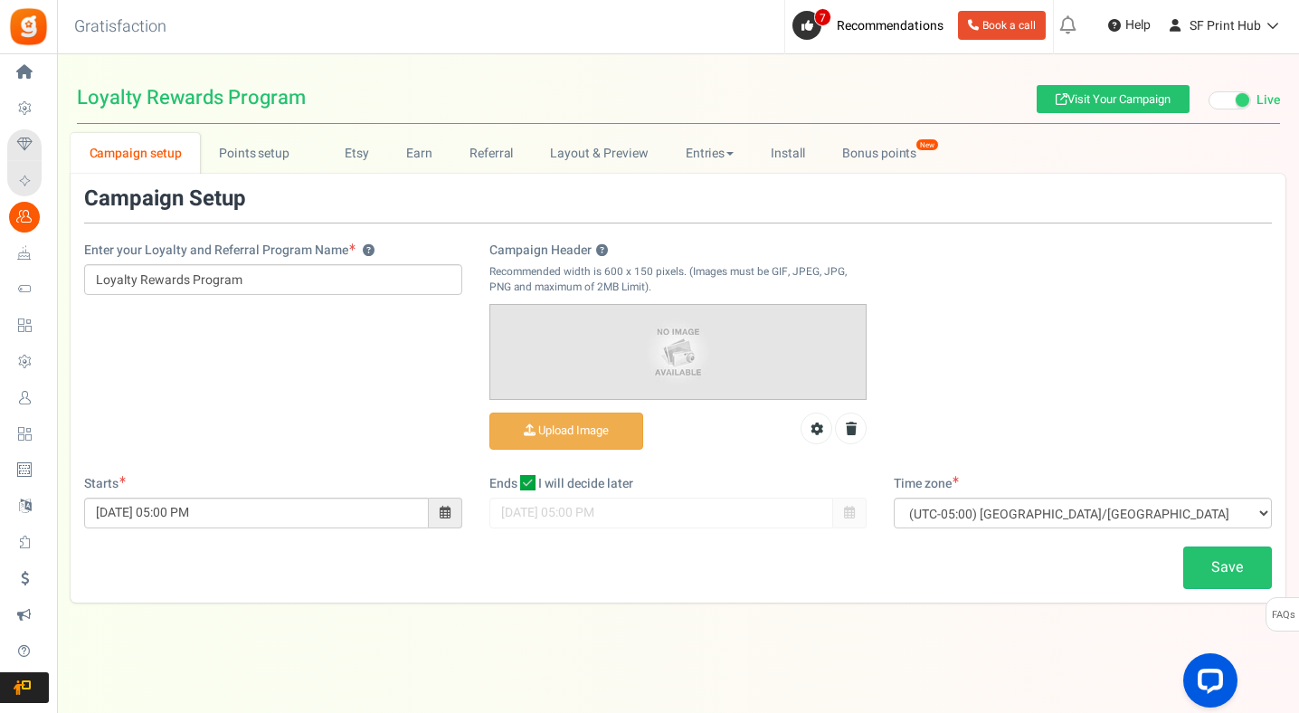
scroll to position [0, 0]
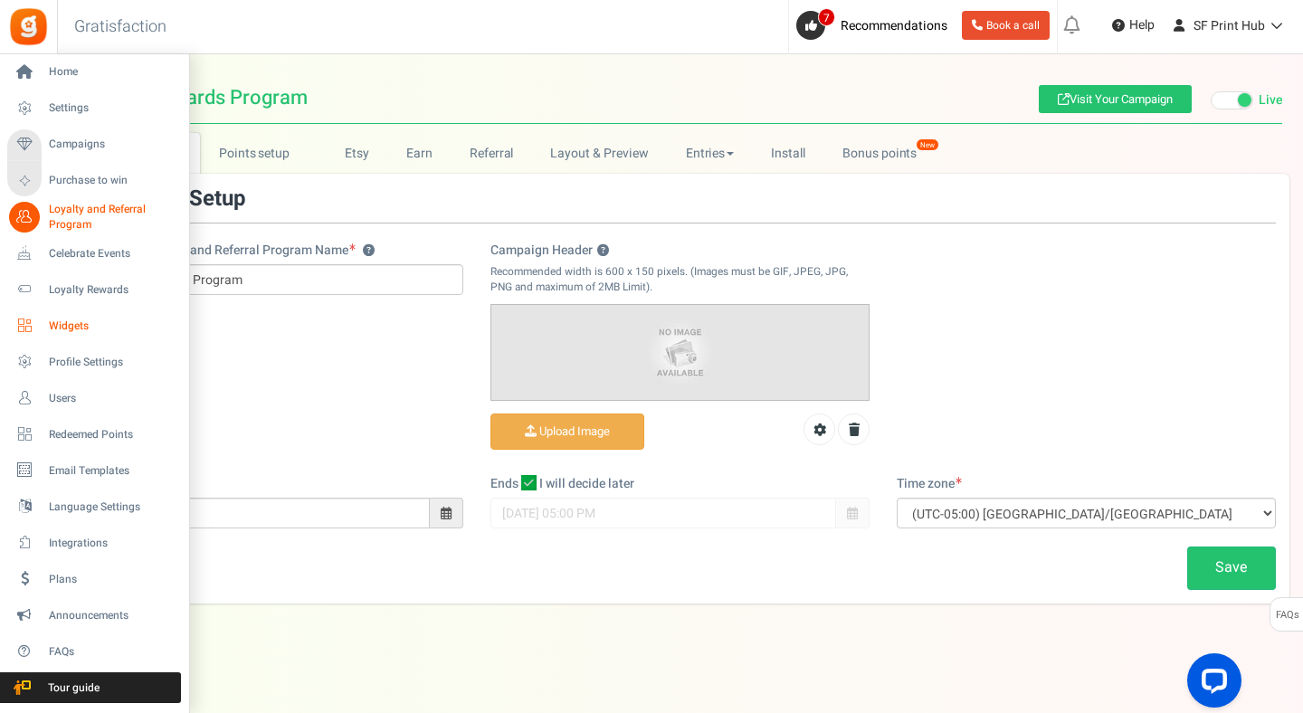
click at [84, 332] on span "Widgets" at bounding box center [112, 325] width 127 height 15
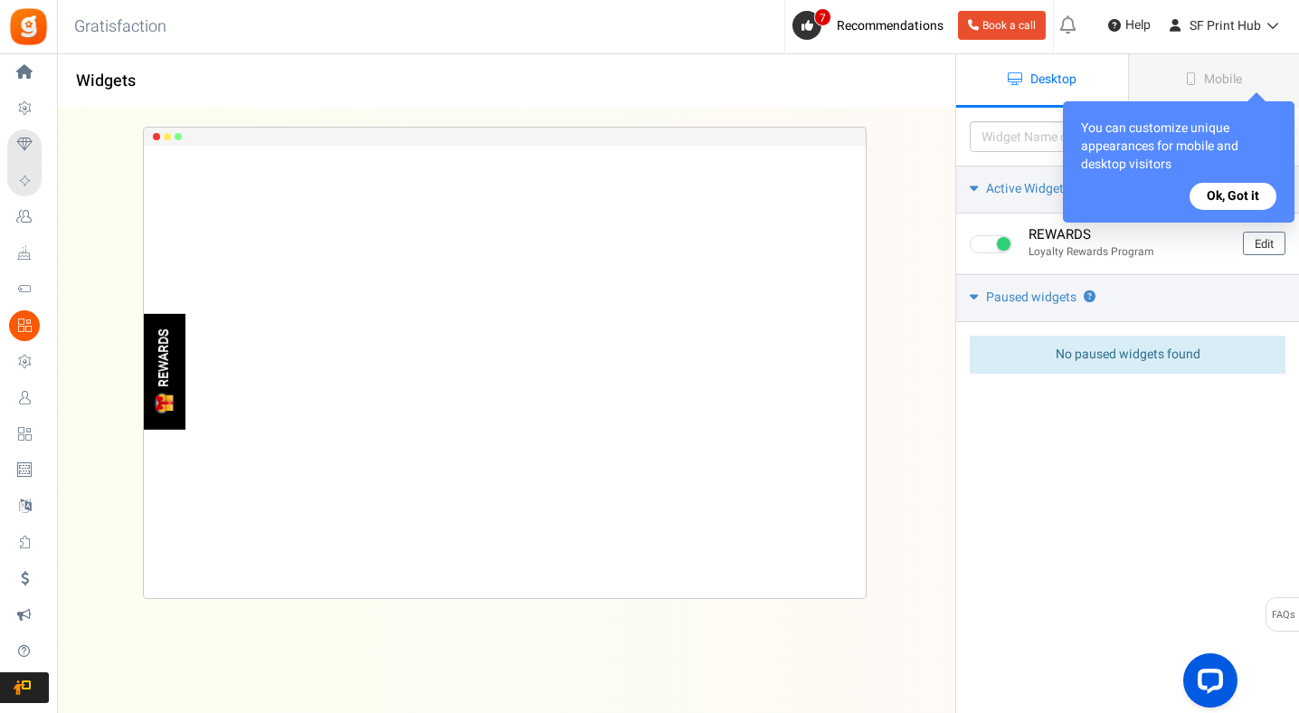
click at [1216, 194] on button "Ok, Got it" at bounding box center [1233, 196] width 87 height 27
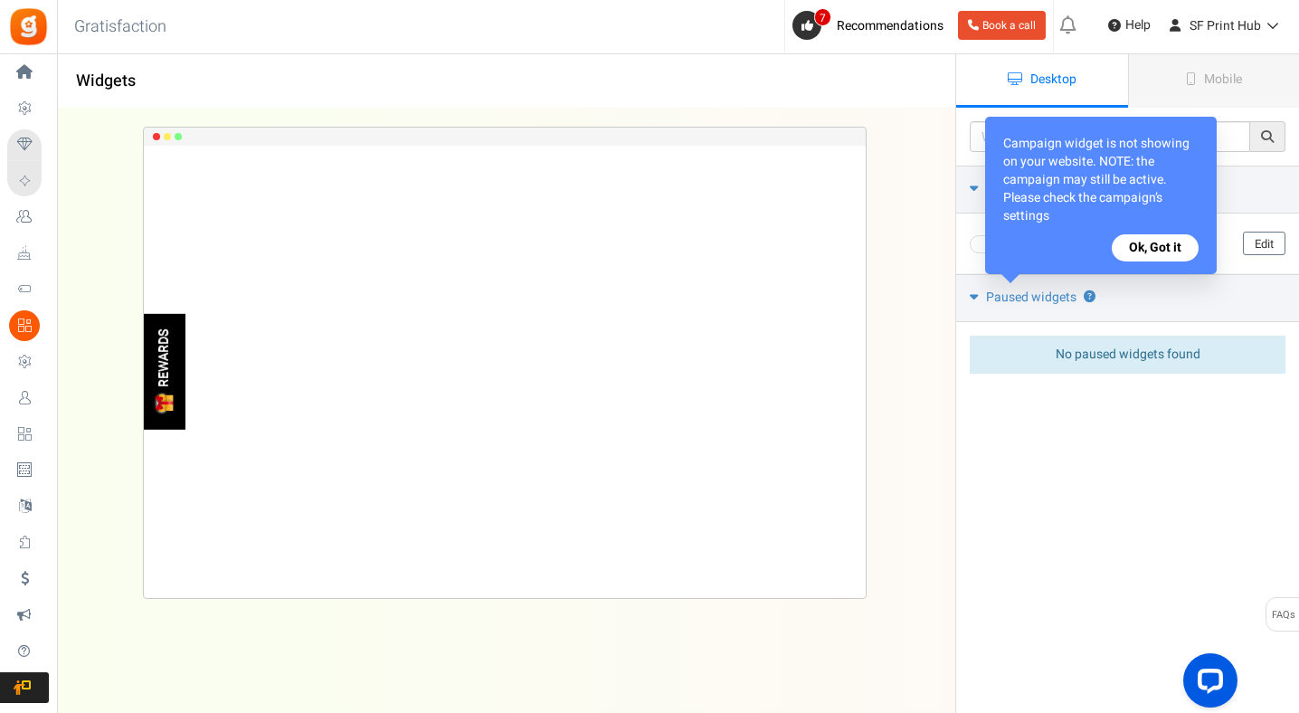
click at [1136, 248] on button "Ok, Got it" at bounding box center [1155, 247] width 87 height 27
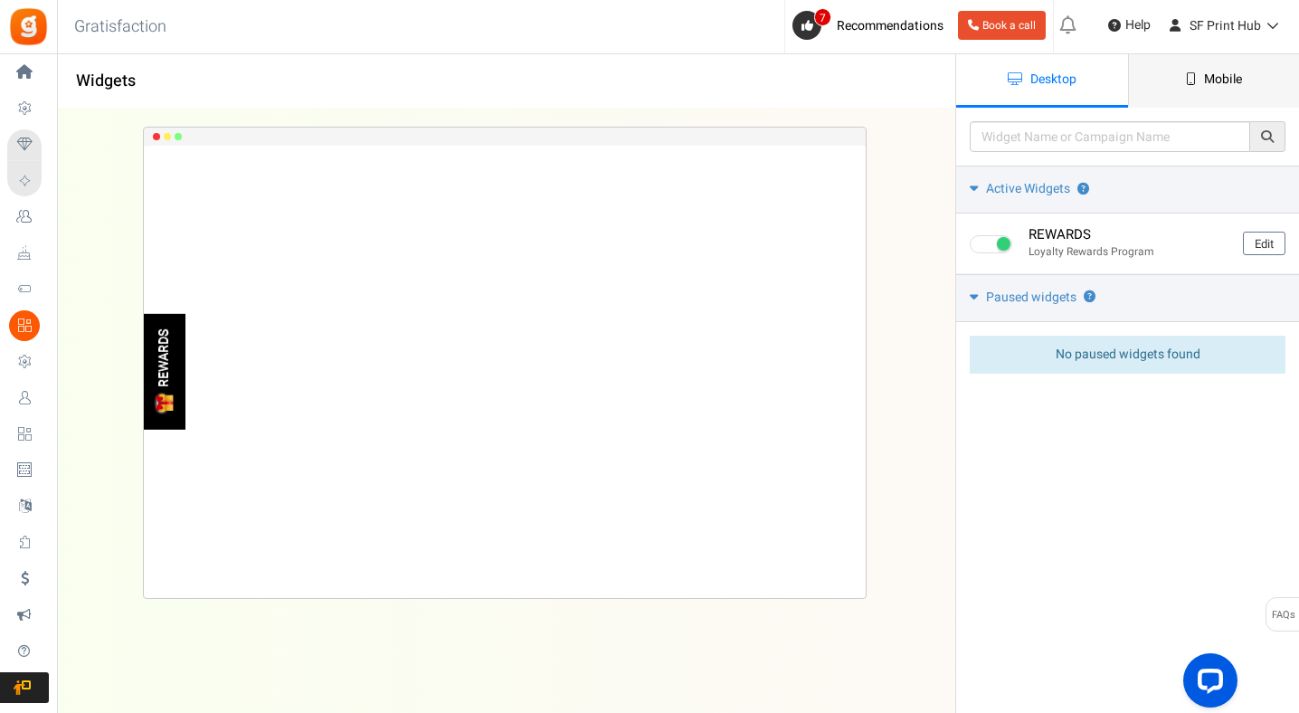
click at [1200, 99] on link "Mobile" at bounding box center [1214, 80] width 172 height 53
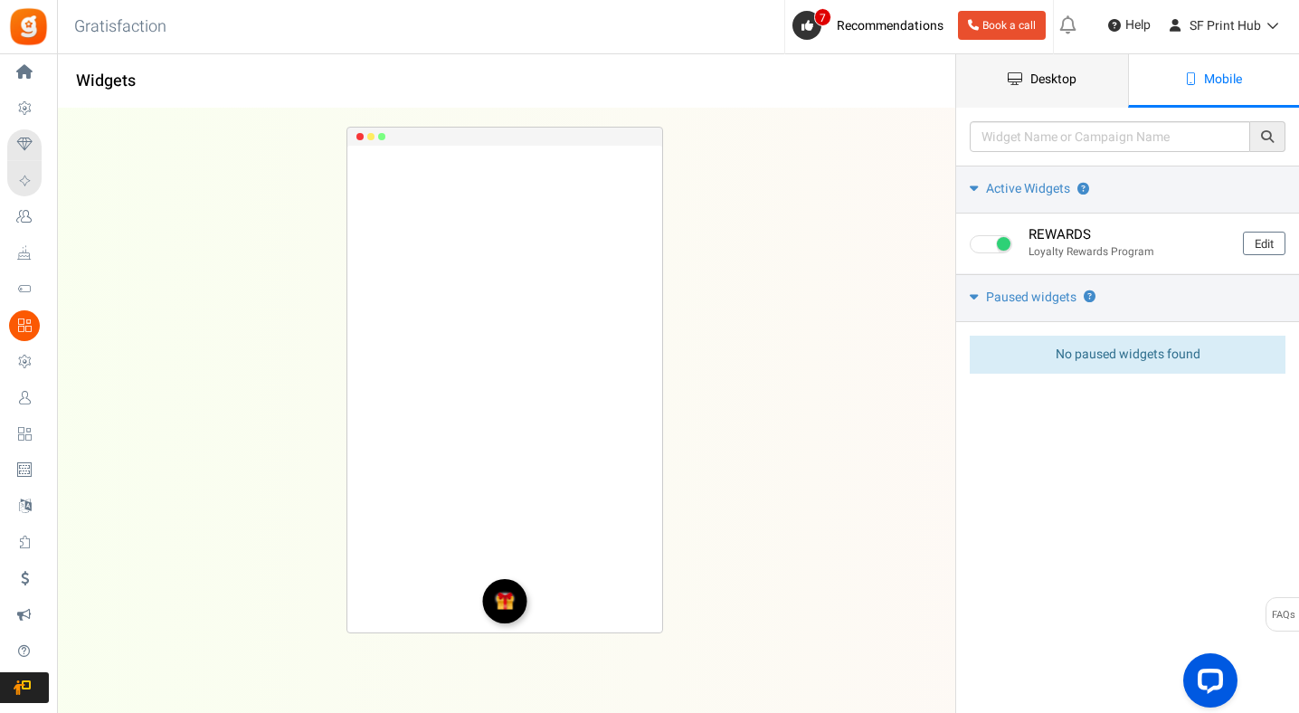
click at [1059, 81] on span "Desktop" at bounding box center [1054, 79] width 46 height 19
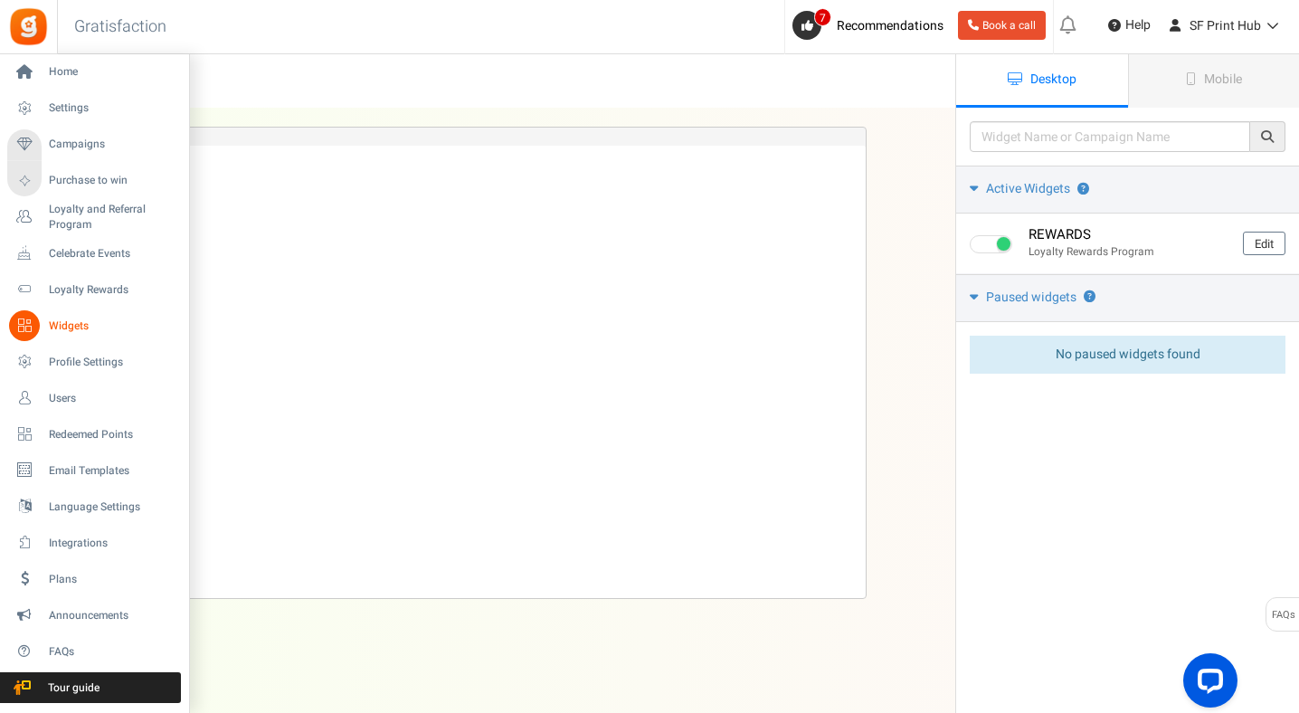
click at [59, 332] on span "Widgets" at bounding box center [112, 325] width 127 height 15
click at [59, 369] on span "Profile Settings" at bounding box center [112, 362] width 127 height 15
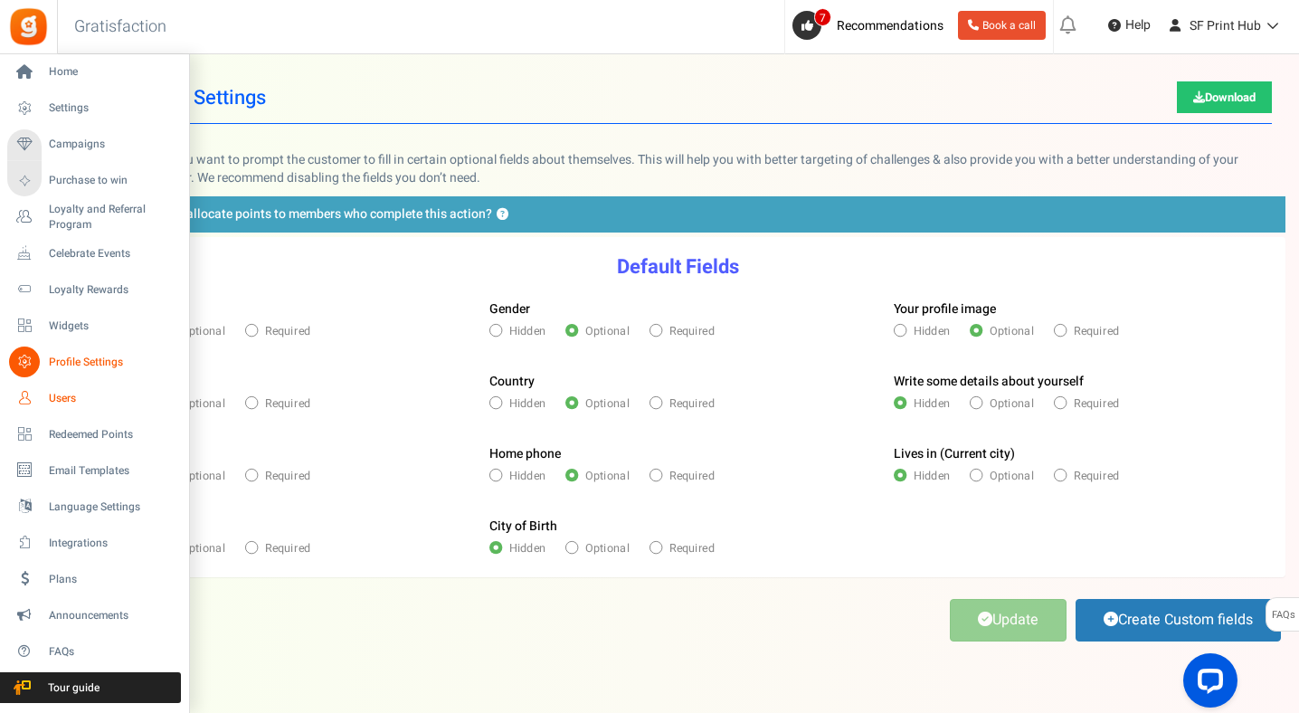
click at [53, 400] on span "Users" at bounding box center [112, 398] width 127 height 15
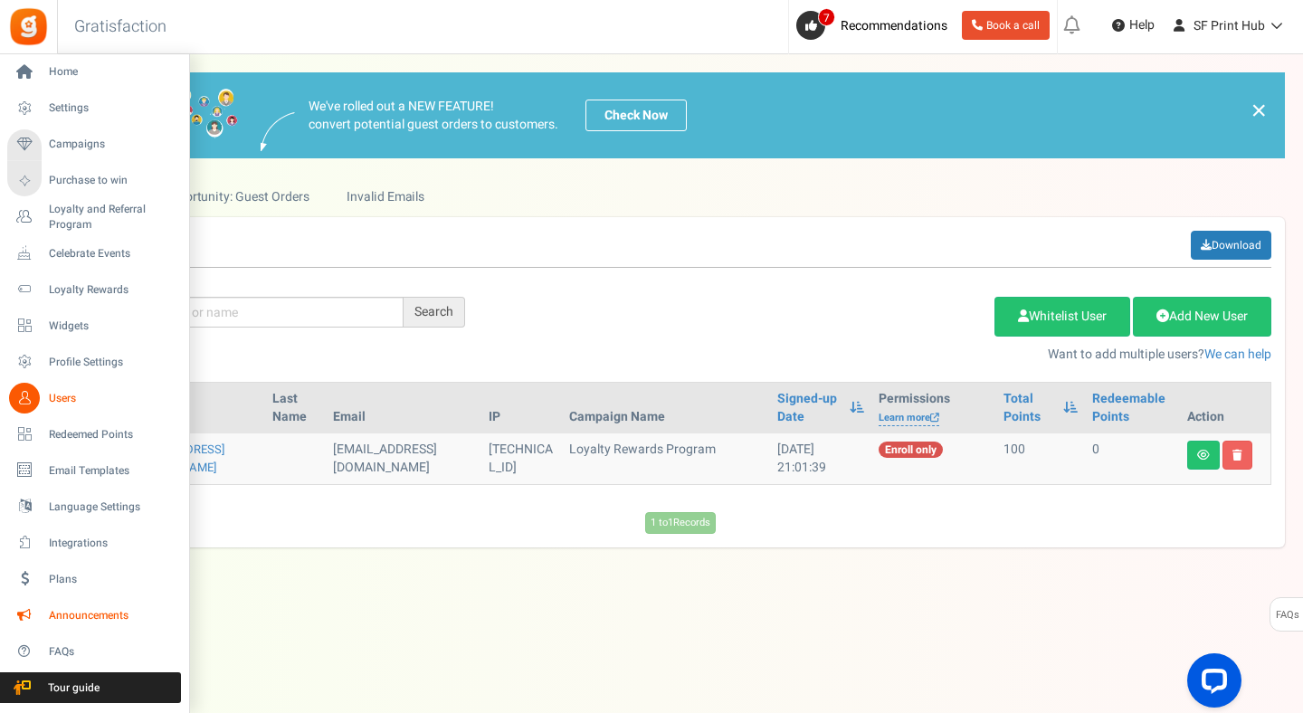
click at [62, 609] on span "Announcements" at bounding box center [112, 615] width 127 height 15
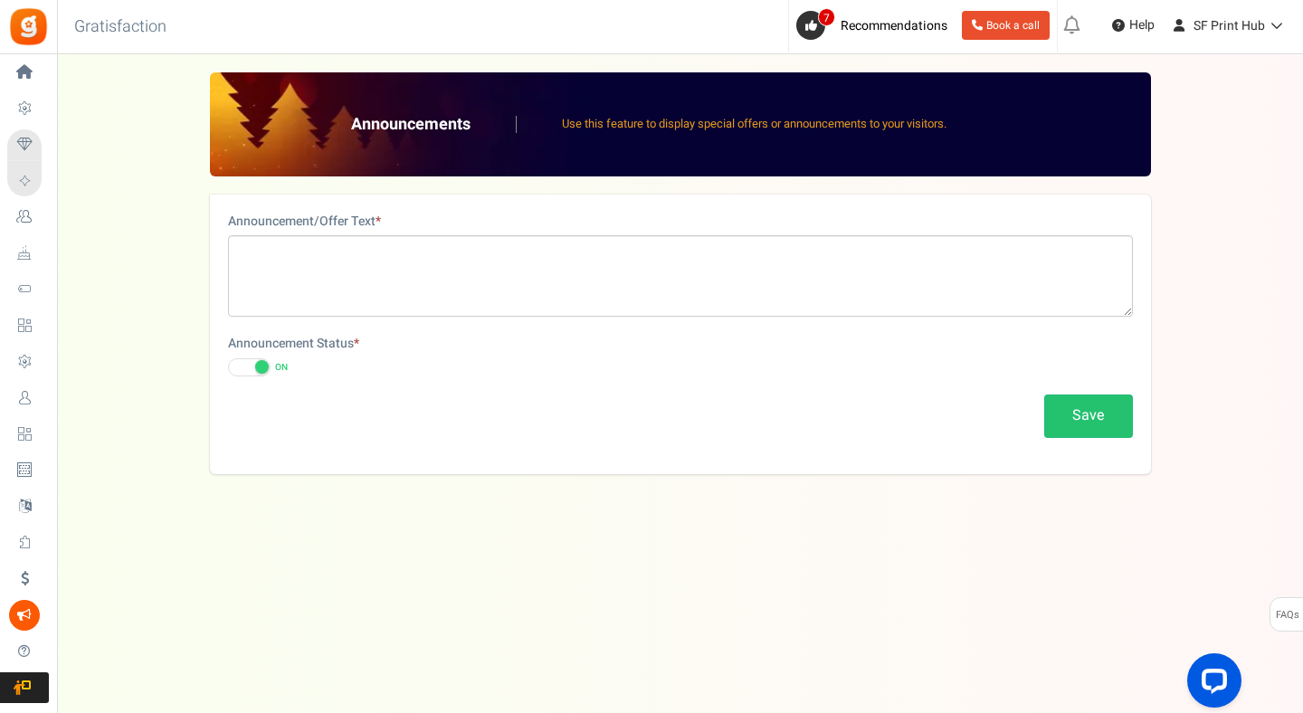
click at [260, 367] on span at bounding box center [262, 367] width 14 height 14
click at [228, 367] on input "ON OFF" at bounding box center [228, 368] width 0 height 12
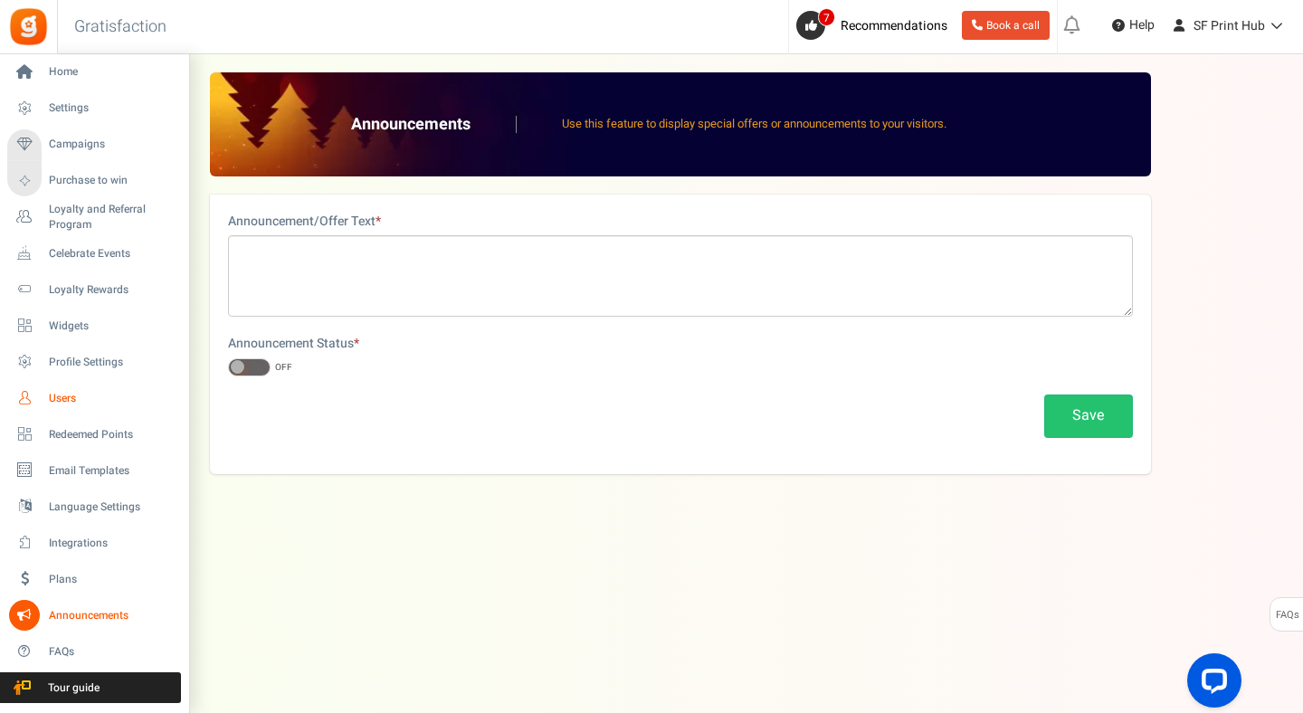
click at [76, 396] on span "Users" at bounding box center [112, 398] width 127 height 15
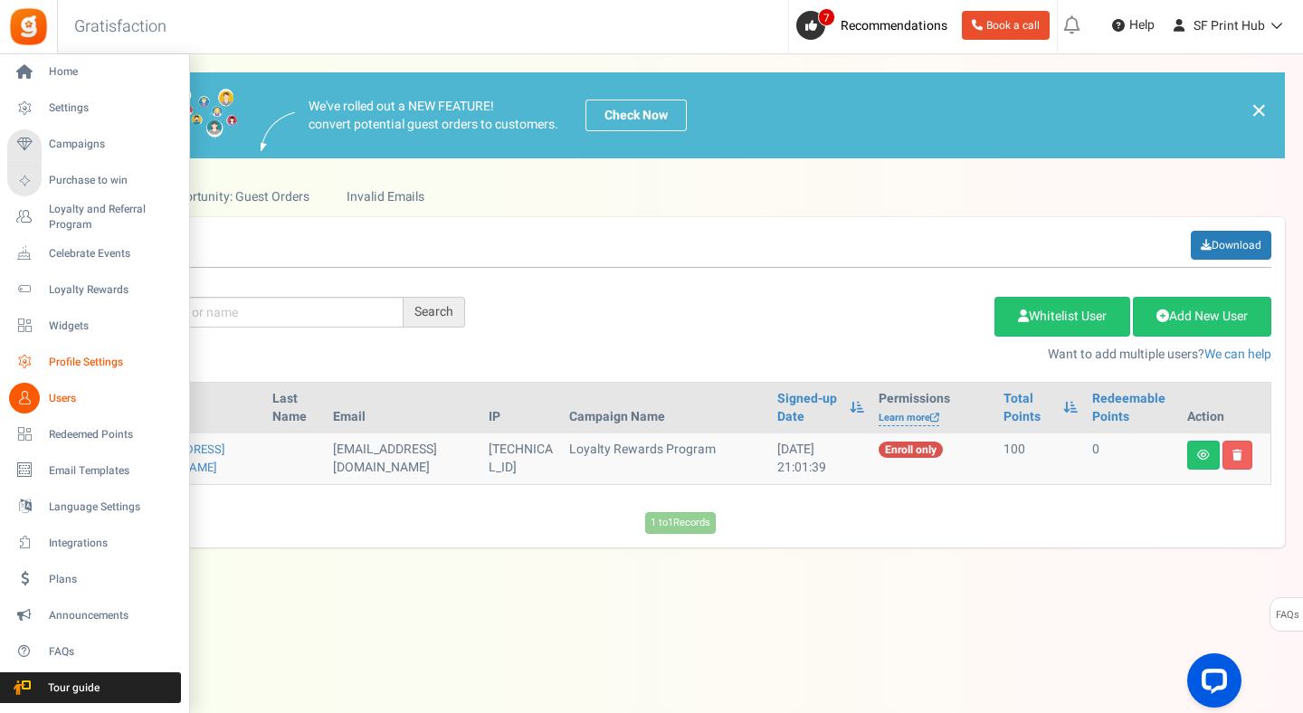
click at [75, 370] on link "Profile Settings" at bounding box center [94, 362] width 174 height 31
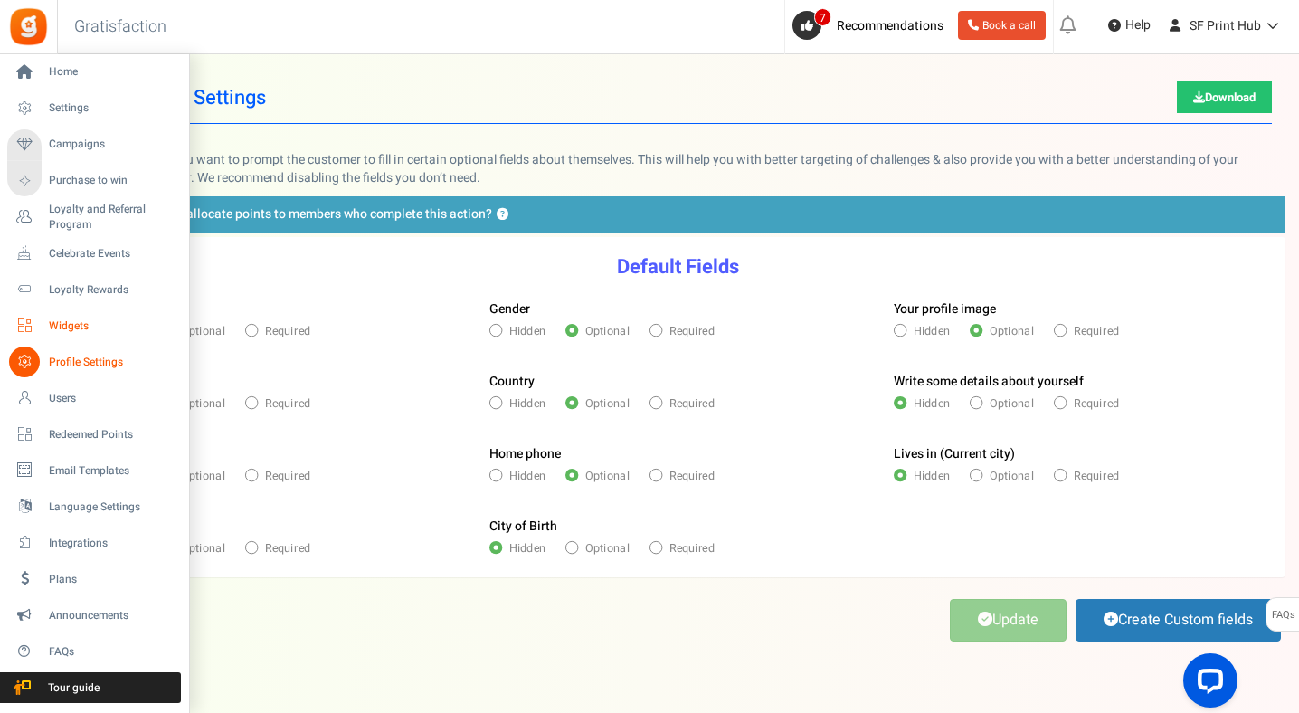
click at [79, 332] on span "Widgets" at bounding box center [112, 325] width 127 height 15
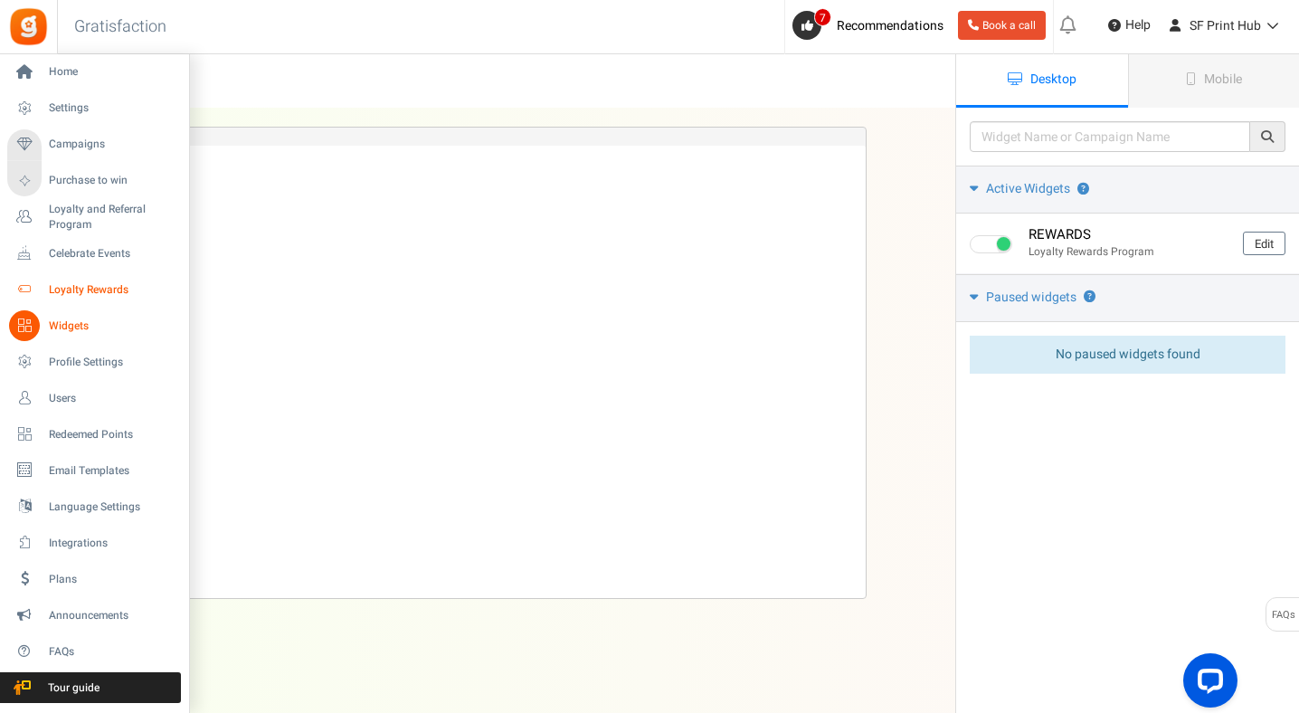
click at [90, 290] on span "Loyalty Rewards" at bounding box center [112, 289] width 127 height 15
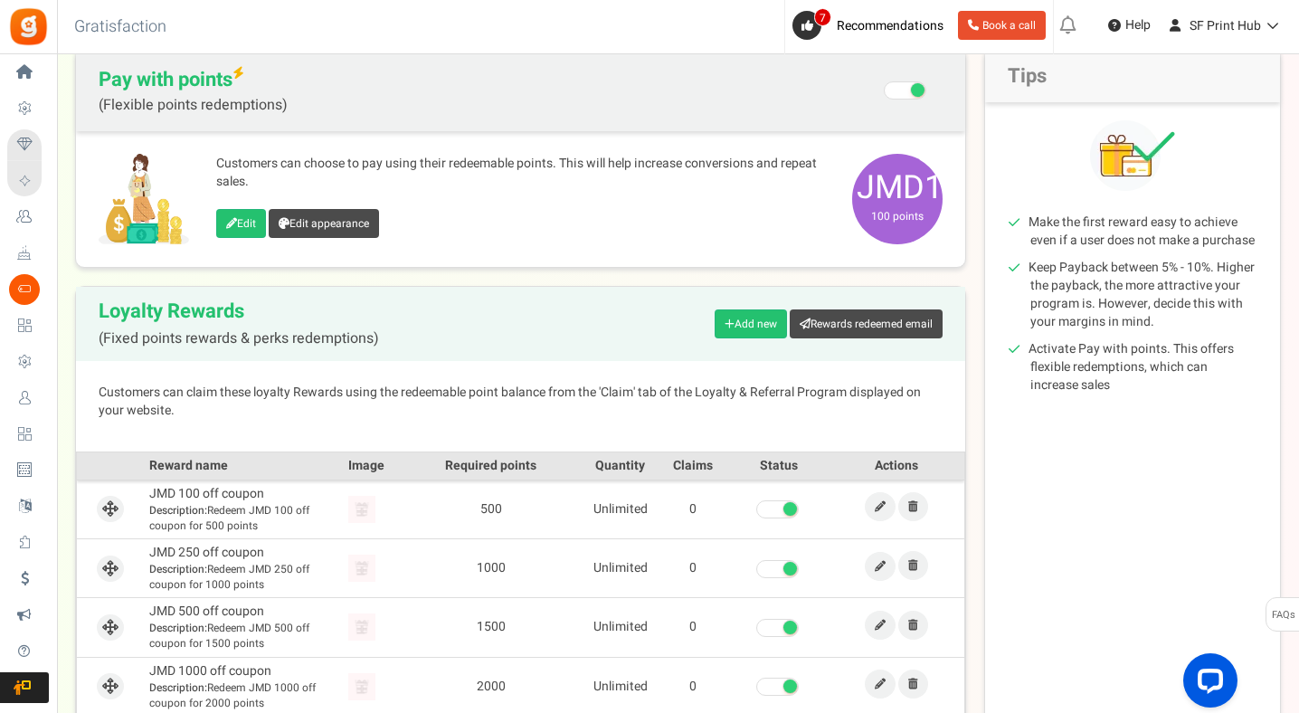
scroll to position [186, 0]
drag, startPoint x: 1302, startPoint y: 498, endPoint x: 1302, endPoint y: -32, distance: 529.3
click at [1299, 0] on html "Install now Back to Home Back to program setup Home Settings Campaigns Purchase…" at bounding box center [649, 329] width 1299 height 1030
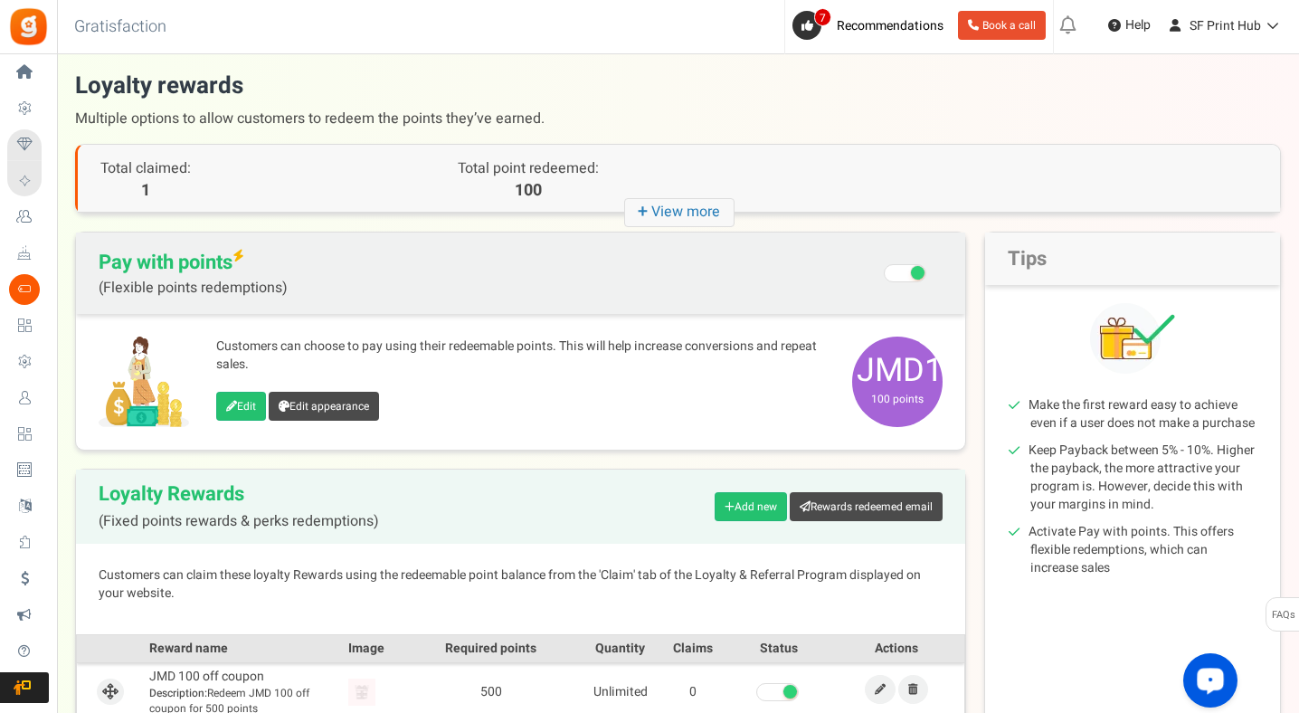
scroll to position [0, 0]
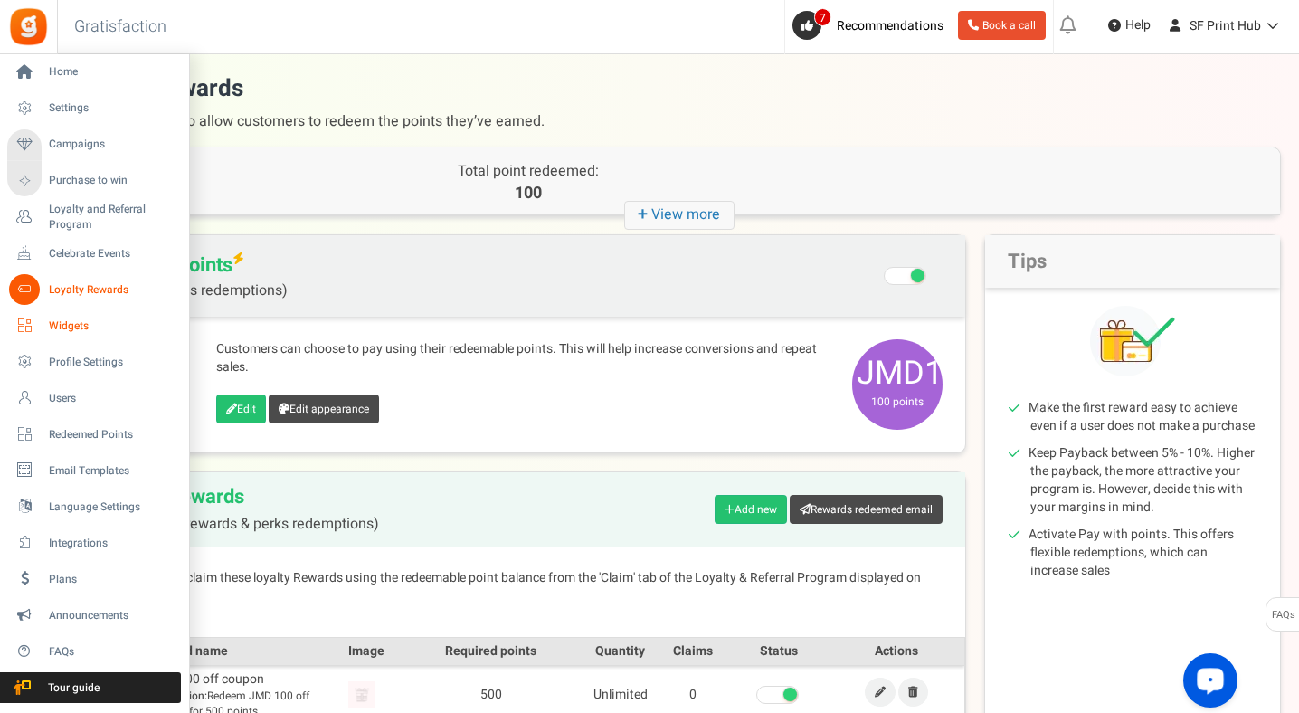
click at [62, 326] on span "Widgets" at bounding box center [112, 325] width 127 height 15
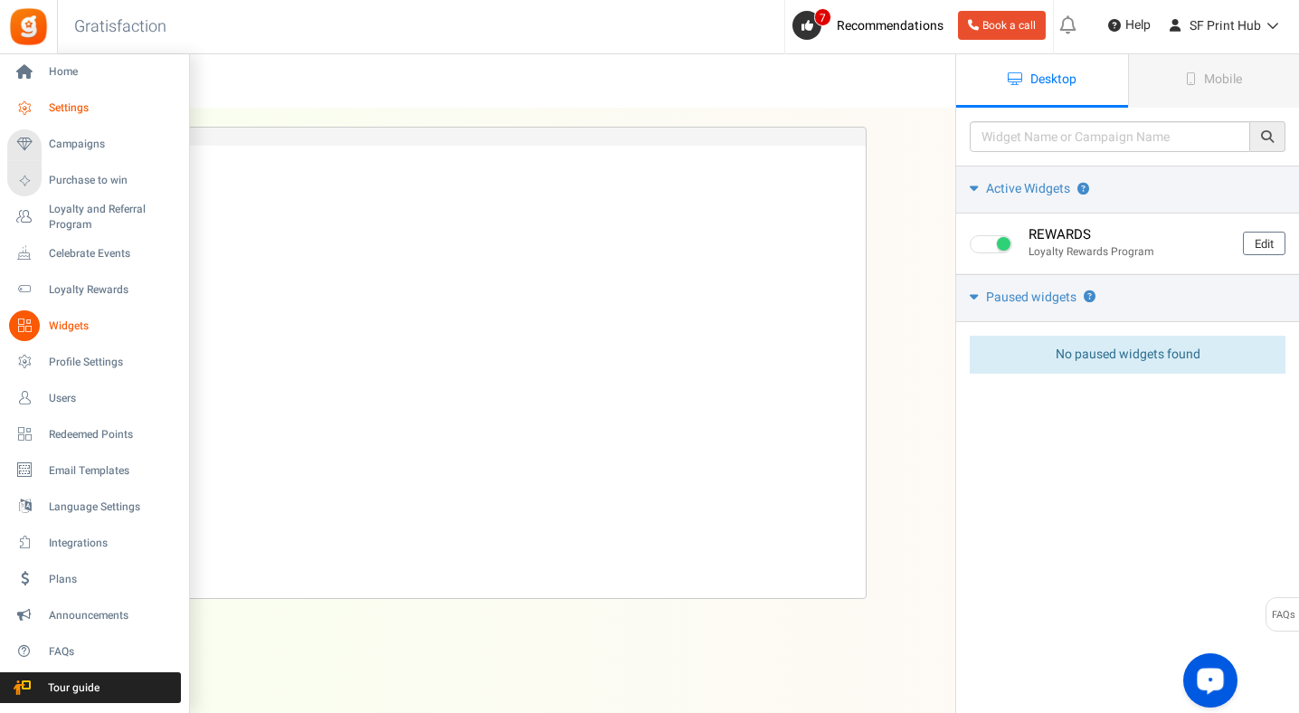
click at [46, 102] on link "Settings" at bounding box center [94, 108] width 174 height 31
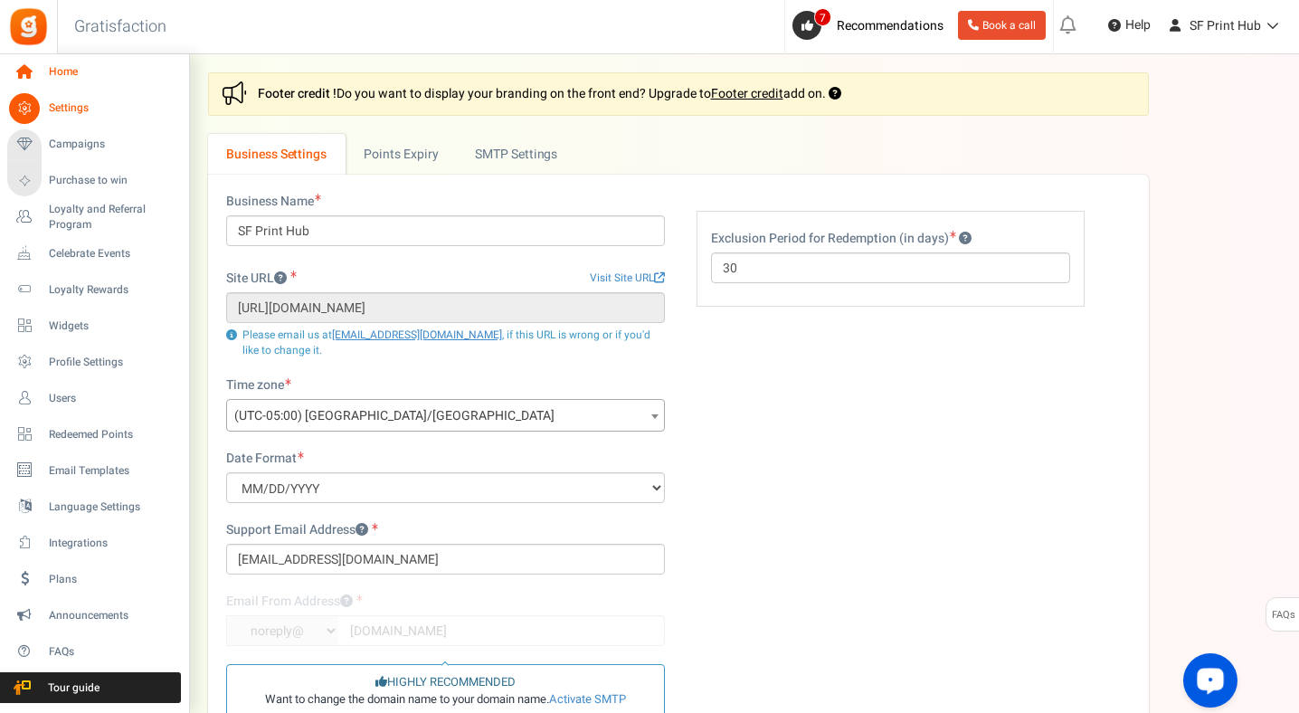
click at [54, 70] on span "Home" at bounding box center [112, 71] width 127 height 15
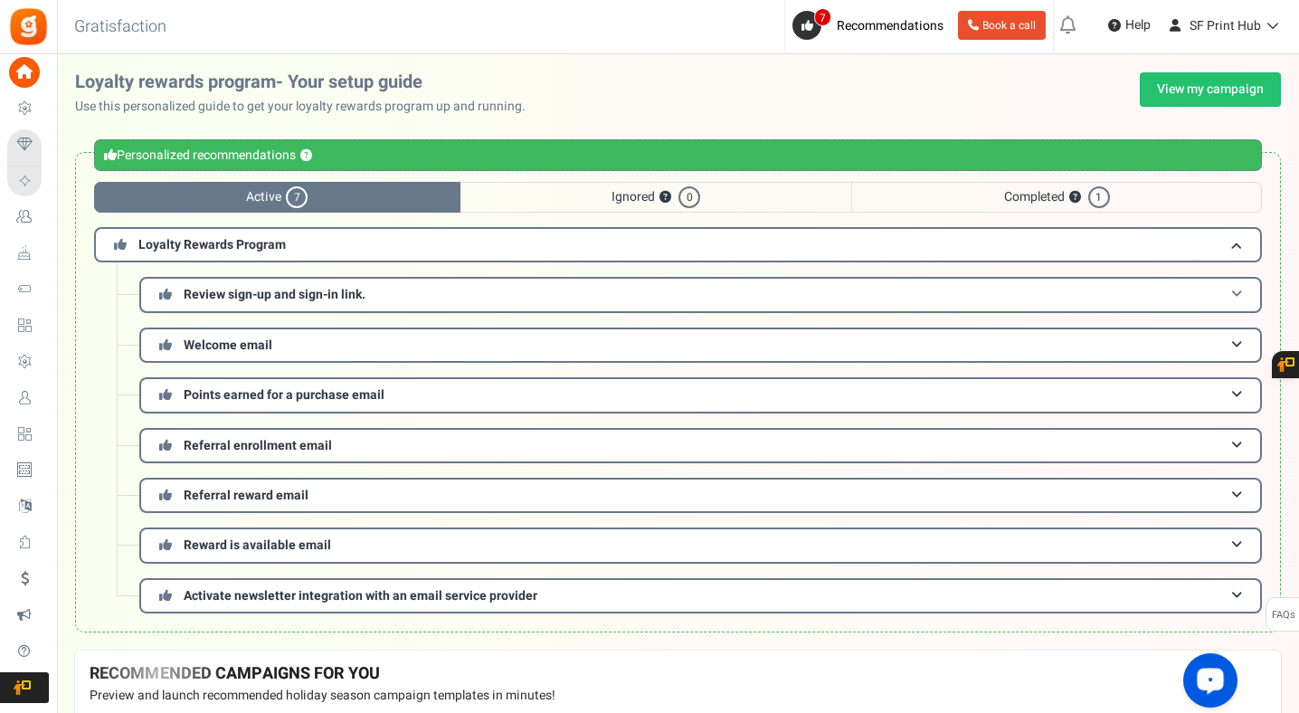
click at [917, 293] on h3 "Review sign-up and sign-in link." at bounding box center [700, 294] width 1123 height 35
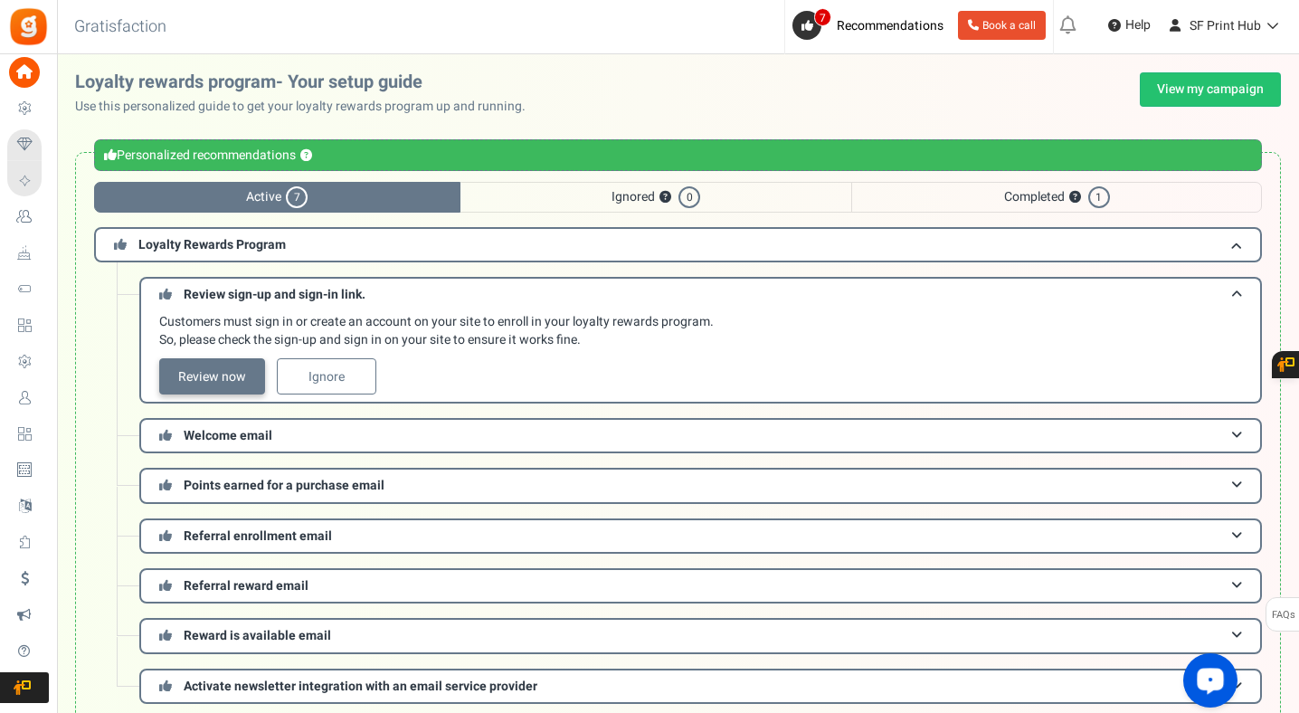
click at [247, 365] on link "Review now" at bounding box center [212, 376] width 106 height 36
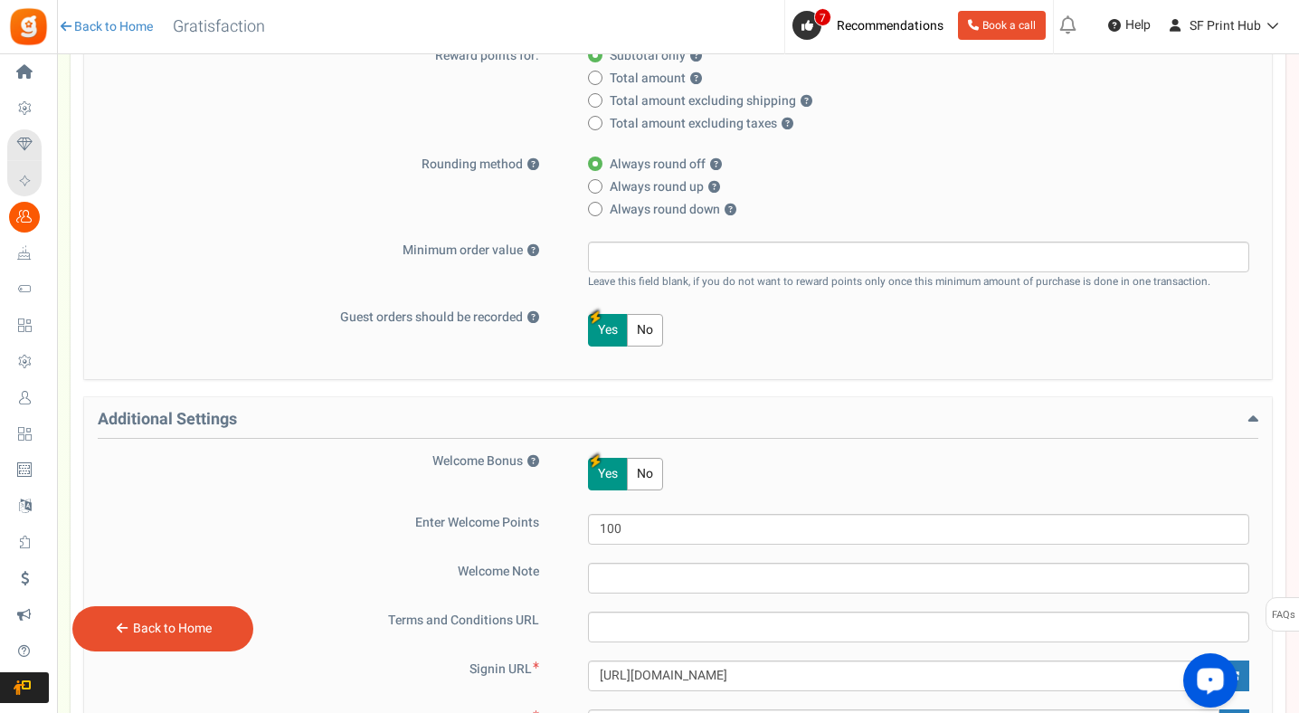
scroll to position [817, 0]
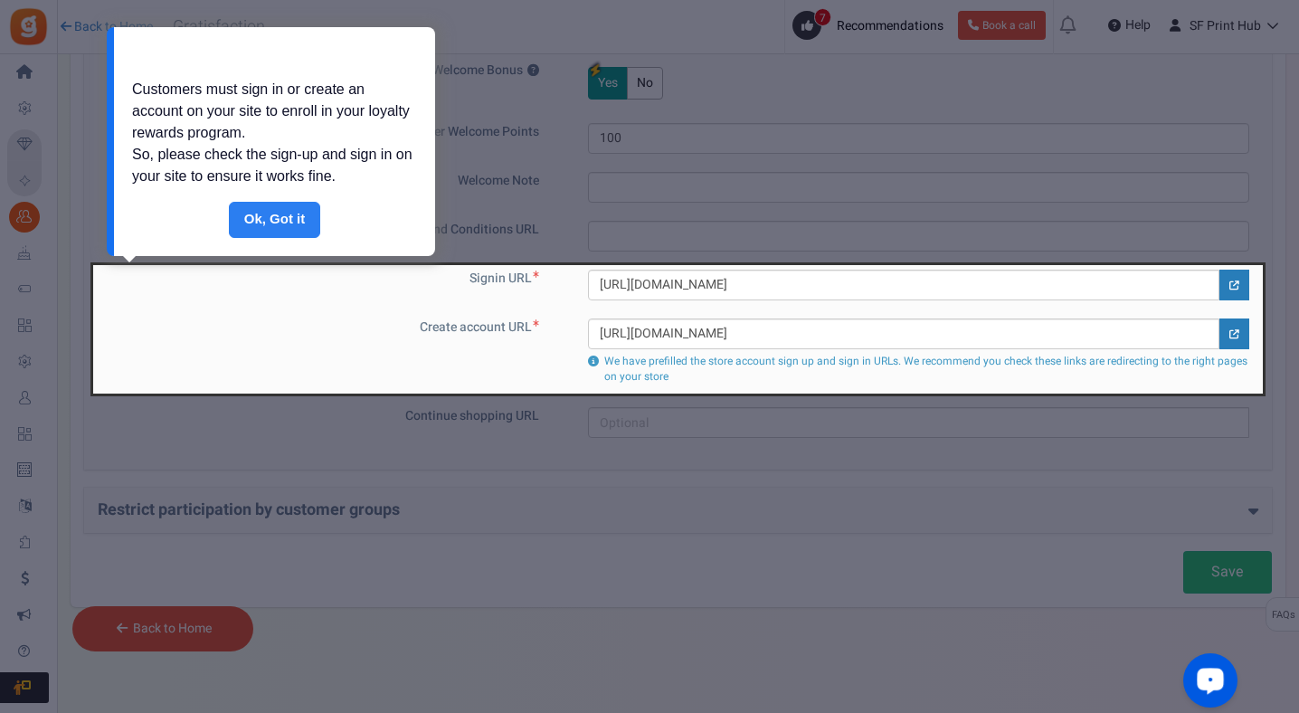
click at [280, 215] on link "Done" at bounding box center [275, 220] width 92 height 36
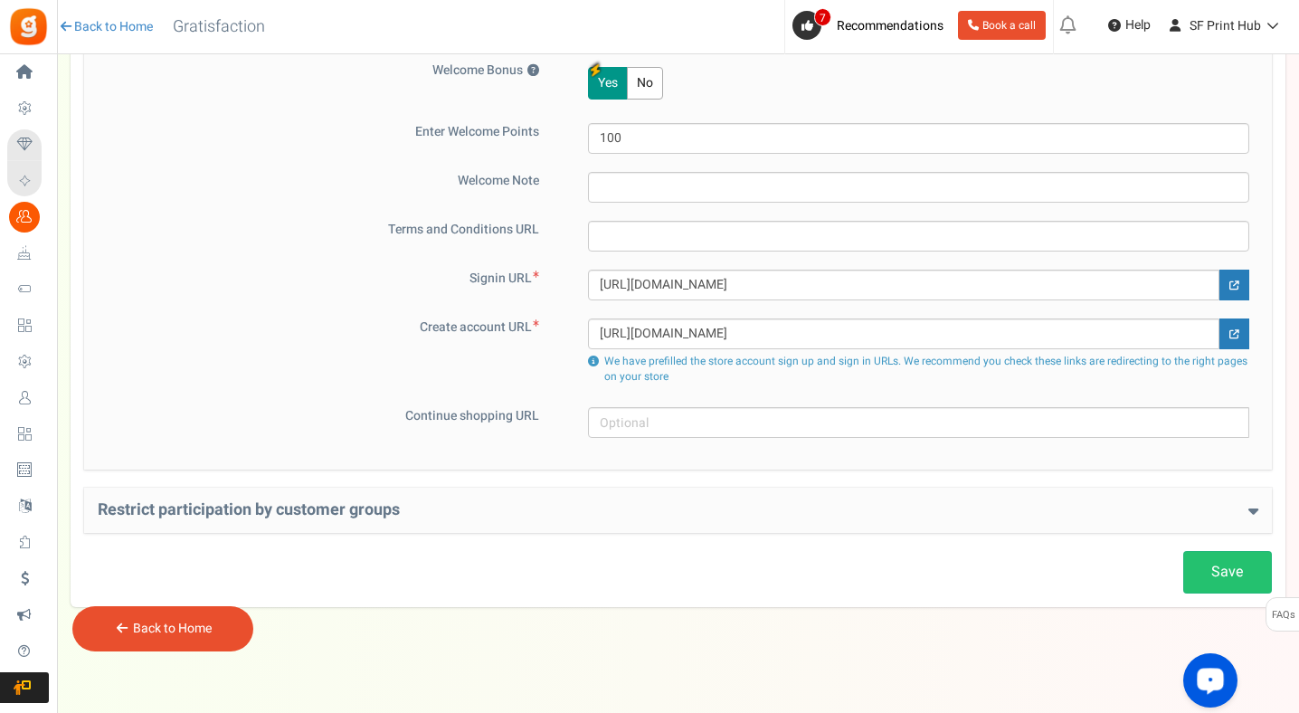
drag, startPoint x: 1302, startPoint y: 495, endPoint x: 1302, endPoint y: 517, distance: 21.7
drag, startPoint x: 1302, startPoint y: 517, endPoint x: 1302, endPoint y: 250, distance: 266.9
click at [63, 23] on icon at bounding box center [66, 26] width 16 height 13
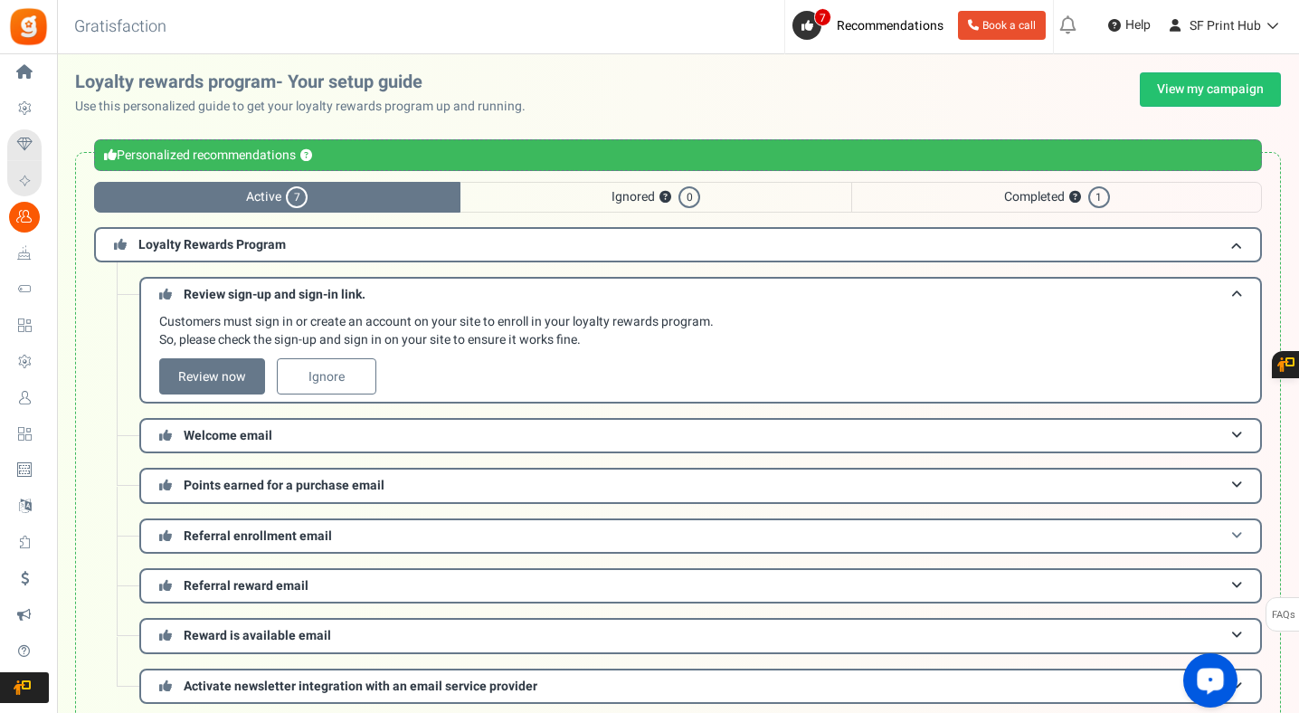
click at [903, 540] on h3 "Referral enrollment email" at bounding box center [700, 535] width 1123 height 35
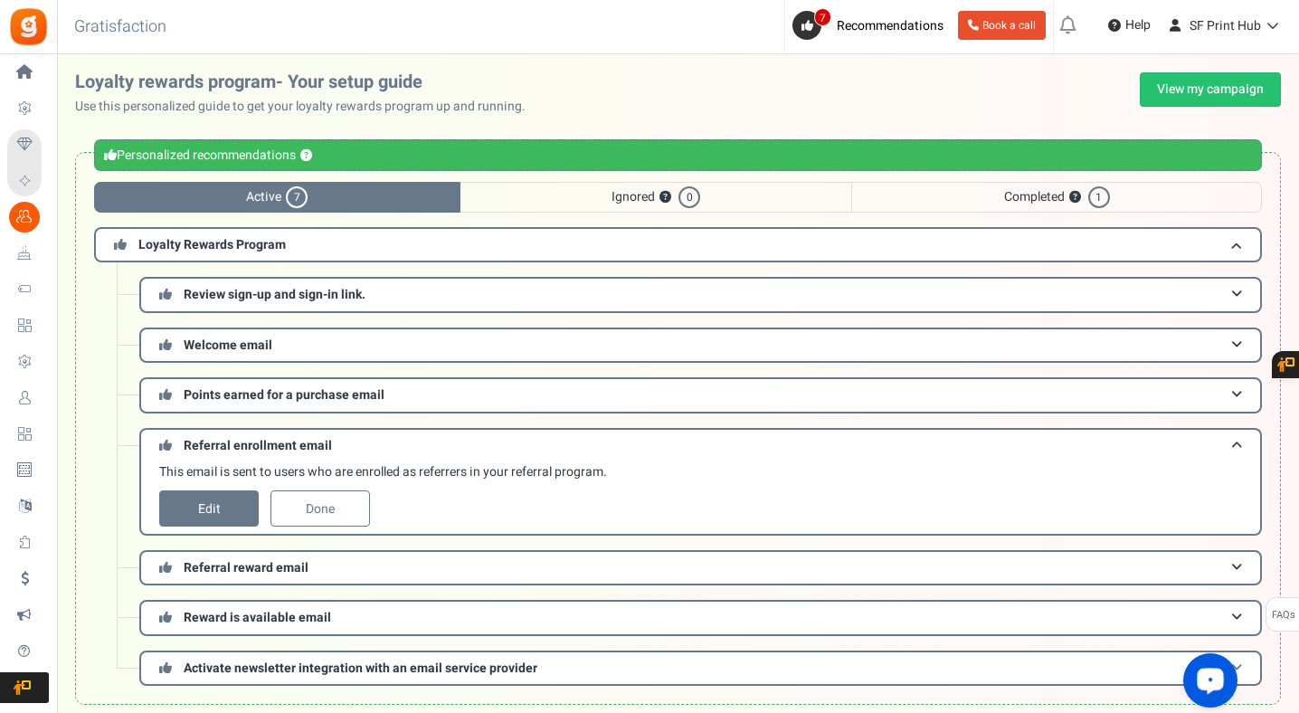
click at [590, 670] on h3 "Activate newsletter integration with an email service provider" at bounding box center [700, 668] width 1123 height 35
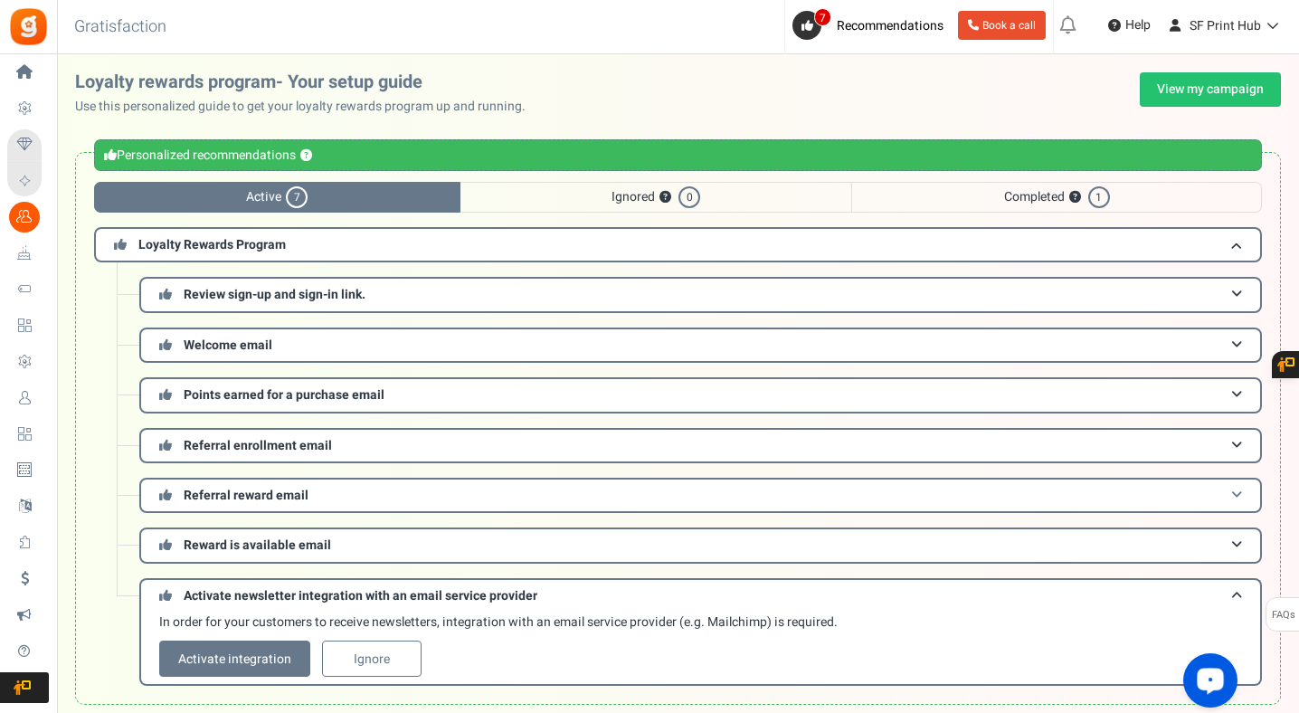
click at [493, 510] on h3 "Referral reward email" at bounding box center [700, 495] width 1123 height 35
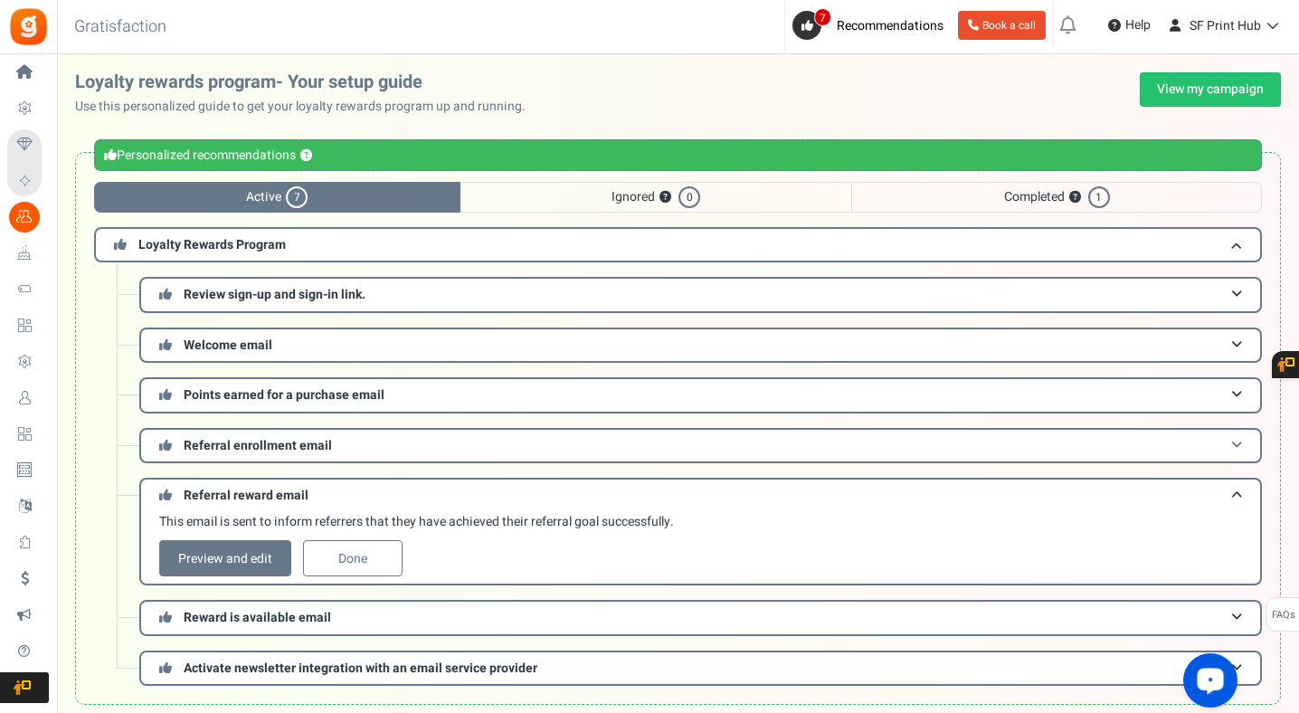
click at [474, 454] on h3 "Referral enrollment email" at bounding box center [700, 445] width 1123 height 35
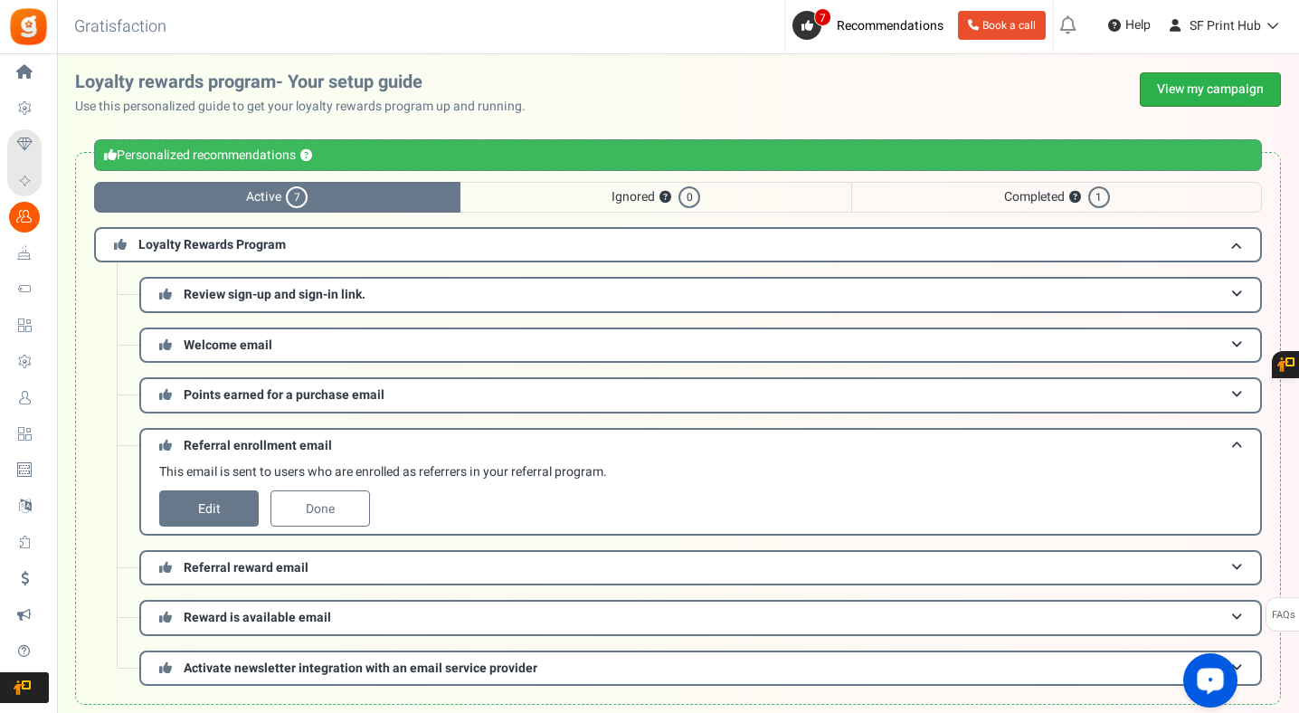
click at [1161, 85] on link "View my campaign" at bounding box center [1210, 89] width 141 height 34
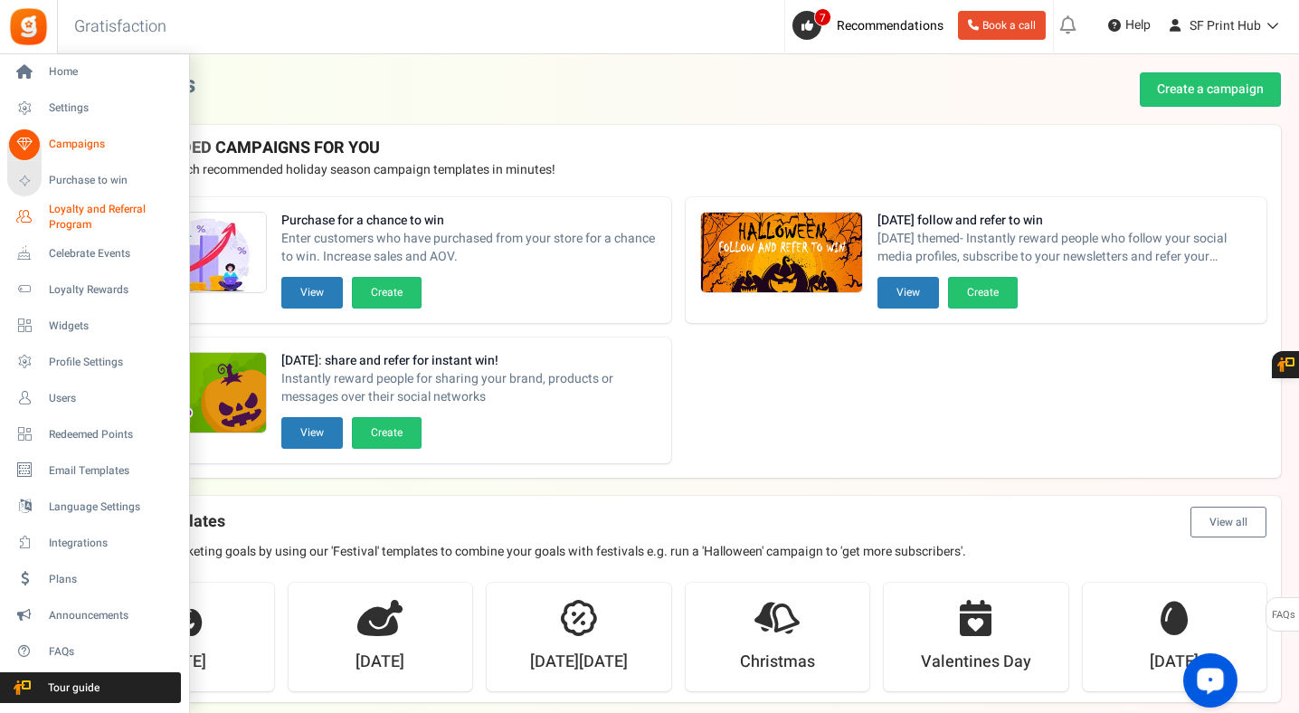
click at [65, 216] on span "Loyalty and Referral Program" at bounding box center [115, 217] width 132 height 31
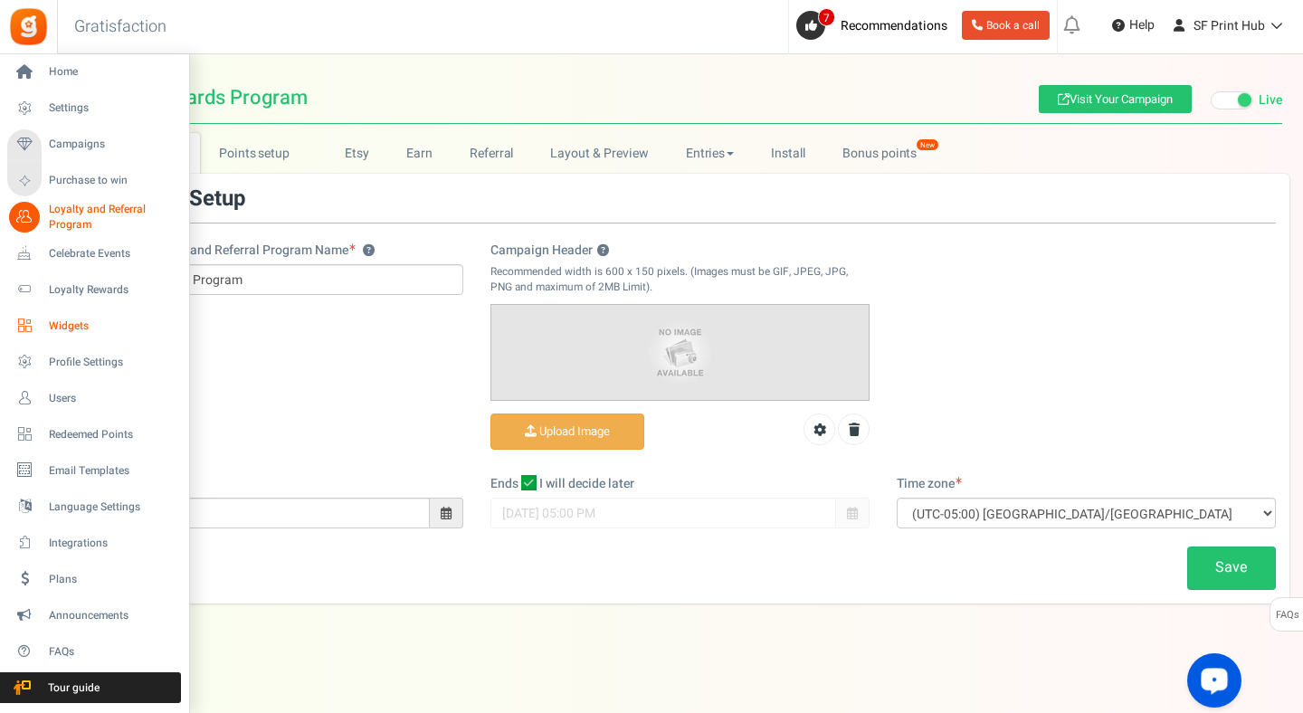
click at [69, 325] on span "Widgets" at bounding box center [112, 325] width 127 height 15
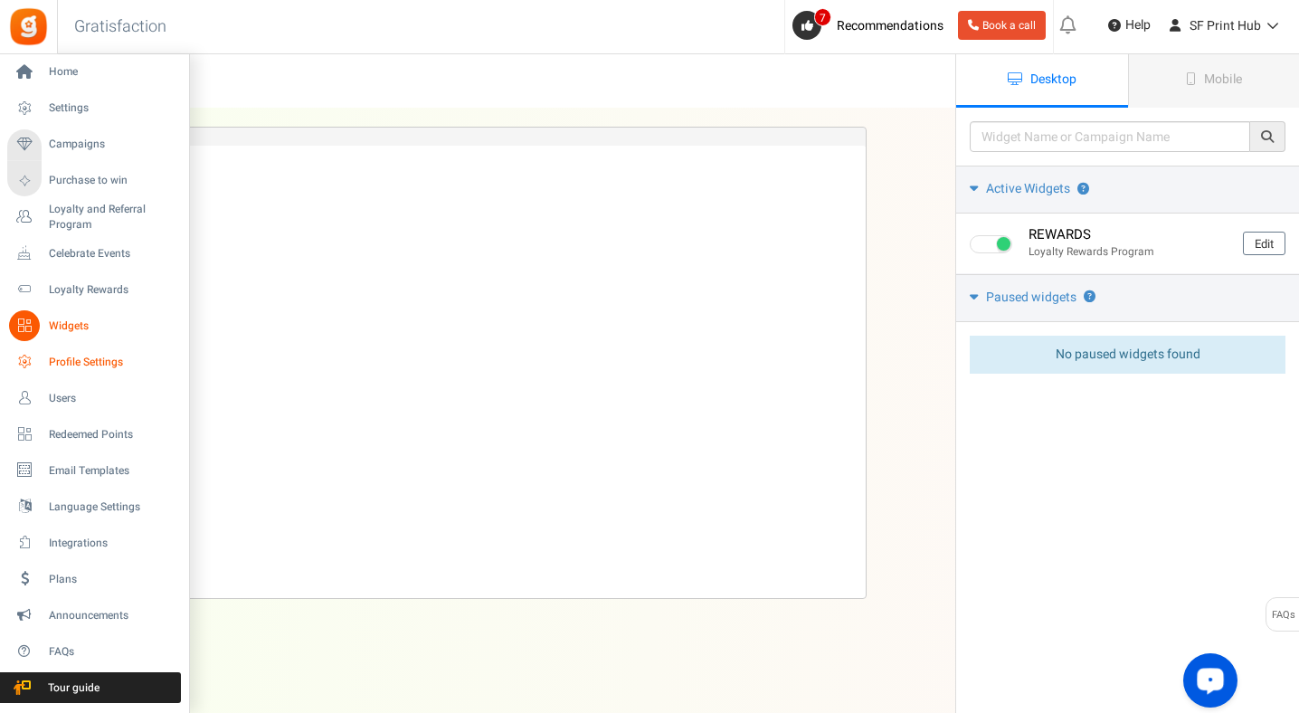
click at [83, 365] on span "Profile Settings" at bounding box center [112, 362] width 127 height 15
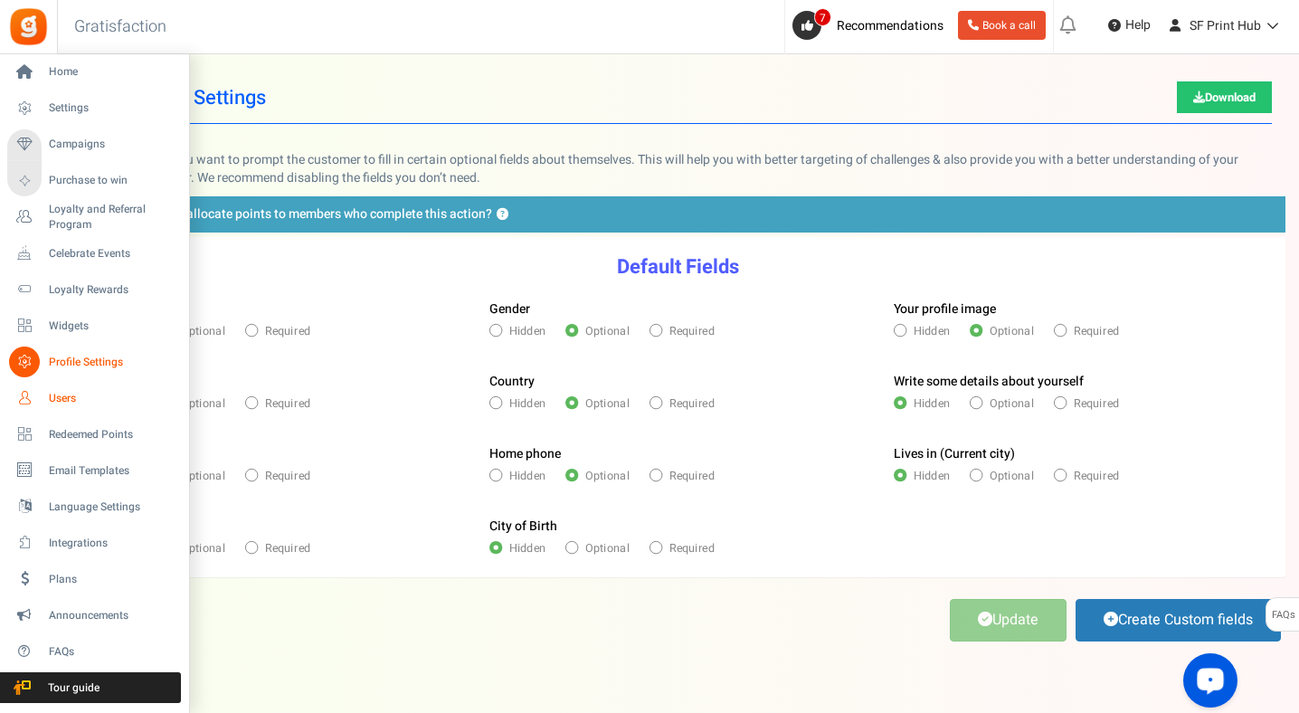
click at [65, 396] on span "Users" at bounding box center [112, 398] width 127 height 15
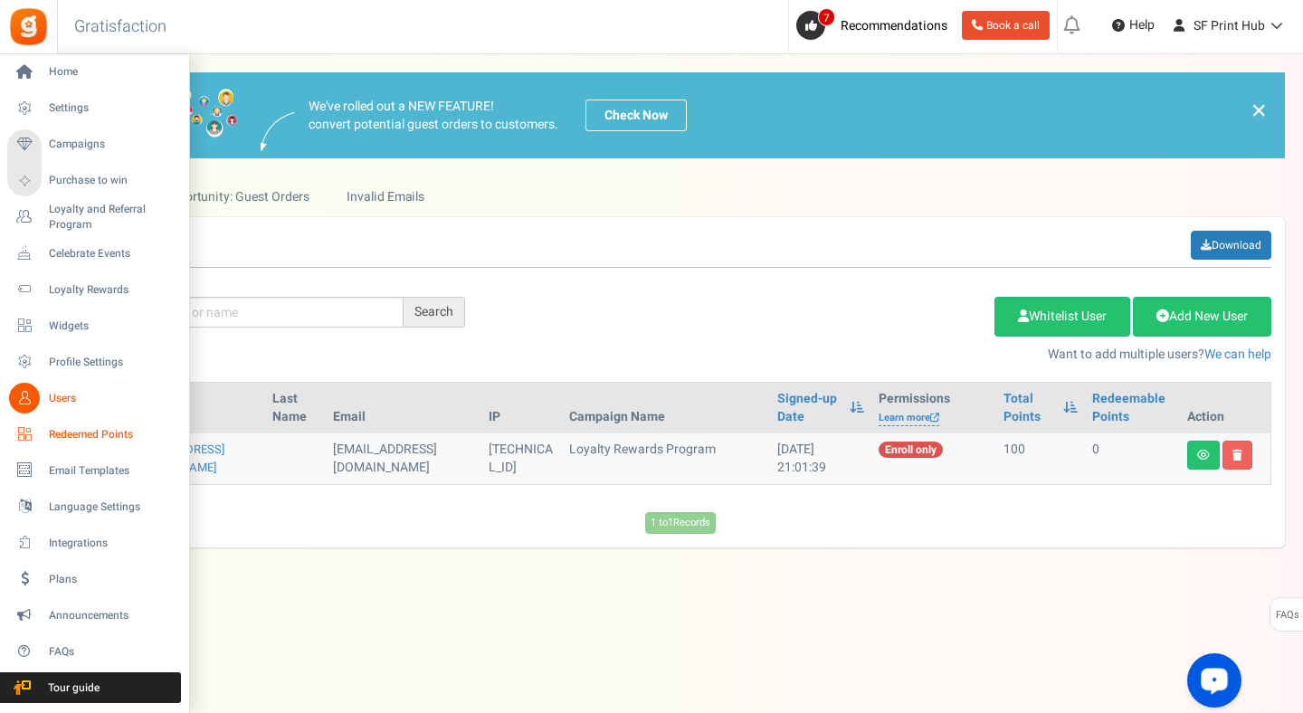
click at [68, 428] on span "Redeemed Points" at bounding box center [112, 434] width 127 height 15
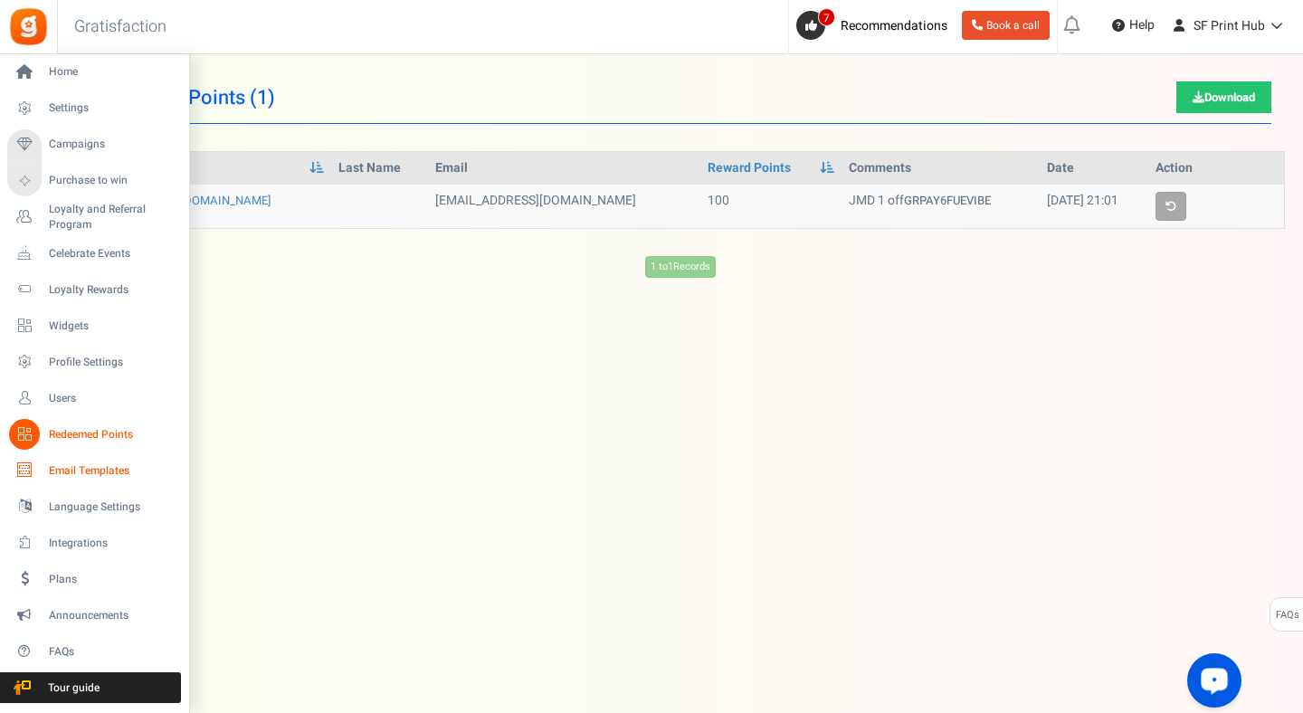
click at [72, 459] on link "Email Templates" at bounding box center [94, 470] width 174 height 31
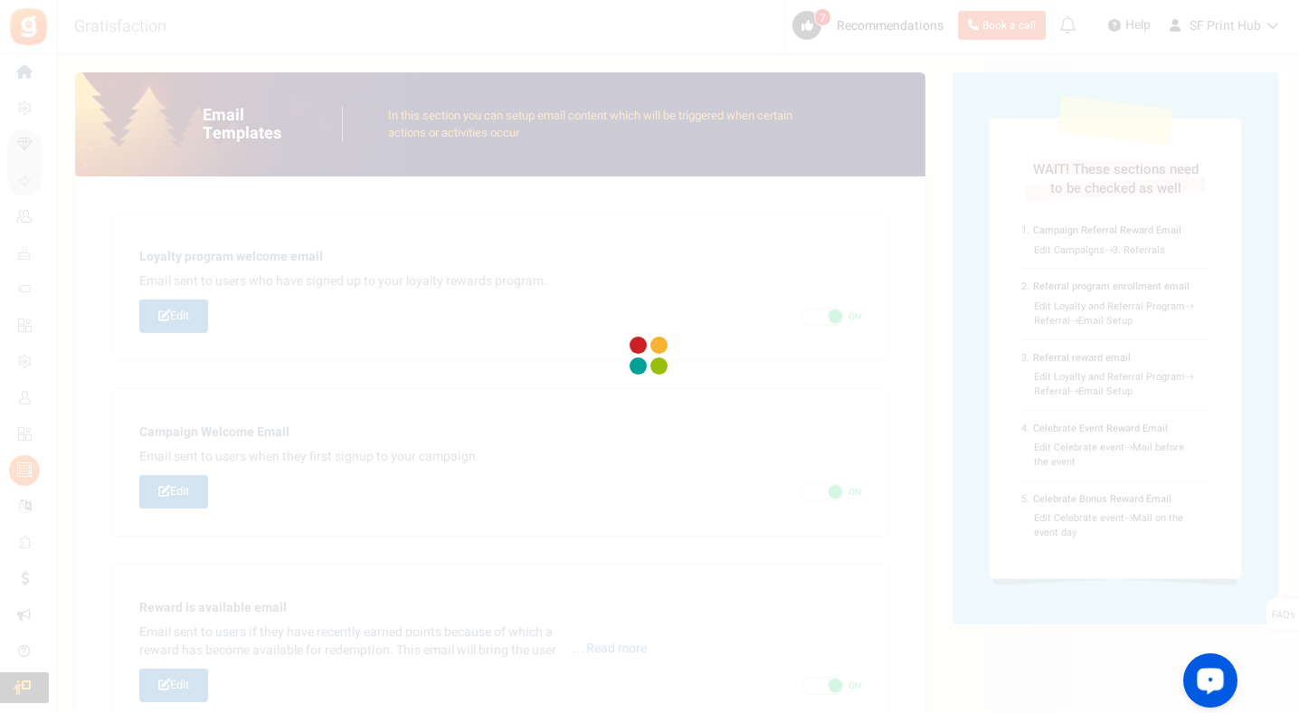
click at [74, 505] on div at bounding box center [649, 356] width 1299 height 713
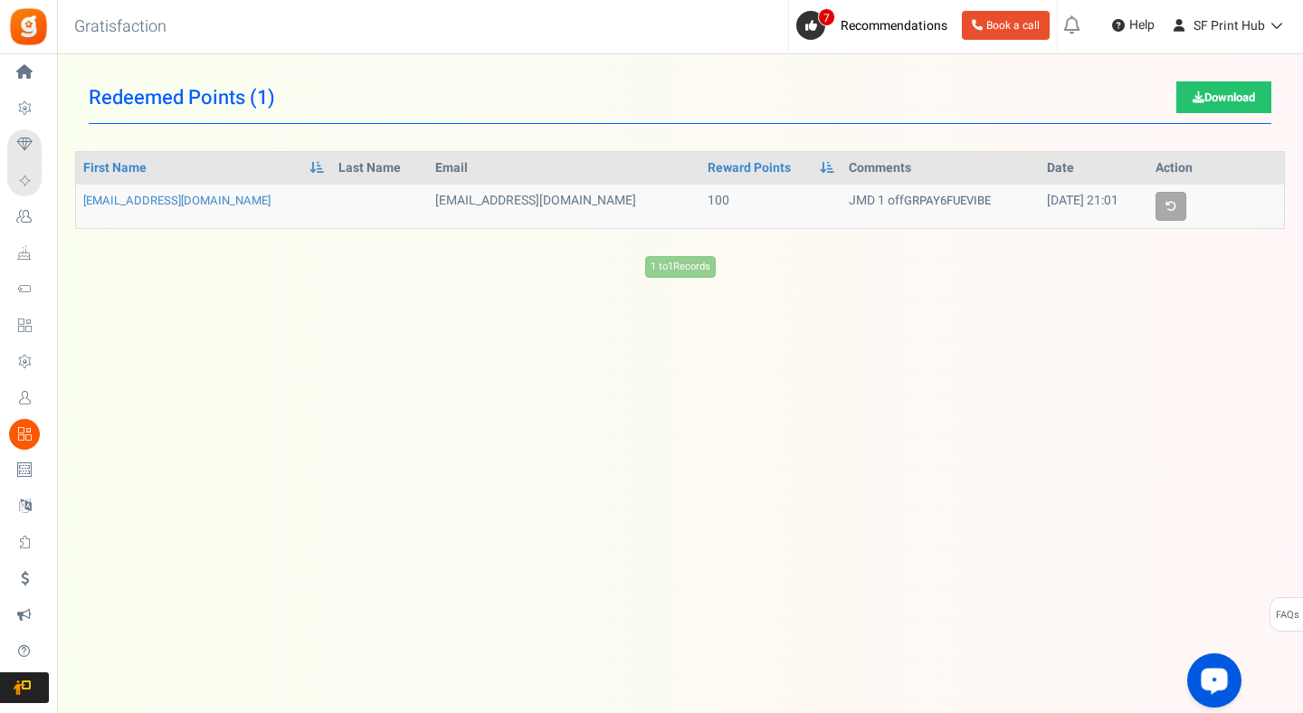
click at [1086, 63] on div "Under maintenance we will be back soon We apologize for any inconvenience. The …" at bounding box center [680, 320] width 1246 height 532
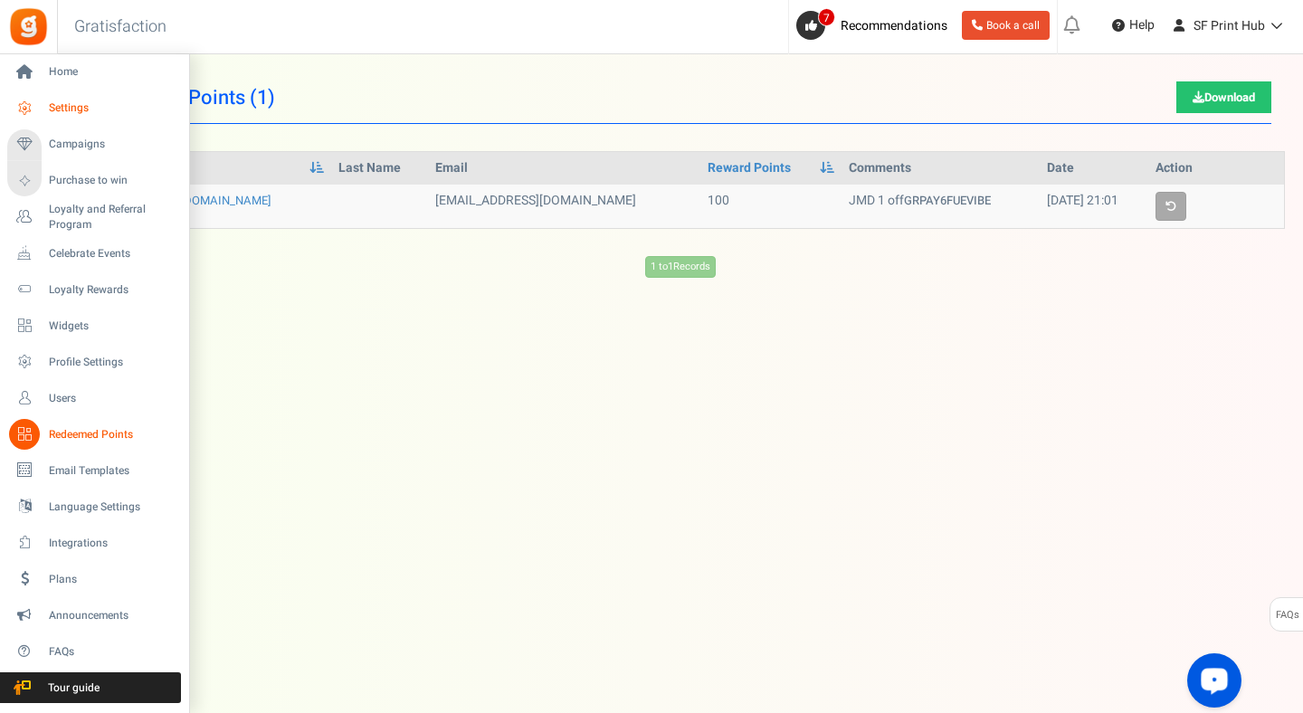
click at [26, 117] on icon at bounding box center [24, 108] width 31 height 31
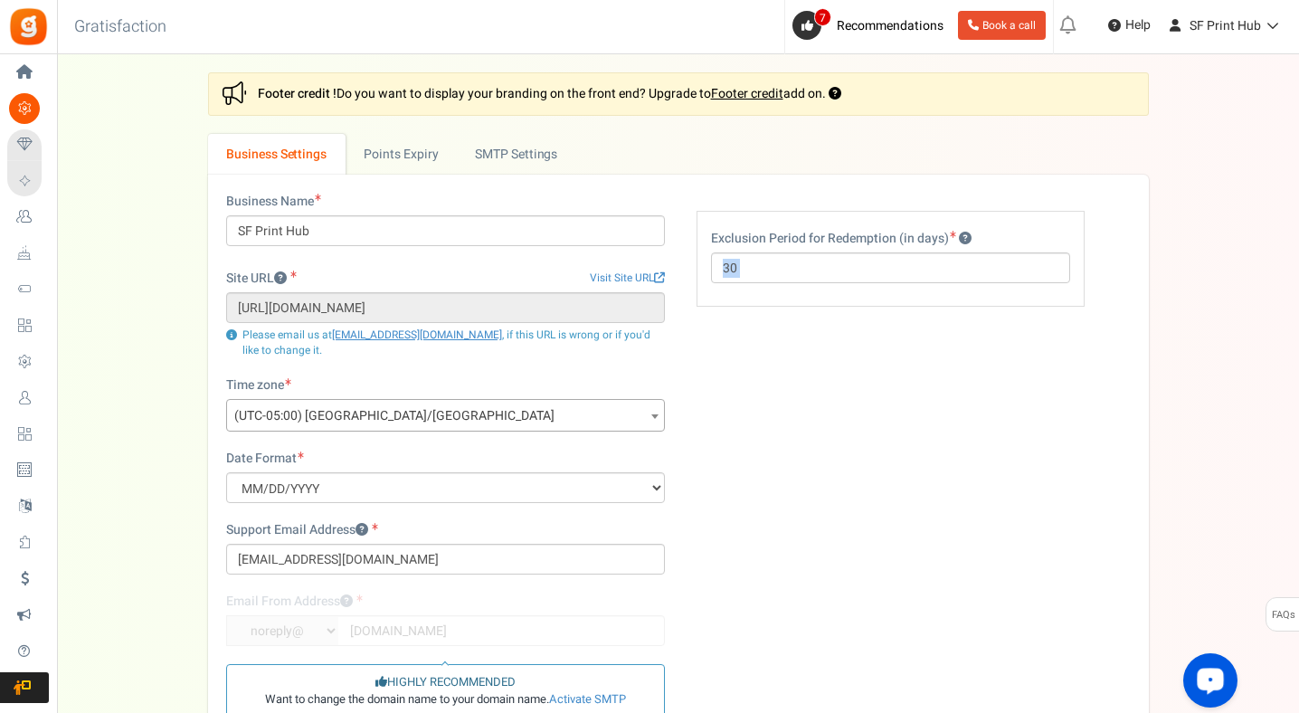
drag, startPoint x: 1302, startPoint y: 420, endPoint x: 1301, endPoint y: 526, distance: 105.9
click at [1299, 527] on html "Install now Back to Home Back to program setup Home Settings Campaigns Purchase…" at bounding box center [649, 450] width 1299 height 901
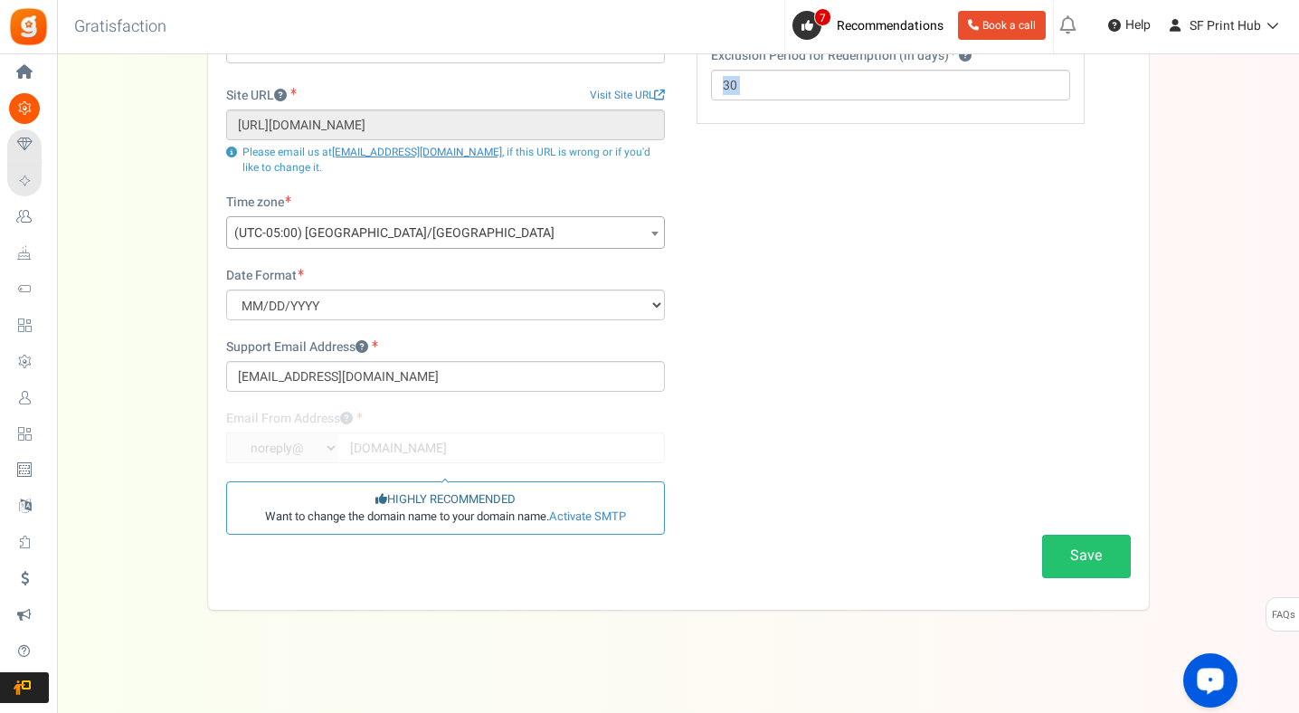
scroll to position [185, 0]
click at [575, 518] on link "Activate SMTP" at bounding box center [587, 514] width 77 height 17
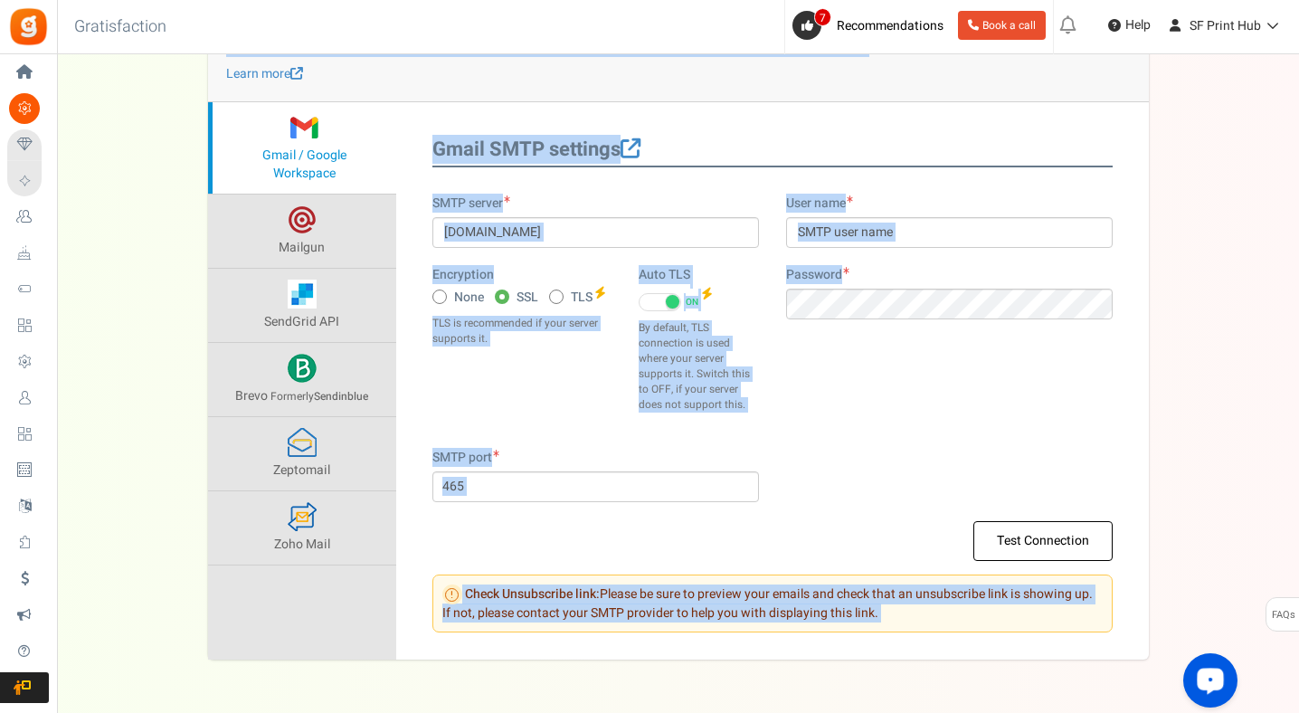
click at [862, 406] on div "SMTP server [DOMAIN_NAME] Encryption None SSL TLS Auto TLS ON OFF" at bounding box center [773, 322] width 708 height 254
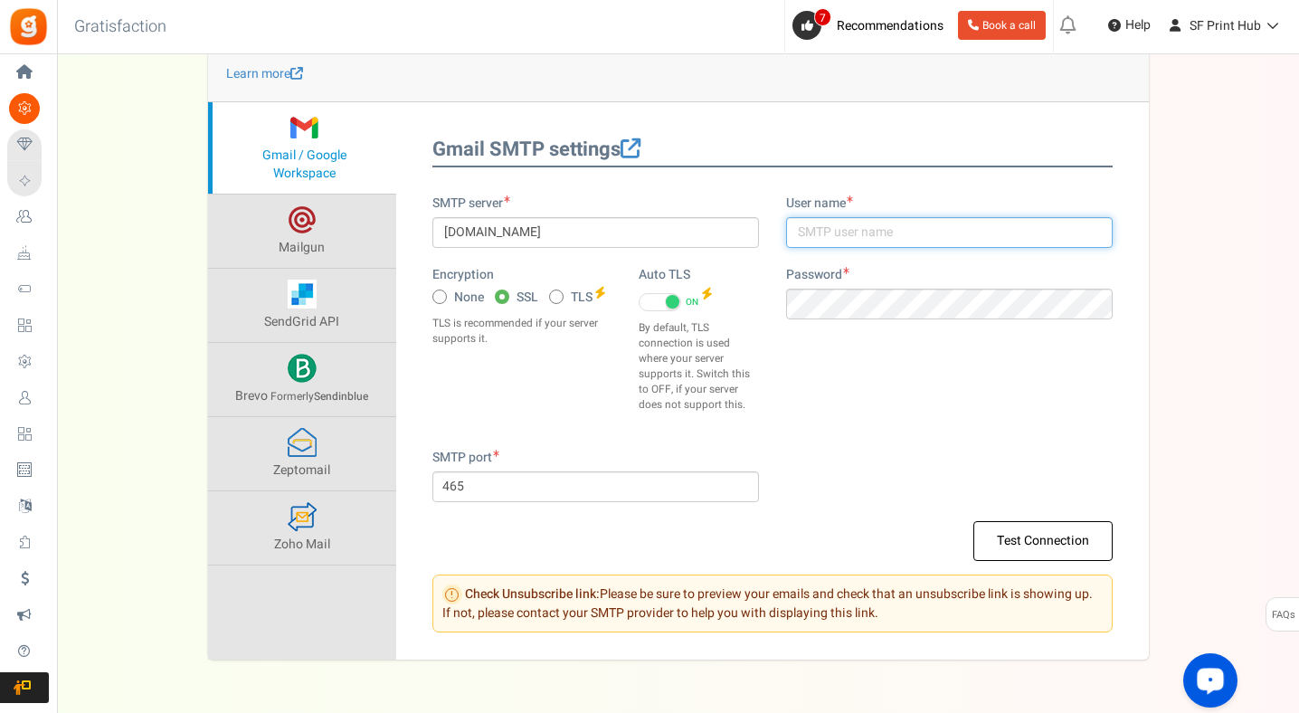
click at [817, 238] on input "text" at bounding box center [949, 232] width 327 height 31
type input "[EMAIL_ADDRESS][DOMAIN_NAME]"
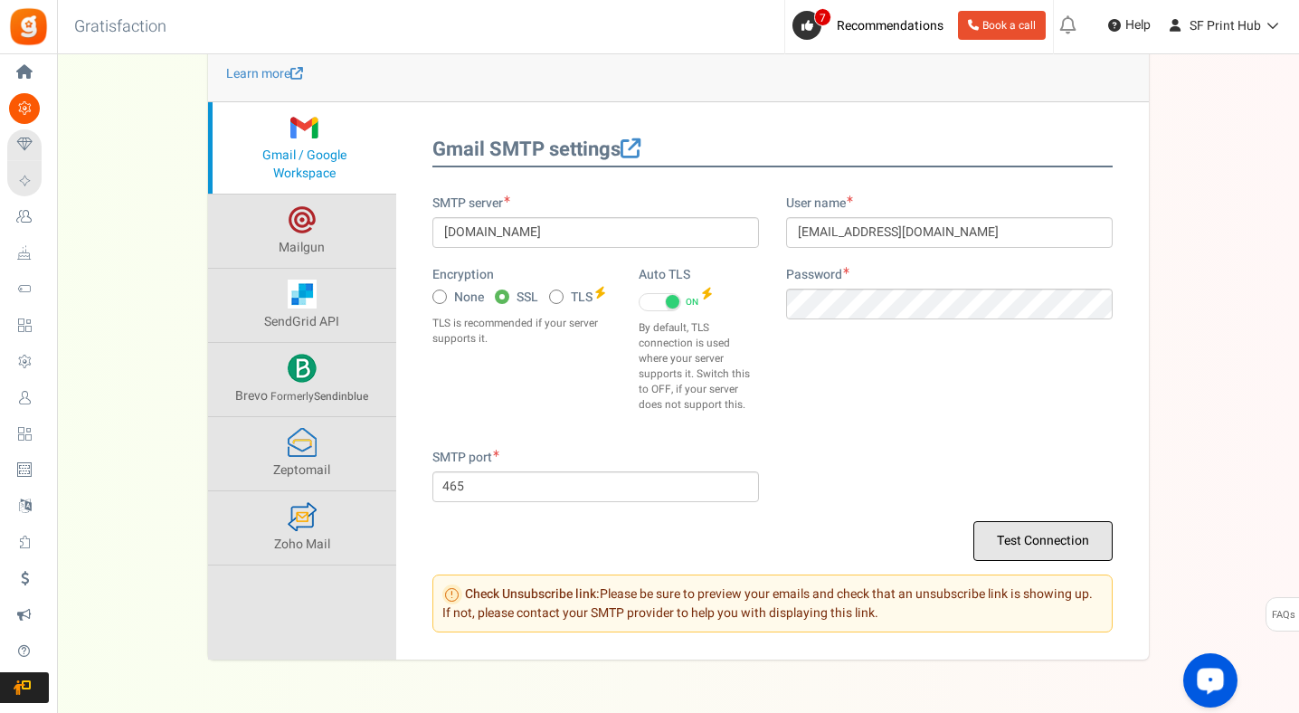
click at [1008, 534] on button "Test Connection" at bounding box center [1043, 541] width 139 height 40
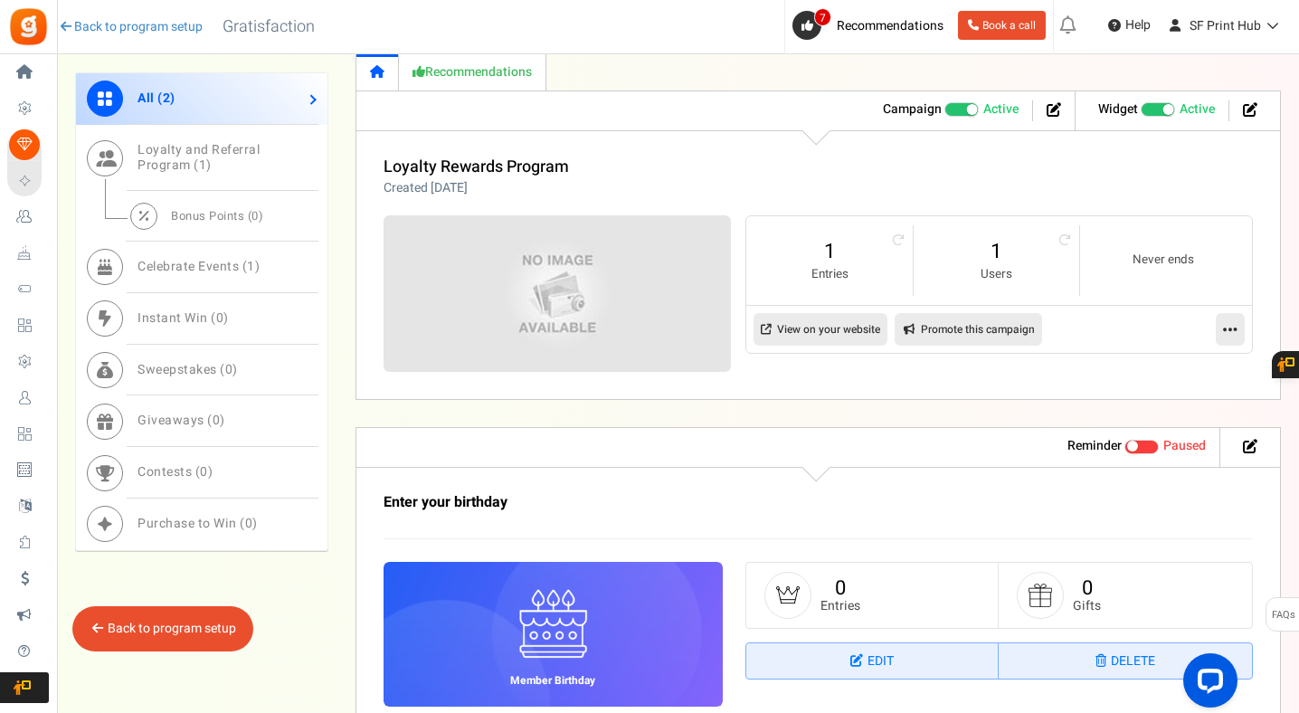
scroll to position [754, 0]
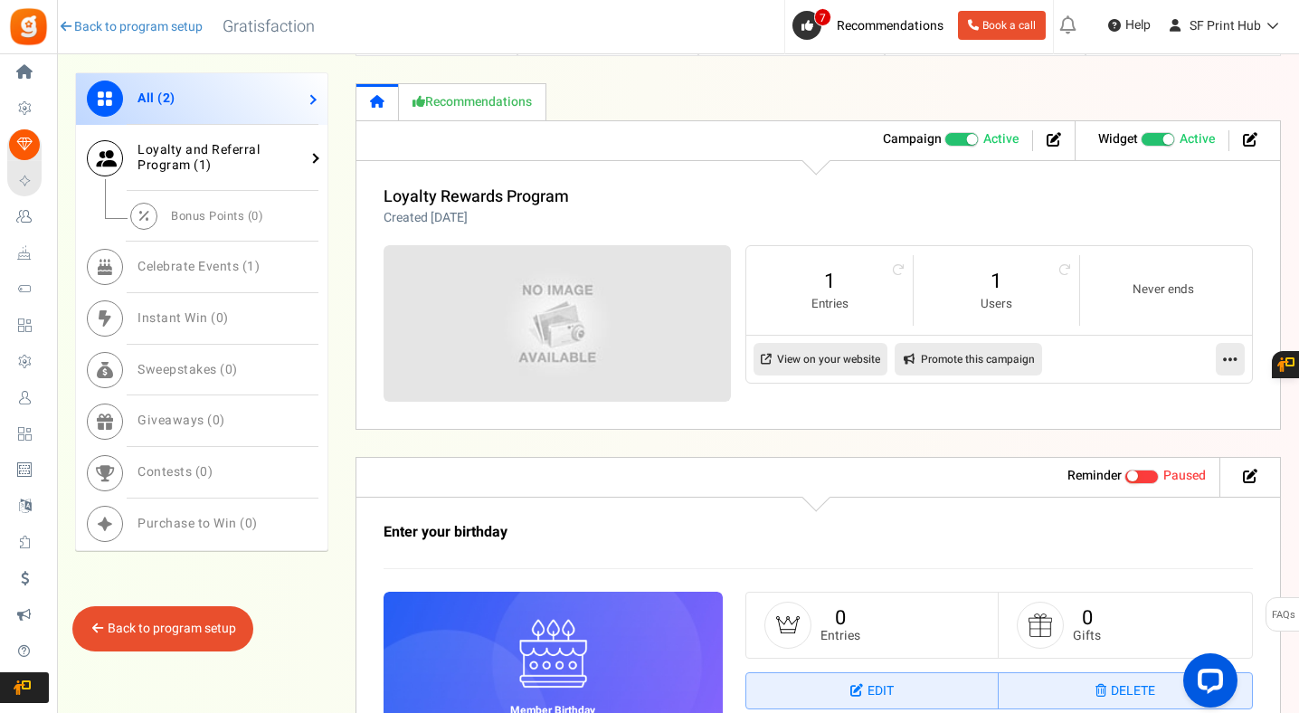
click at [226, 166] on link "Loyalty and Referral Program ( 1 )" at bounding box center [202, 158] width 252 height 67
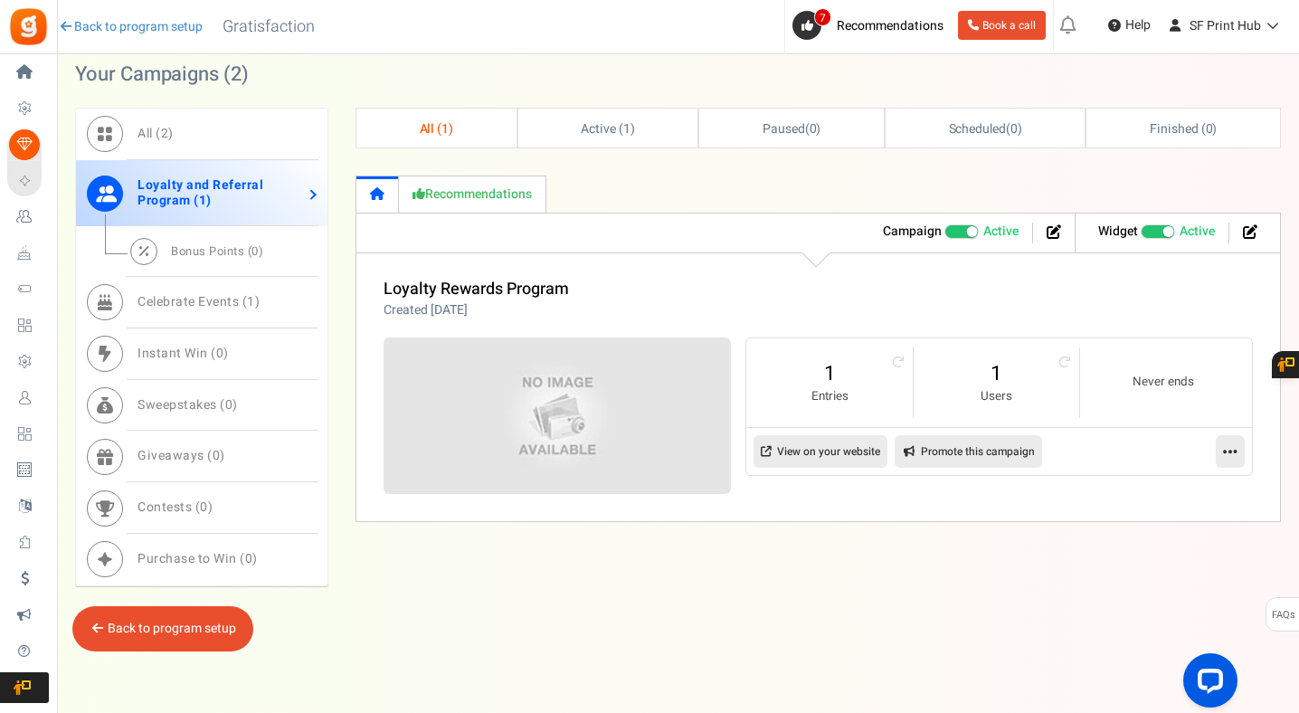
scroll to position [661, 0]
click at [801, 460] on link "View on your website" at bounding box center [821, 451] width 134 height 33
click at [556, 423] on img at bounding box center [558, 416] width 522 height 234
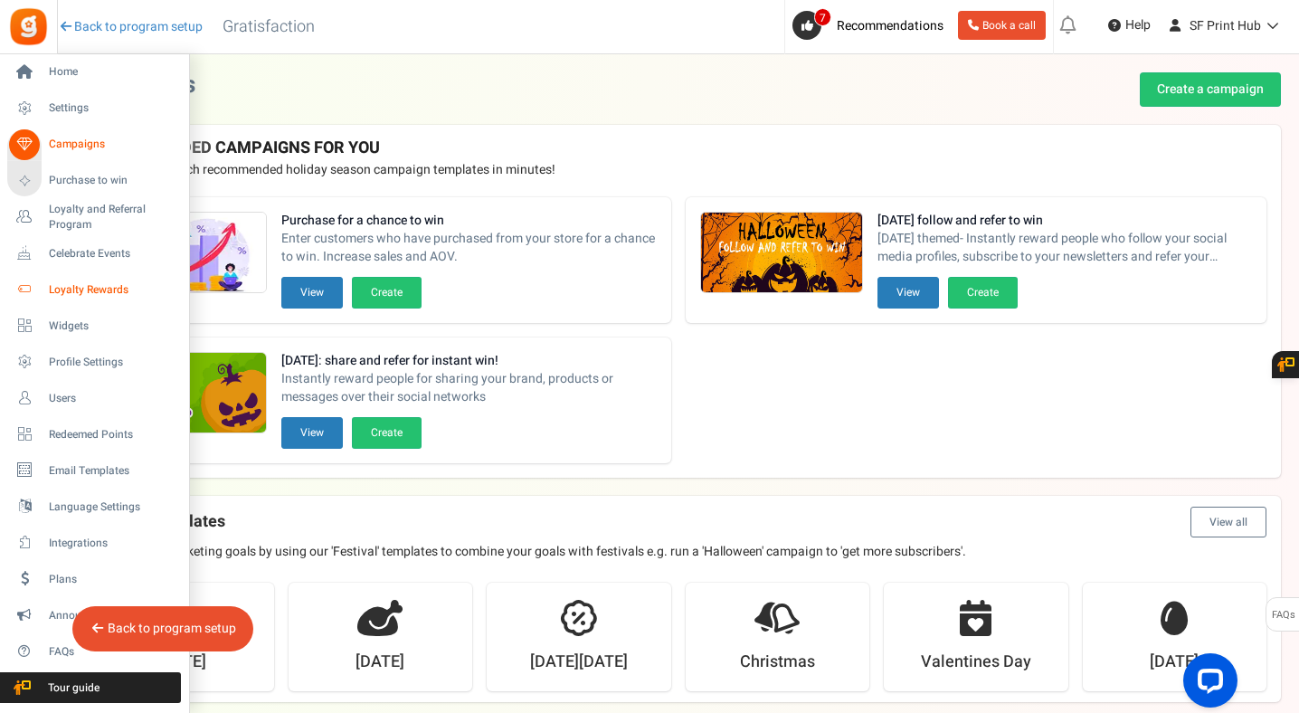
click at [83, 294] on span "Loyalty Rewards" at bounding box center [112, 289] width 127 height 15
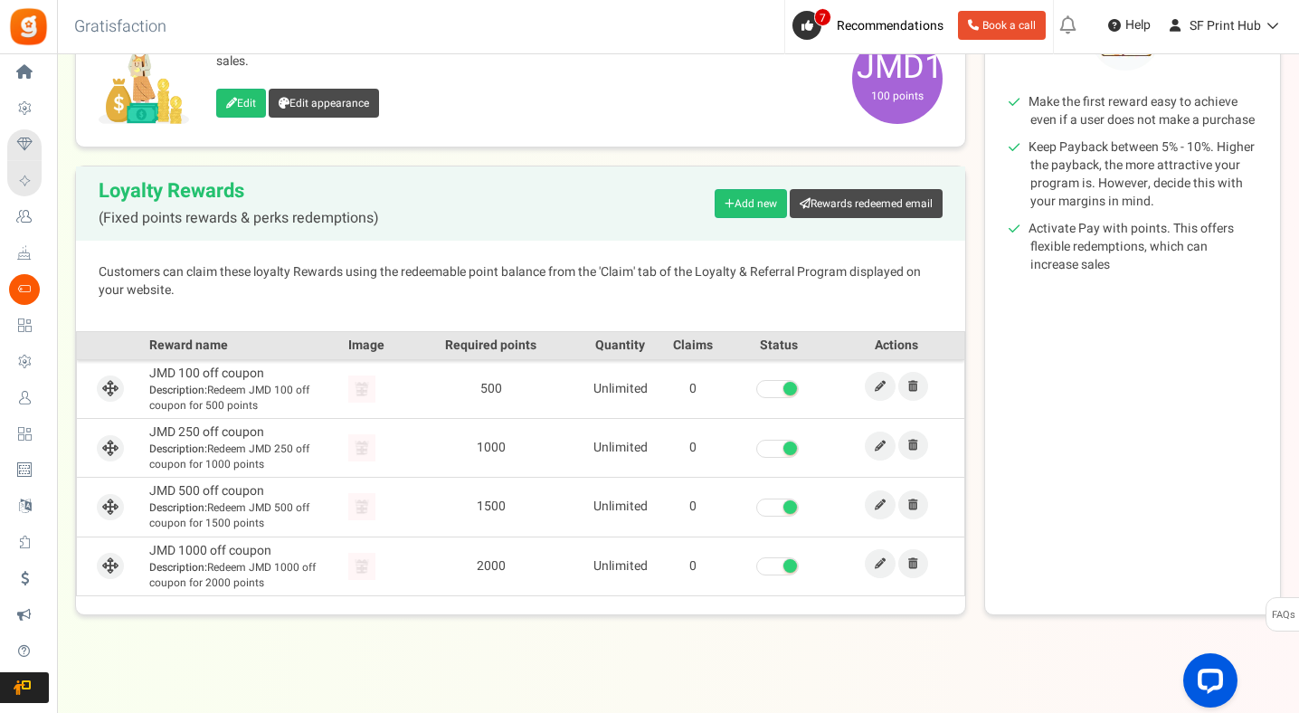
scroll to position [305, 0]
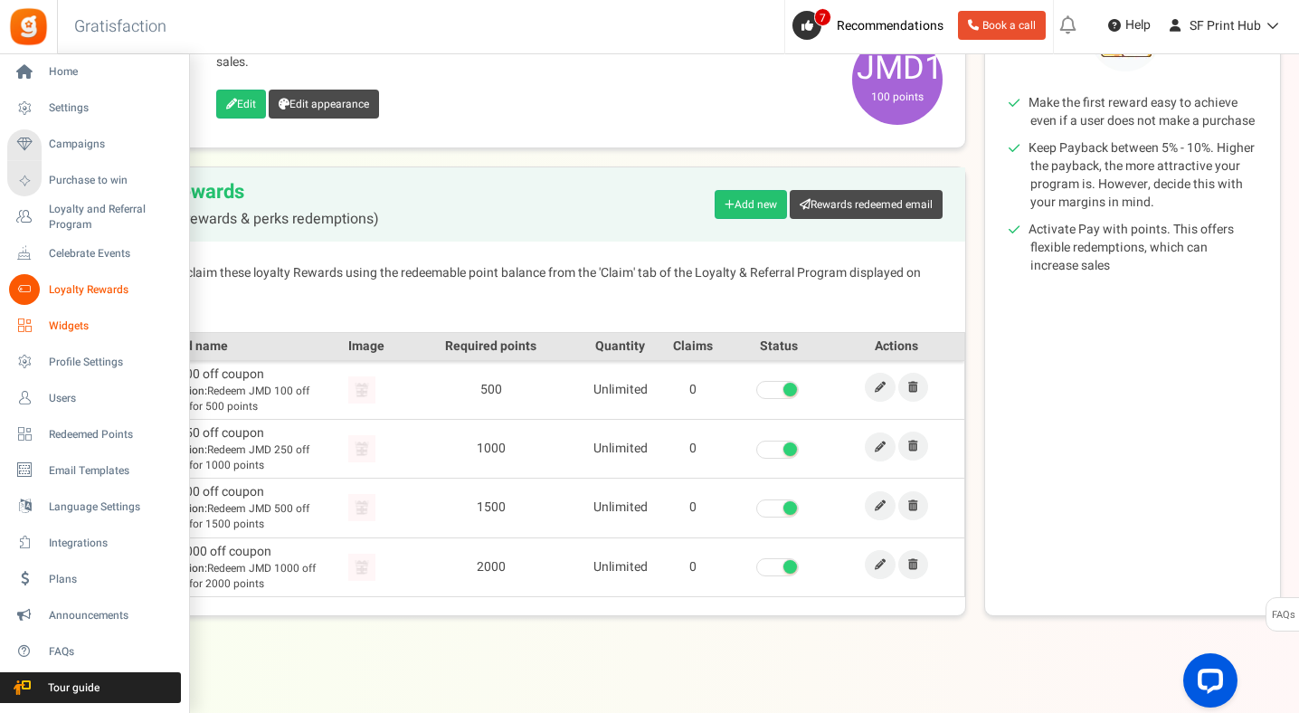
click at [61, 325] on span "Widgets" at bounding box center [112, 325] width 127 height 15
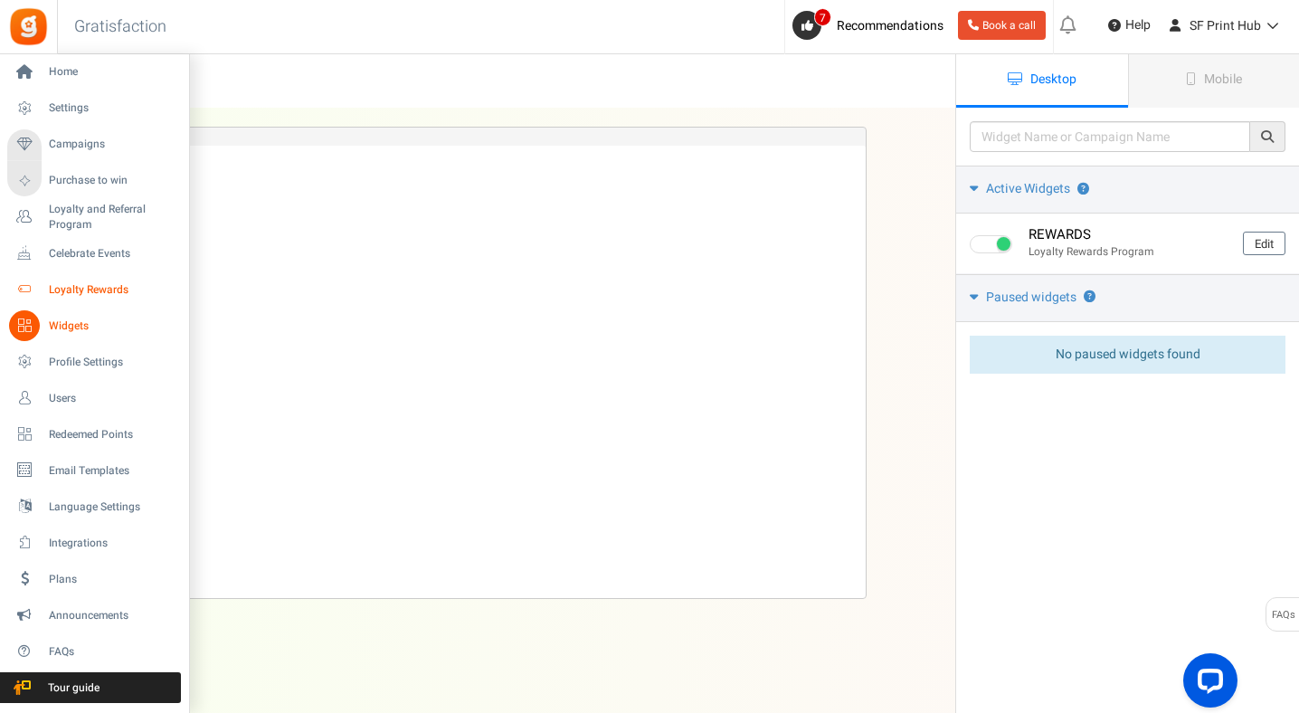
click at [79, 285] on span "Loyalty Rewards" at bounding box center [112, 289] width 127 height 15
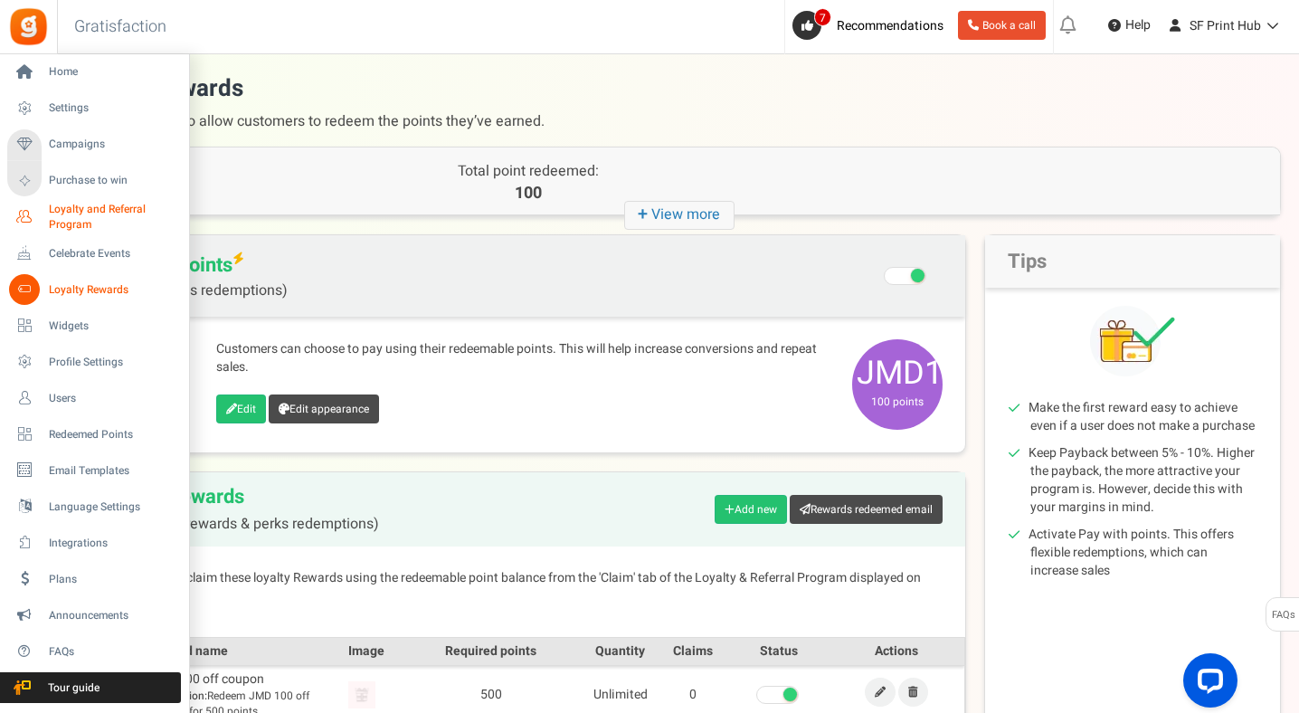
click at [78, 215] on span "Loyalty and Referral Program" at bounding box center [115, 217] width 132 height 31
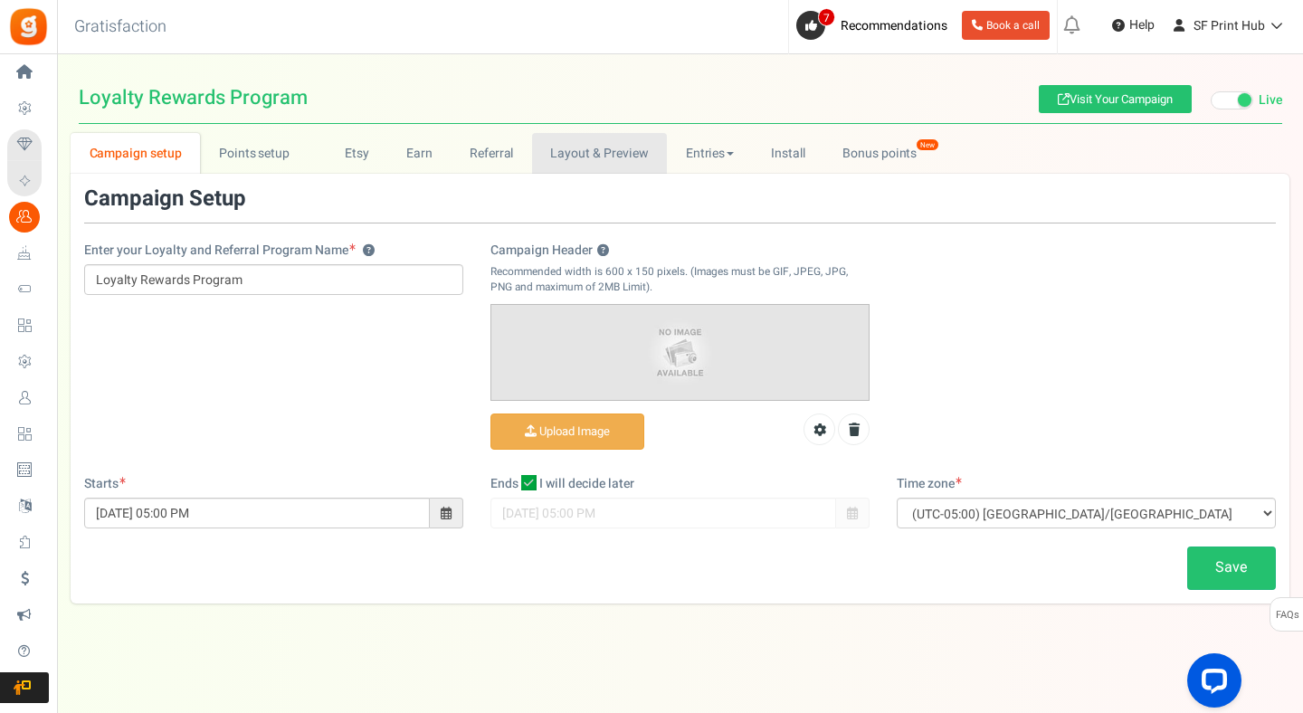
click at [598, 164] on link "Layout & Preview" at bounding box center [599, 153] width 135 height 41
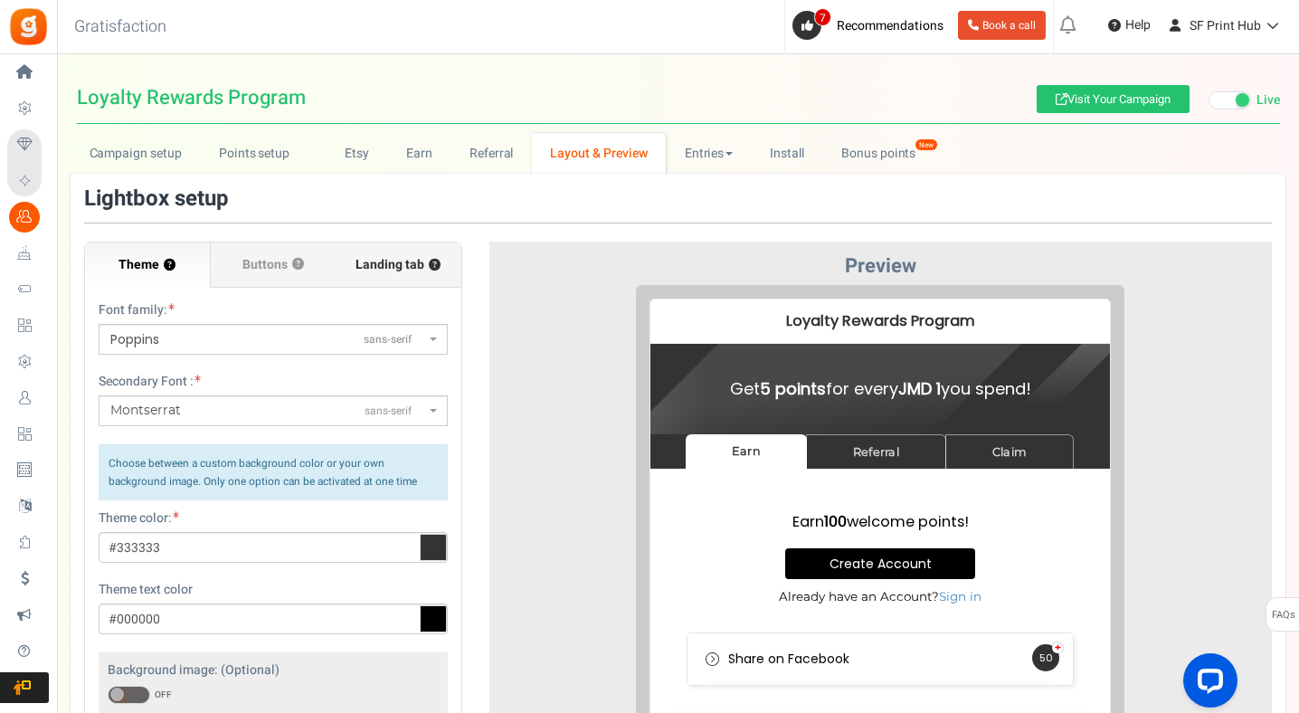
click at [392, 272] on span "Landing tab ?" at bounding box center [398, 265] width 85 height 18
click at [0, 0] on input "Landing tab ?" at bounding box center [0, 0] width 0 height 0
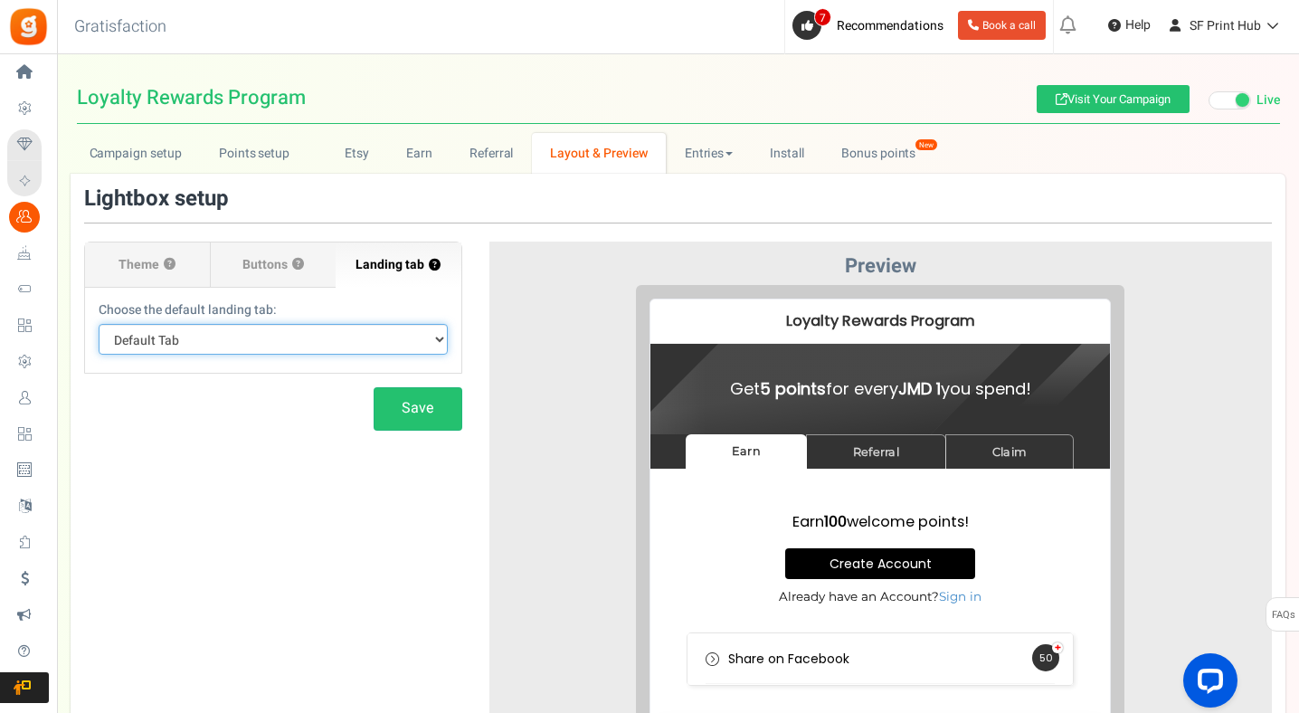
click at [314, 338] on select "Default Tab Earn Referral Claim" at bounding box center [273, 339] width 349 height 31
select select "earn"
click at [99, 324] on select "Default Tab Earn Referral Claim" at bounding box center [273, 339] width 349 height 31
click at [265, 260] on span "Buttons" at bounding box center [264, 265] width 45 height 18
click at [0, 0] on input "Buttons ?" at bounding box center [0, 0] width 0 height 0
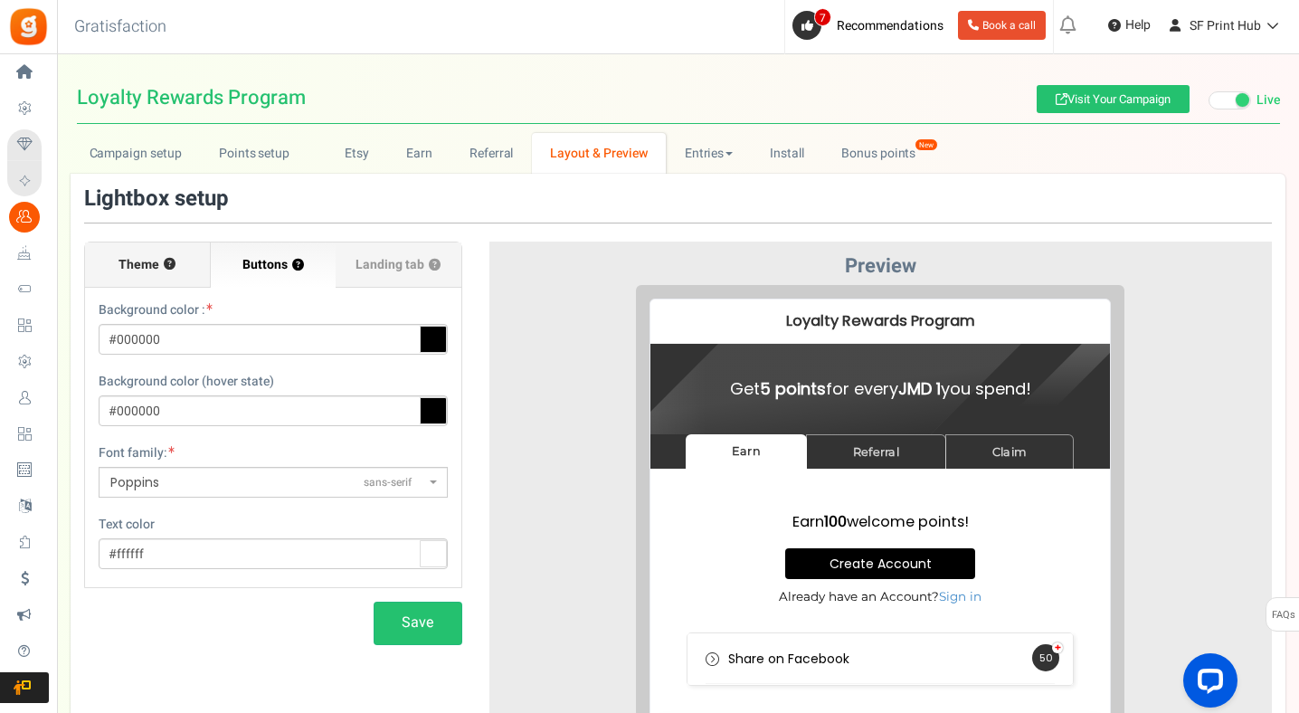
click at [121, 282] on label "Theme ?" at bounding box center [148, 264] width 126 height 45
click at [0, 0] on input "Theme ?" at bounding box center [0, 0] width 0 height 0
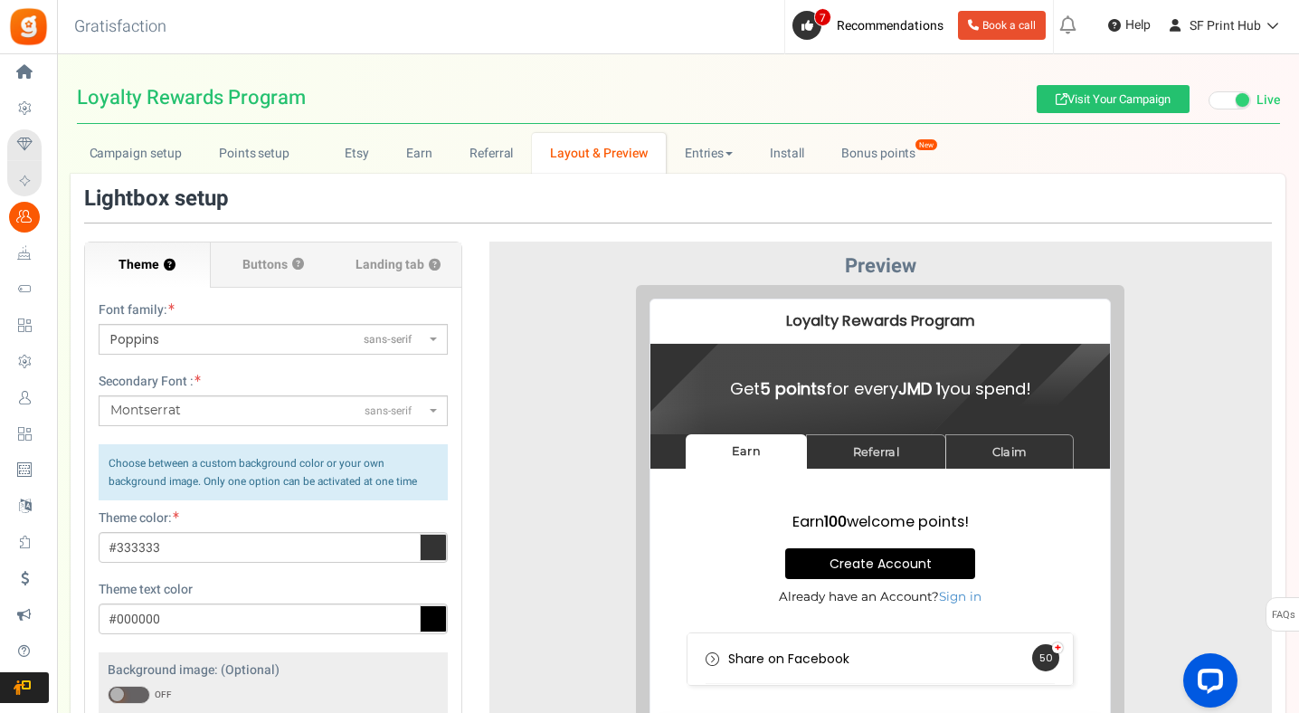
drag, startPoint x: 1302, startPoint y: 122, endPoint x: 1301, endPoint y: 266, distance: 143.9
click at [1299, 266] on html "Install now Back to Home Back to program setup Home Settings Campaigns Purchase…" at bounding box center [649, 539] width 1299 height 1079
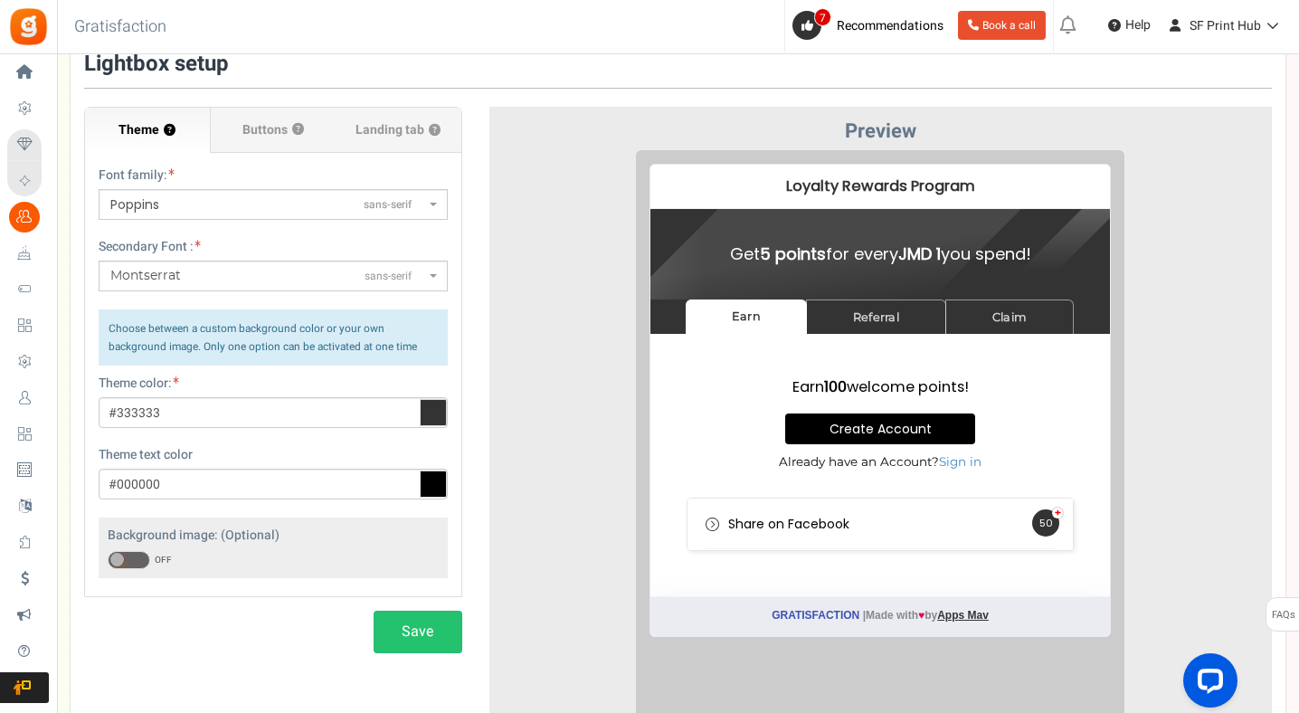
scroll to position [134, 0]
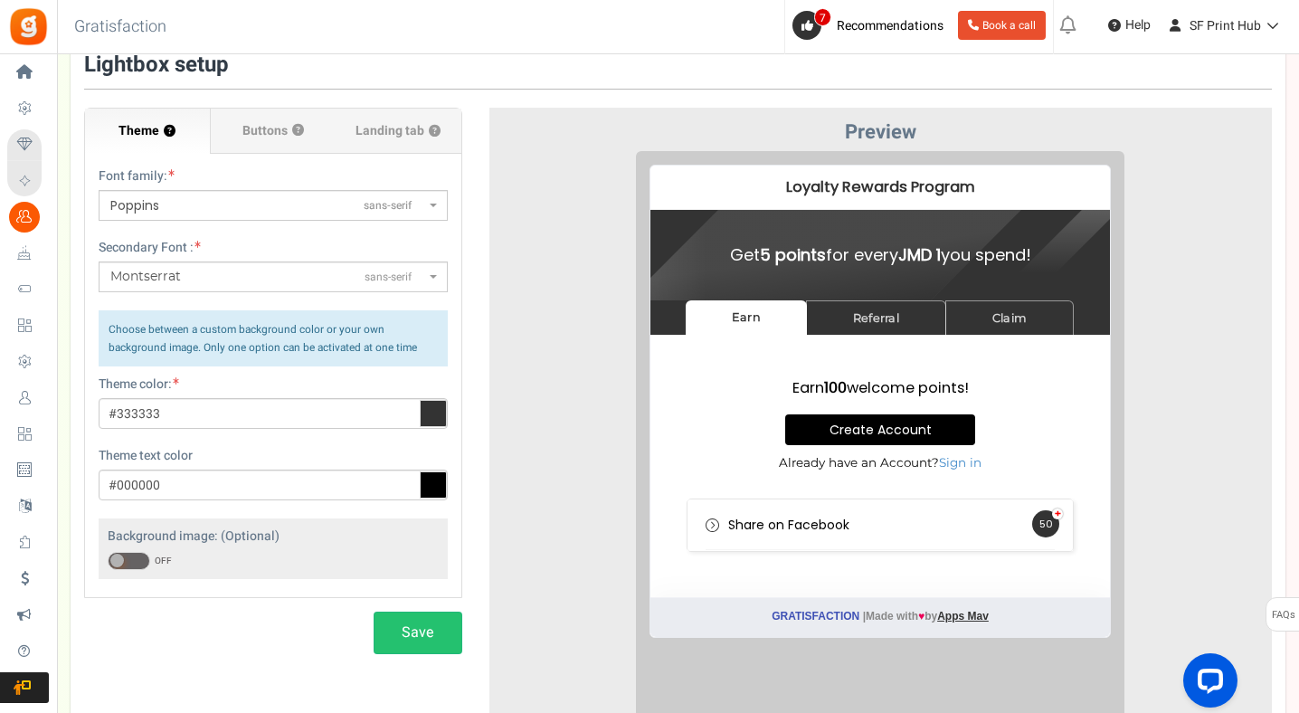
click at [329, 274] on span "Montserrat sans-serif" at bounding box center [267, 277] width 315 height 18
click at [413, 274] on span "Montserrat sans-serif" at bounding box center [267, 277] width 315 height 18
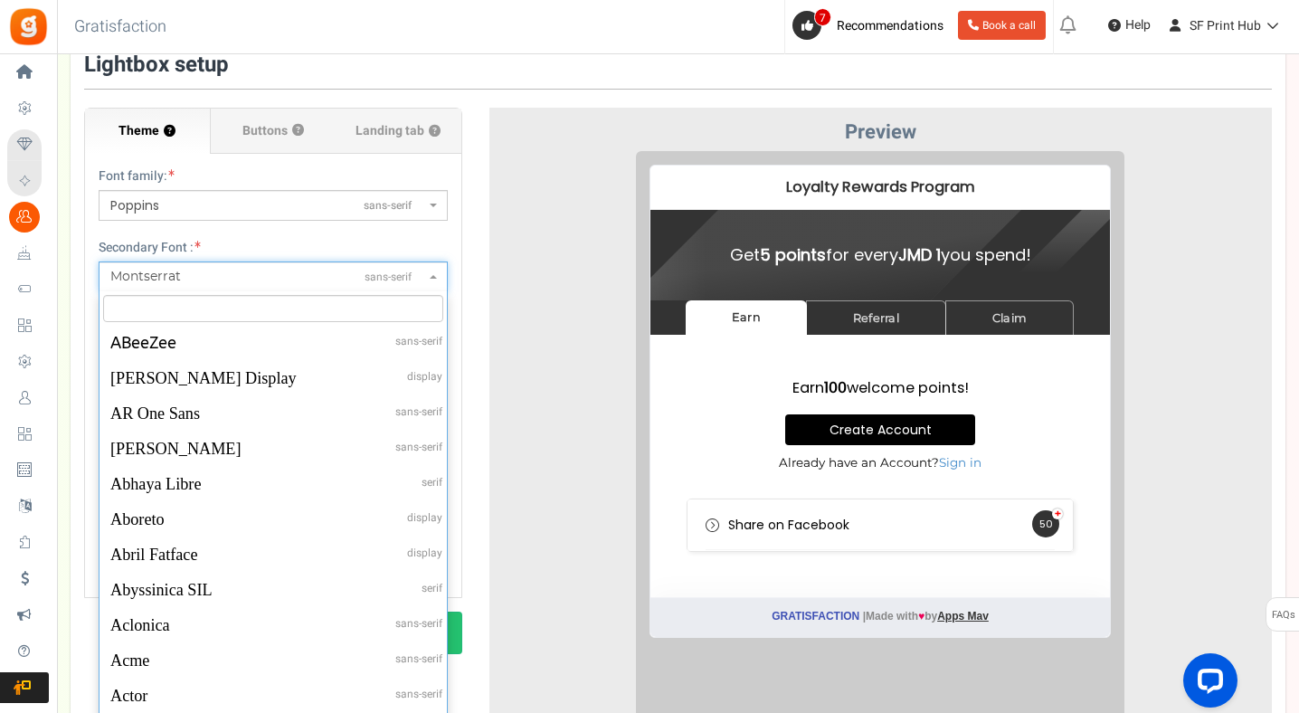
click at [431, 280] on span "Montserrat sans-serif" at bounding box center [273, 276] width 349 height 31
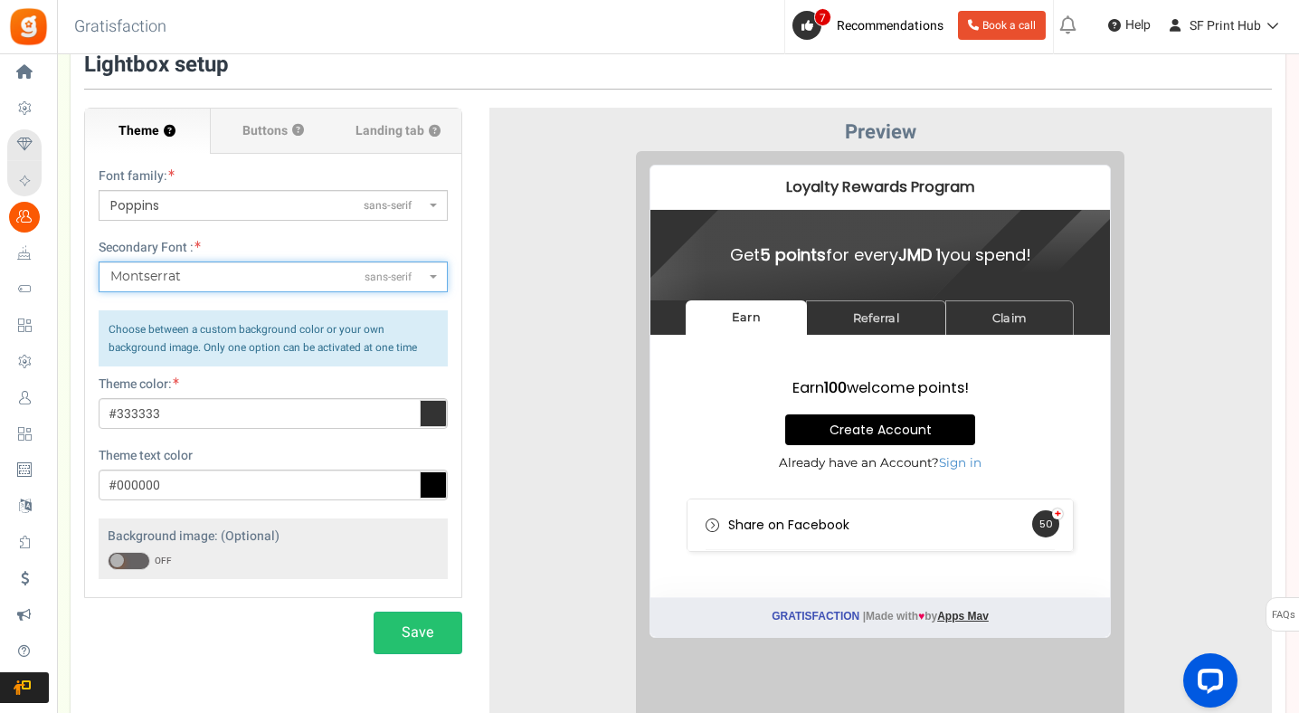
drag, startPoint x: 429, startPoint y: 211, endPoint x: 426, endPoint y: 201, distance: 10.3
click at [429, 211] on span "Poppins sans-serif" at bounding box center [273, 205] width 349 height 31
click at [99, 190] on select "ABeeZeesans-serif ADLaM Displaydisplay AR One Sanssans-serif Abelsans-serif Abh…" at bounding box center [98, 189] width 1 height 1
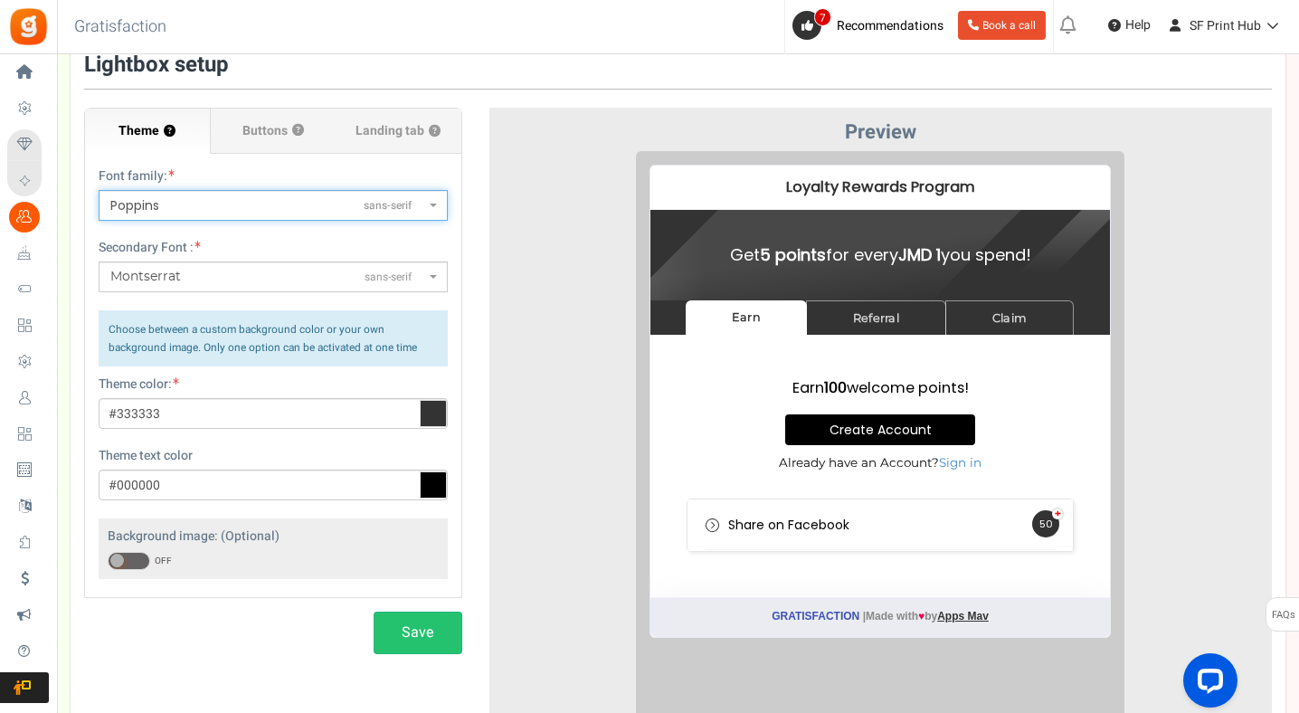
click at [426, 201] on span "Poppins sans-serif" at bounding box center [273, 205] width 349 height 31
click at [99, 190] on select "ABeeZeesans-serif ADLaM Displaydisplay AR One Sanssans-serif Abelsans-serif Abh…" at bounding box center [98, 189] width 1 height 1
click at [426, 201] on span "Poppins sans-serif" at bounding box center [273, 205] width 349 height 31
click at [99, 190] on select "ABeeZeesans-serif ADLaM Displaydisplay AR One Sanssans-serif Abelsans-serif Abh…" at bounding box center [98, 189] width 1 height 1
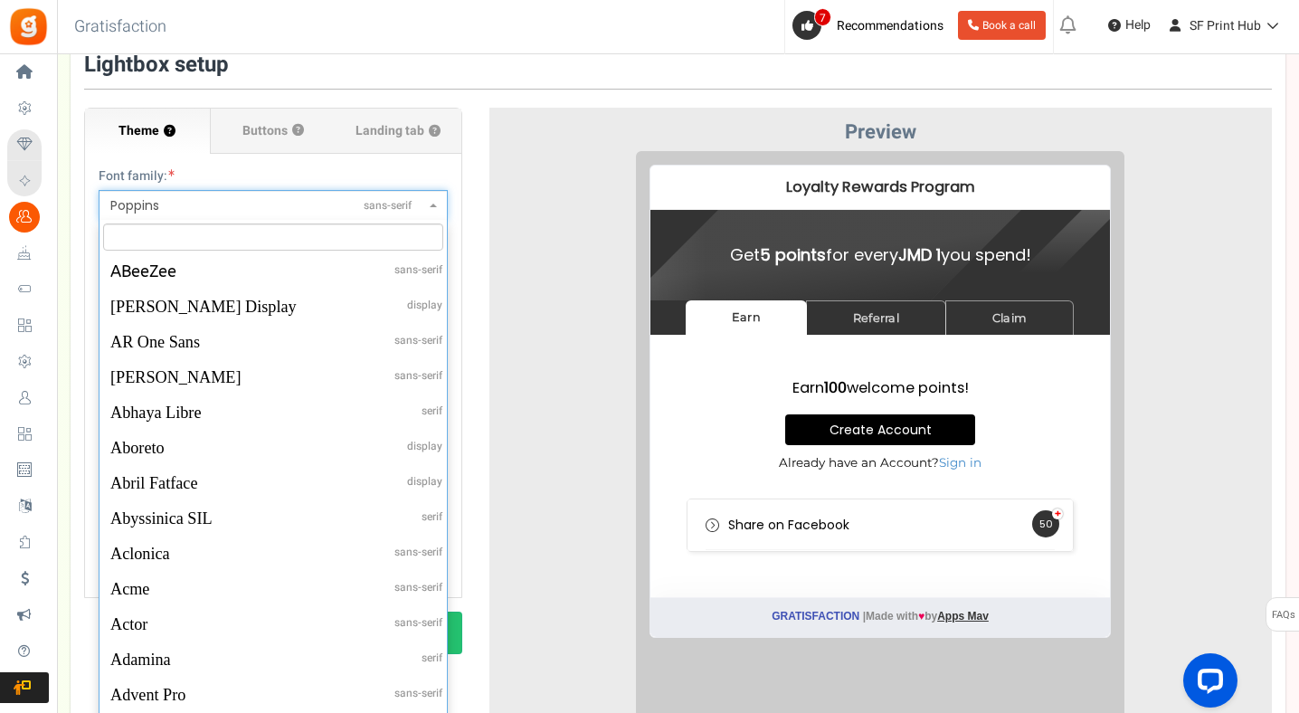
click at [370, 199] on span "sans-serif" at bounding box center [388, 205] width 48 height 15
click at [99, 190] on select "ABeeZeesans-serif ADLaM Displaydisplay AR One Sanssans-serif Abelsans-serif Abh…" at bounding box center [98, 189] width 1 height 1
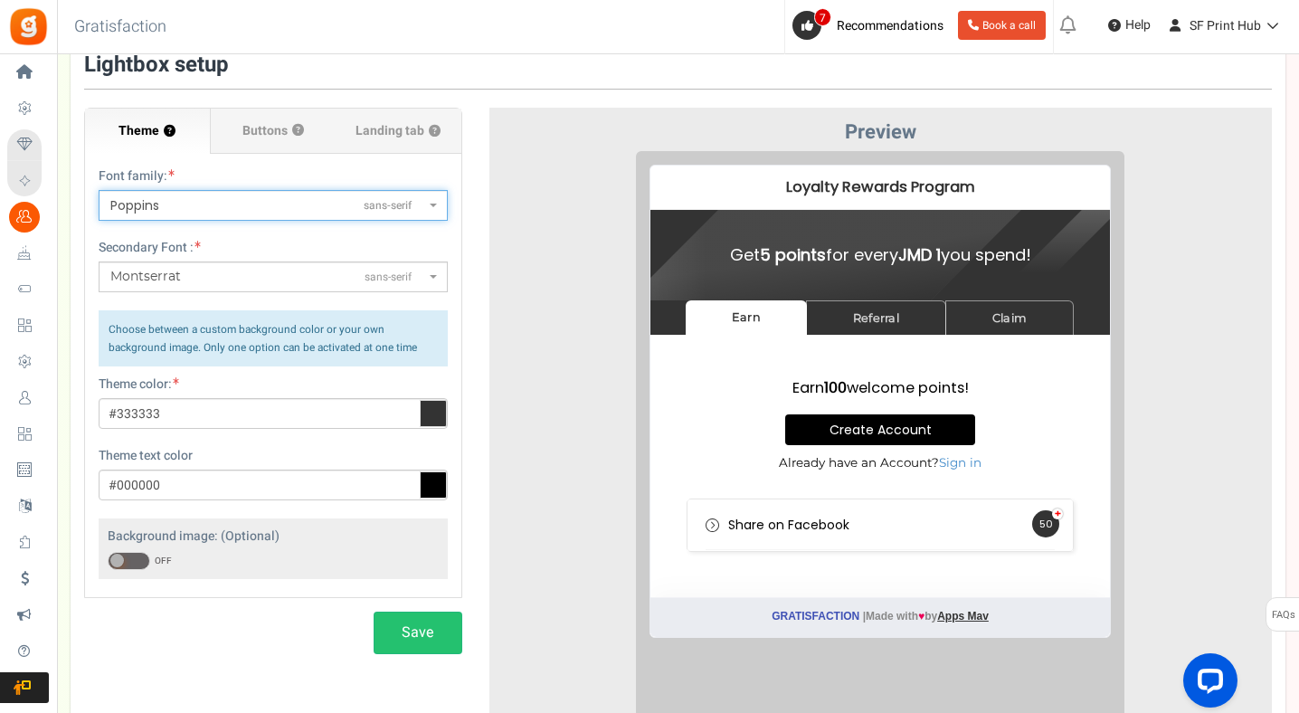
click at [378, 203] on span "sans-serif" at bounding box center [388, 205] width 48 height 15
click at [99, 190] on select "ABeeZeesans-serif ADLaM Displaydisplay AR One Sanssans-serif Abelsans-serif Abh…" at bounding box center [98, 189] width 1 height 1
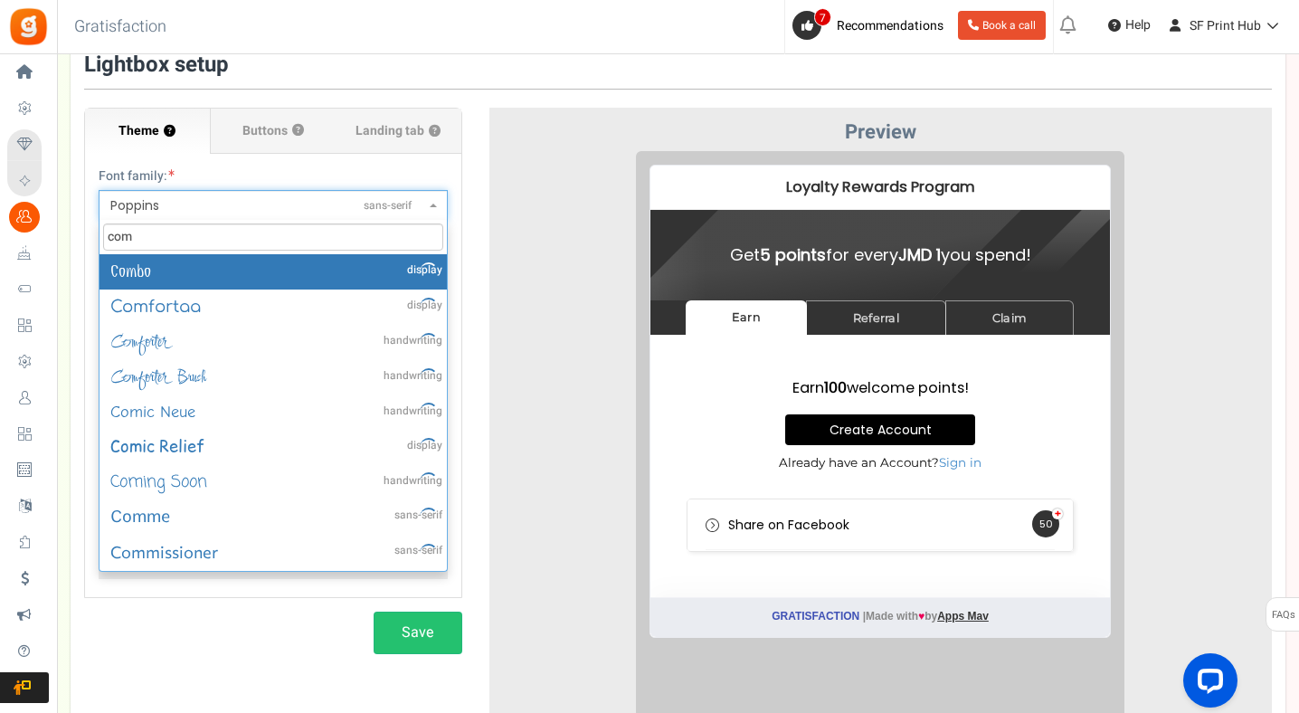
scroll to position [0, 0]
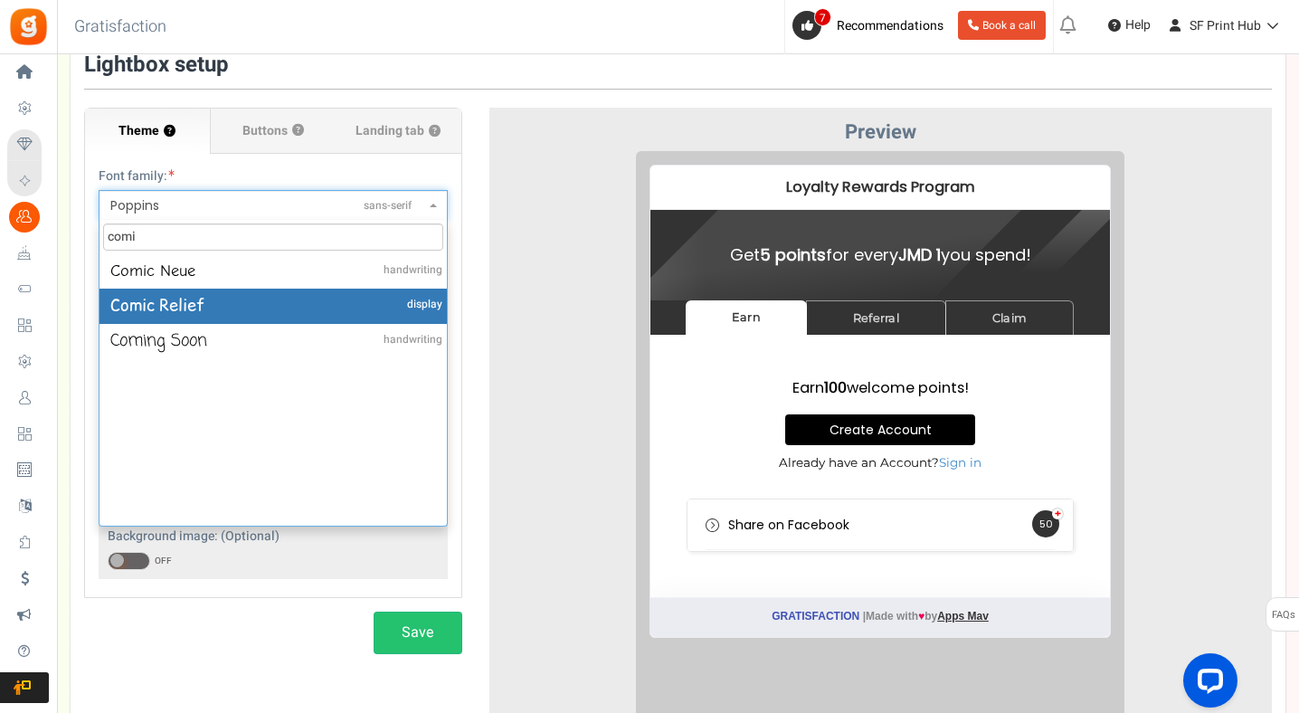
type input "comi"
select select "332"
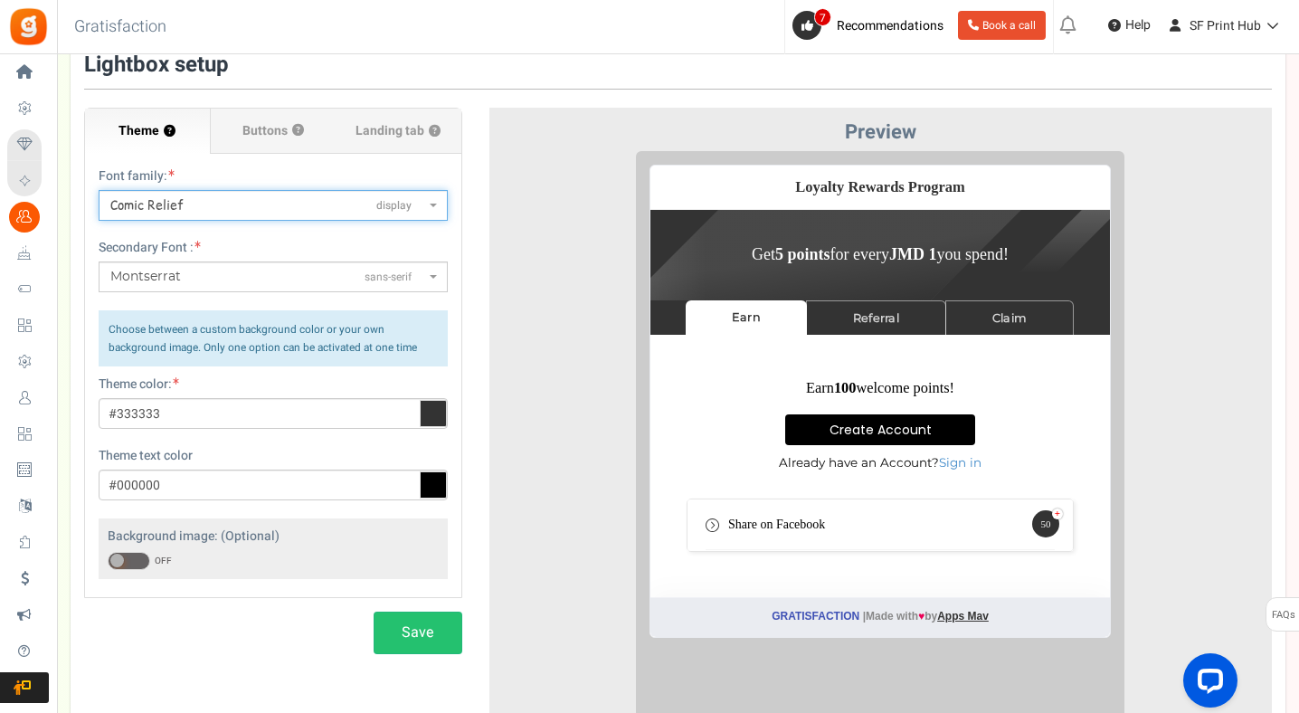
click at [247, 276] on span "Montserrat sans-serif" at bounding box center [267, 277] width 315 height 18
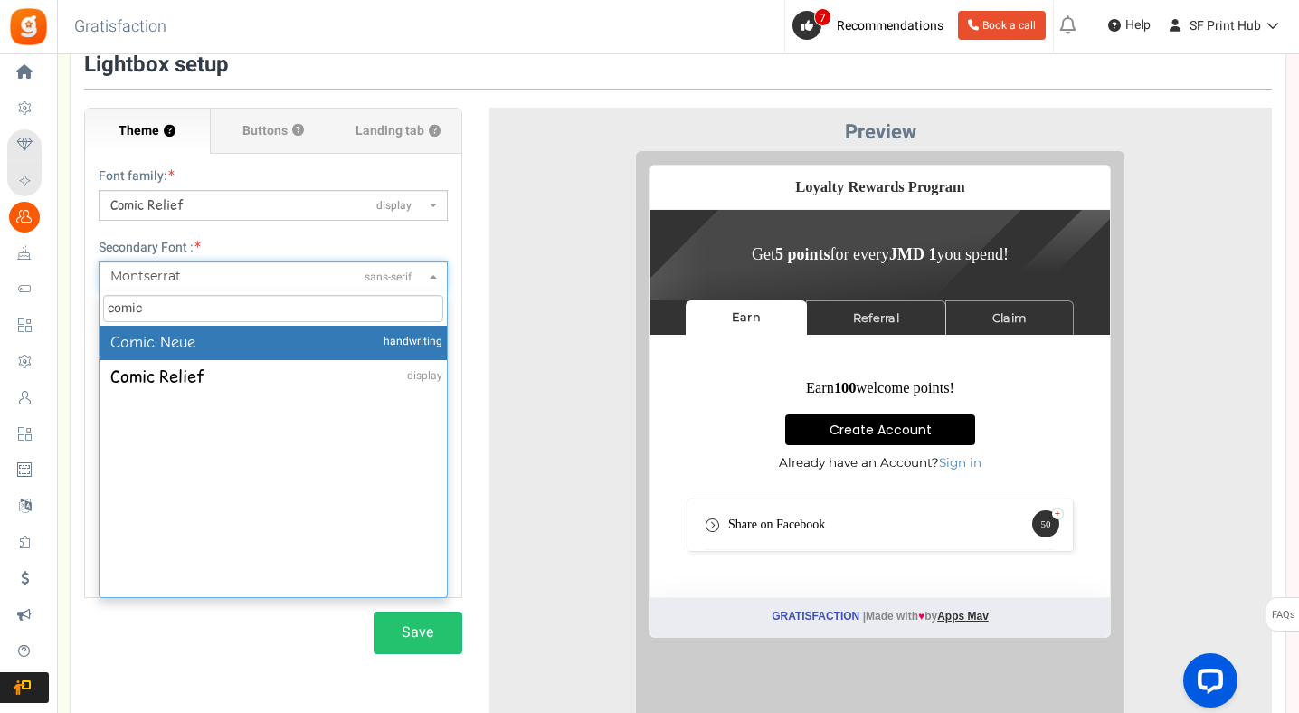
type input "comic"
select select "331"
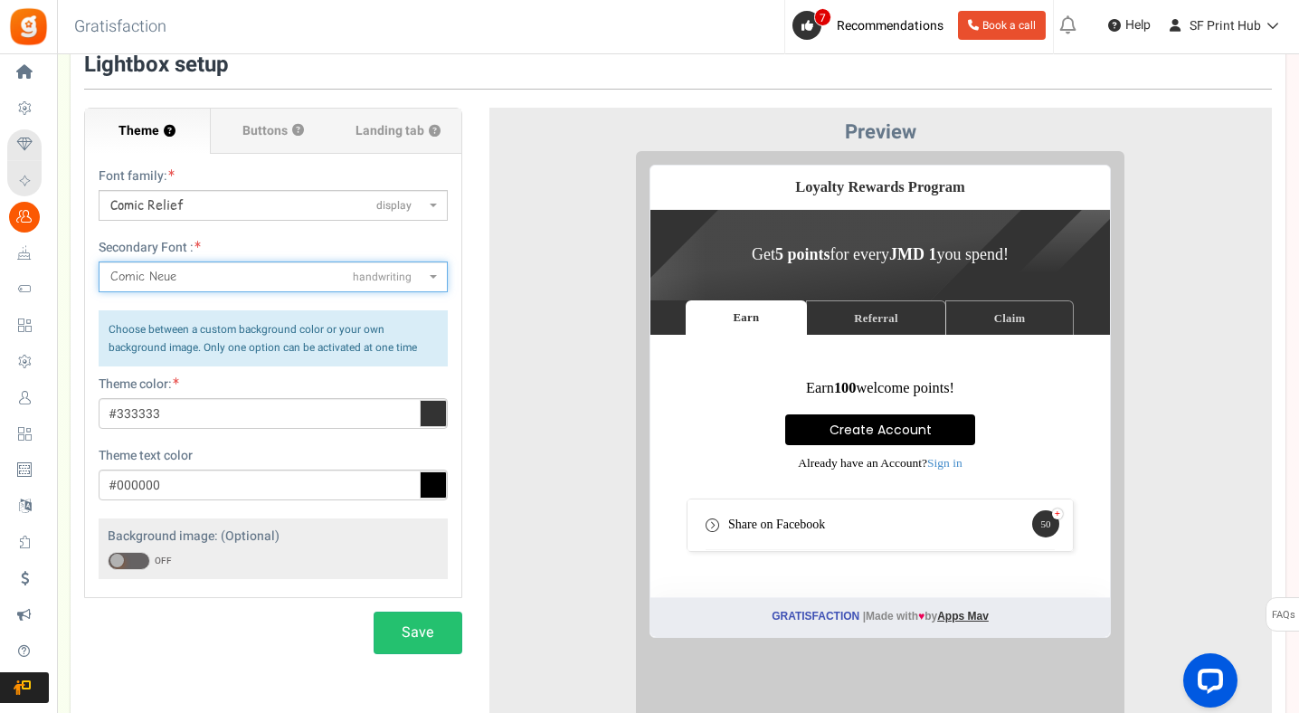
click at [127, 553] on span at bounding box center [129, 561] width 43 height 18
click at [108, 556] on input "ON OFF" at bounding box center [108, 562] width 0 height 12
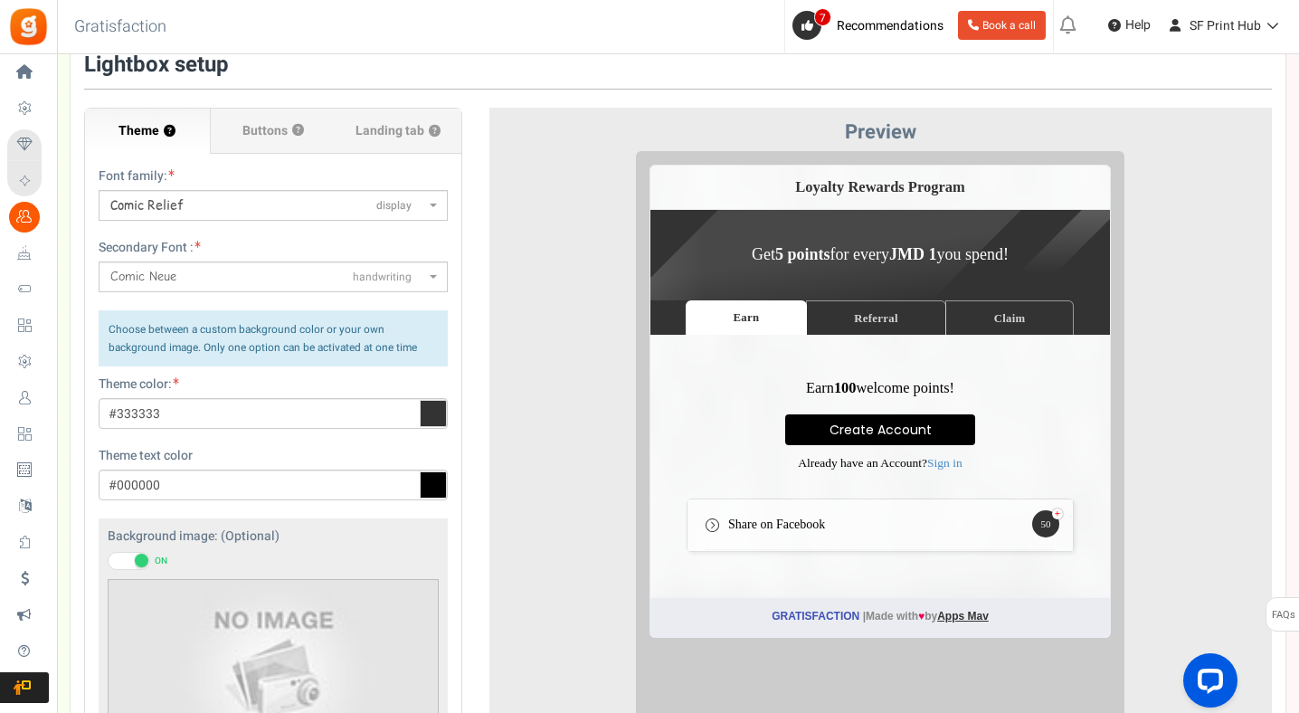
click at [127, 558] on span at bounding box center [129, 561] width 43 height 18
click at [108, 558] on input "ON OFF" at bounding box center [108, 562] width 0 height 12
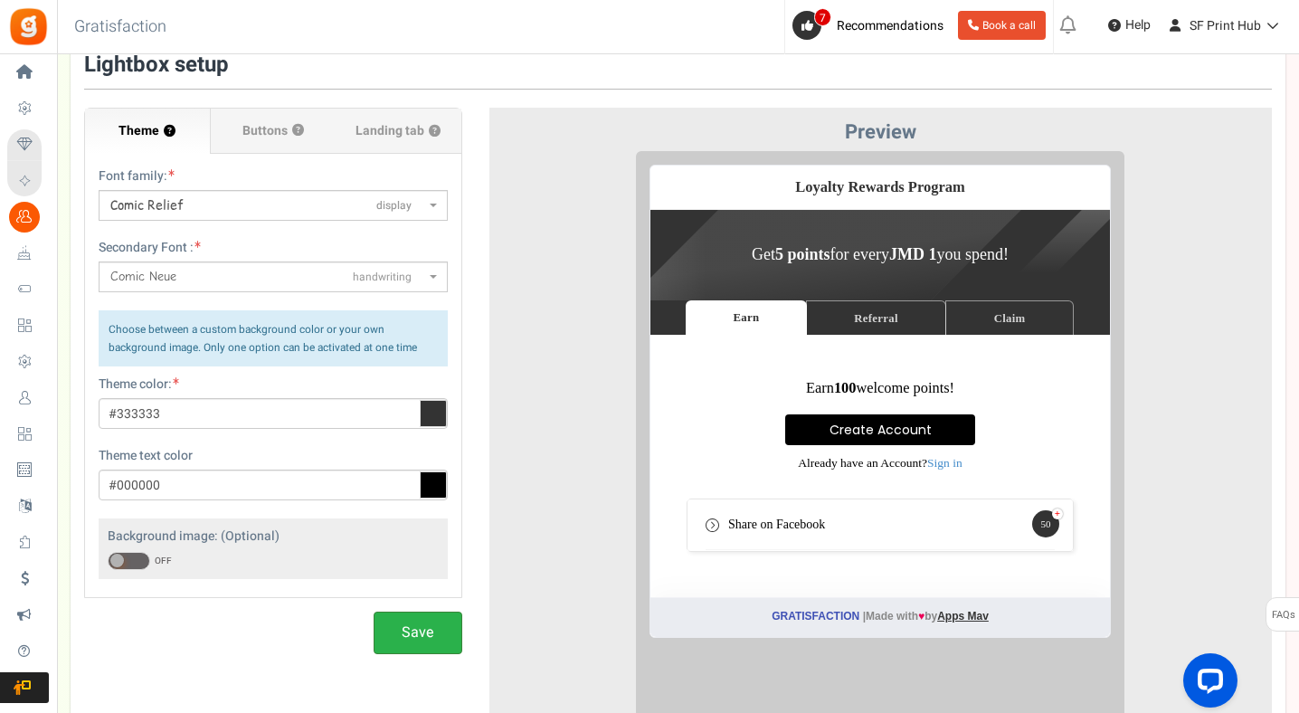
click at [448, 651] on button "Save" at bounding box center [418, 633] width 89 height 43
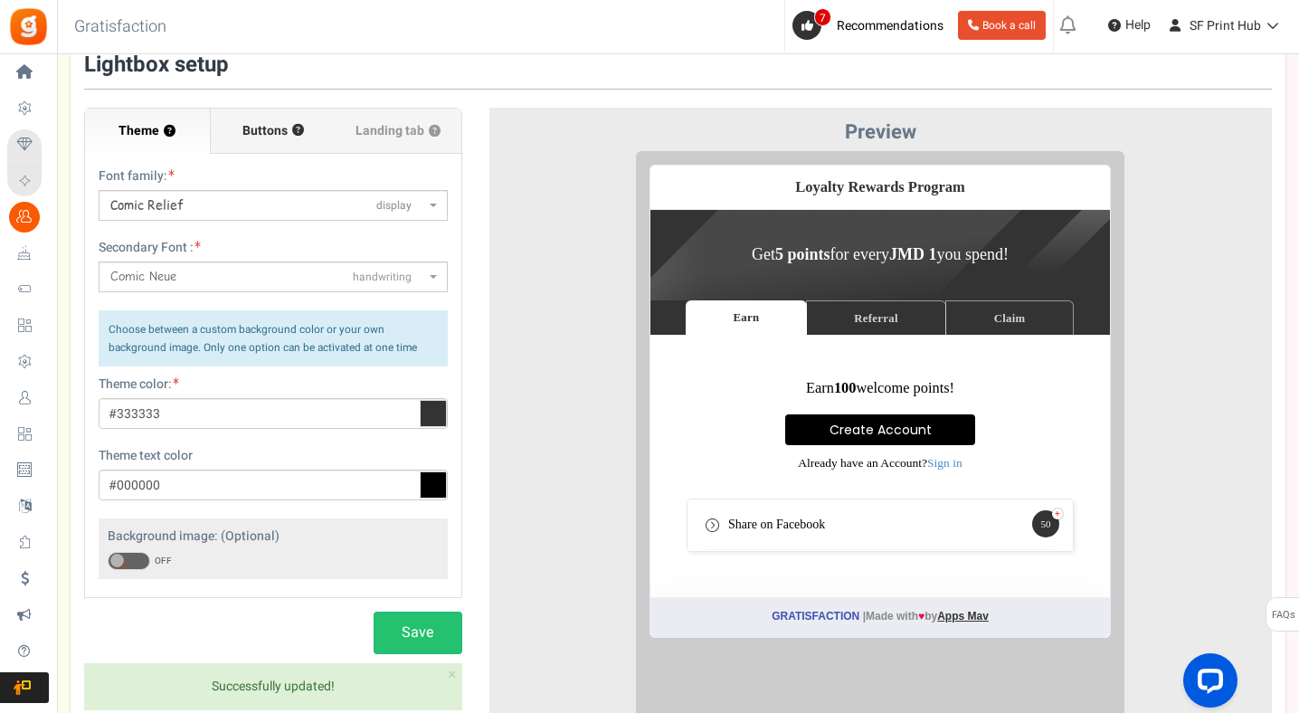
click at [282, 134] on span "Buttons" at bounding box center [264, 131] width 45 height 18
click at [0, 0] on input "Buttons ?" at bounding box center [0, 0] width 0 height 0
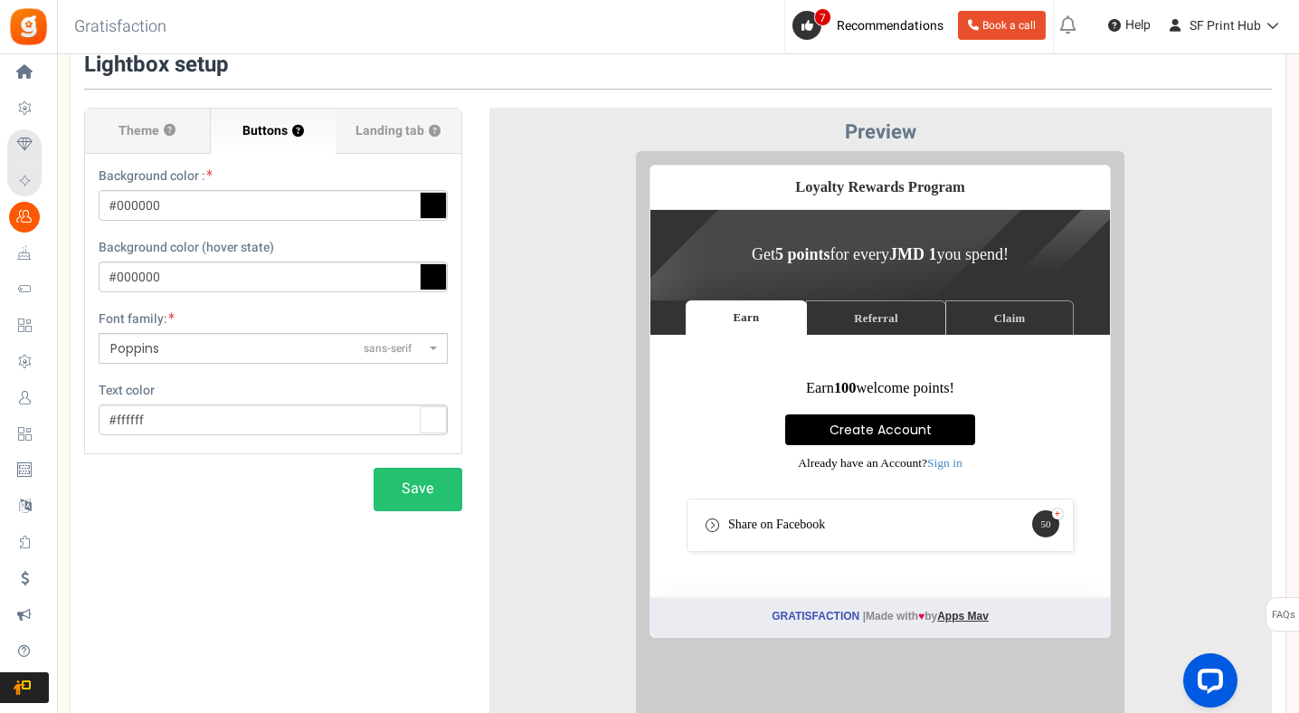
click at [284, 360] on span "Poppins sans-serif" at bounding box center [273, 348] width 349 height 31
click at [99, 333] on select "ABeeZeesans-serif ADLaM Displaydisplay AR One Sanssans-serif Abelsans-serif Abh…" at bounding box center [98, 332] width 1 height 1
click at [280, 345] on span "Poppins sans-serif" at bounding box center [267, 348] width 315 height 19
click at [99, 333] on select "ABeeZeesans-serif ADLaM Displaydisplay AR One Sanssans-serif Abelsans-serif Abh…" at bounding box center [98, 332] width 1 height 1
click at [372, 351] on span "sans-serif" at bounding box center [388, 348] width 48 height 15
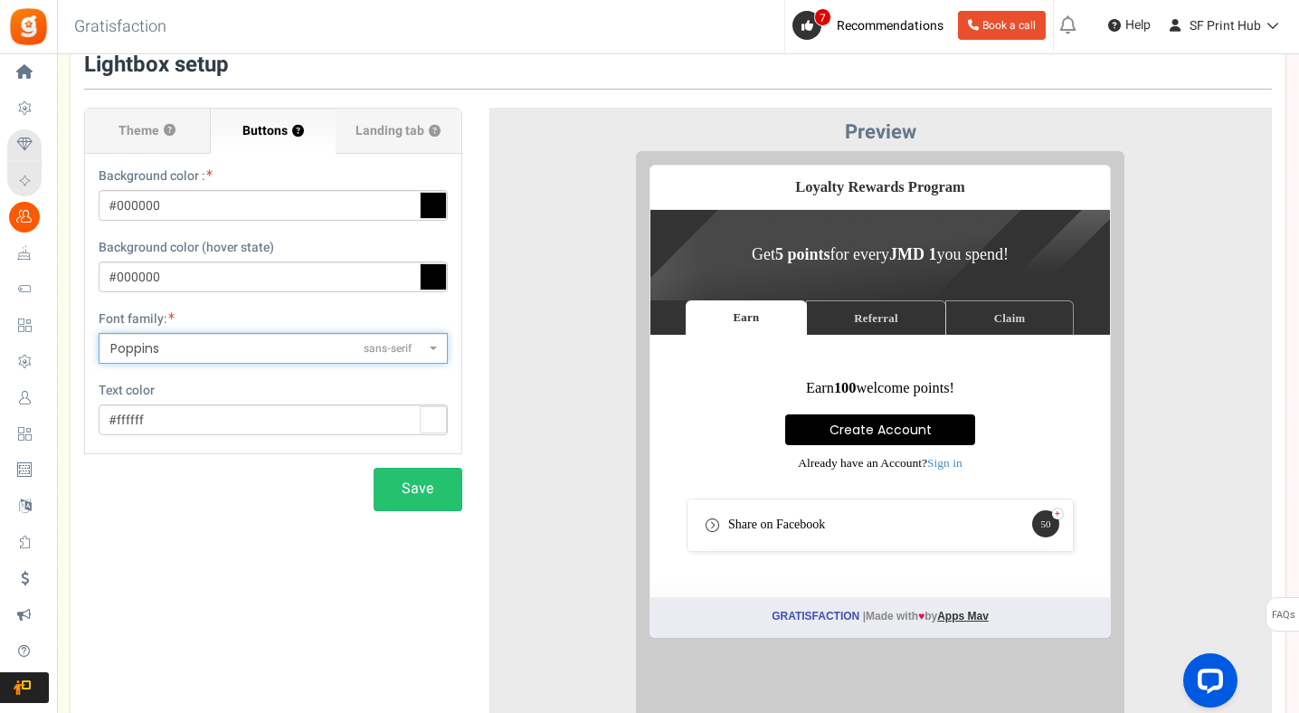
click at [99, 333] on select "ABeeZeesans-serif ADLaM Displaydisplay AR One Sanssans-serif Abelsans-serif Abh…" at bounding box center [98, 332] width 1 height 1
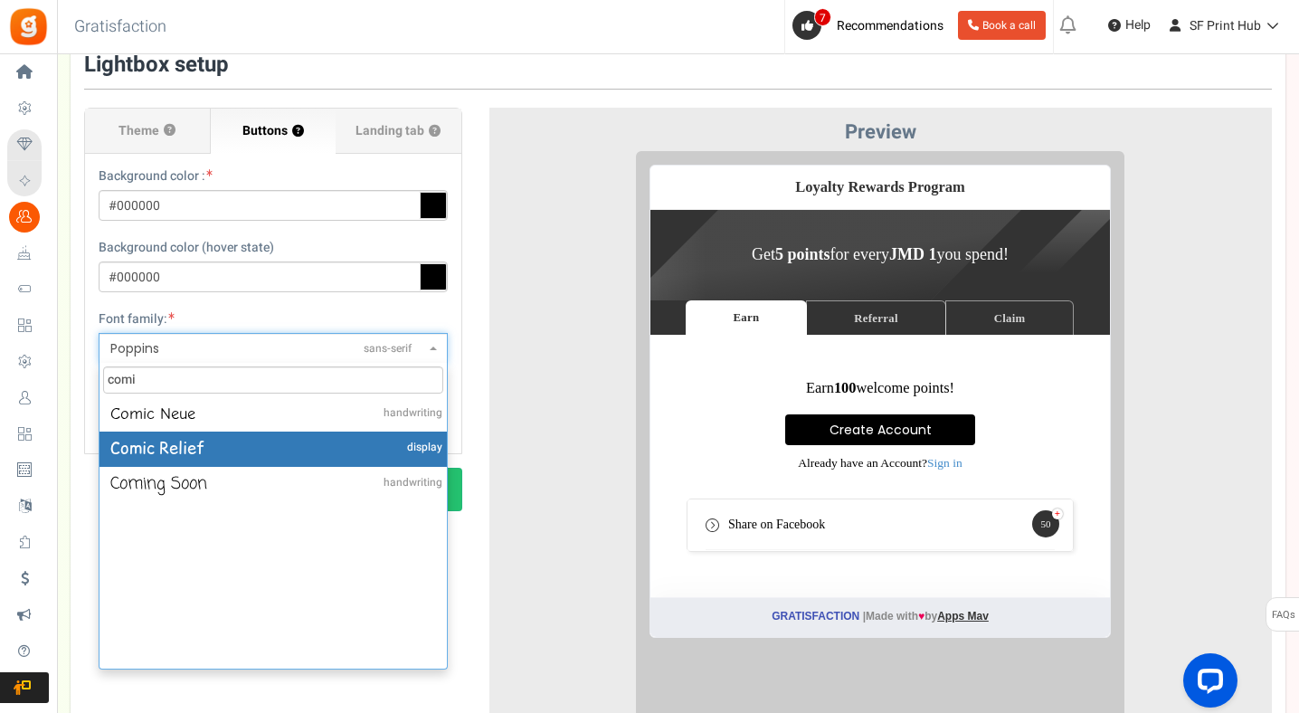
type input "comi"
select select "332"
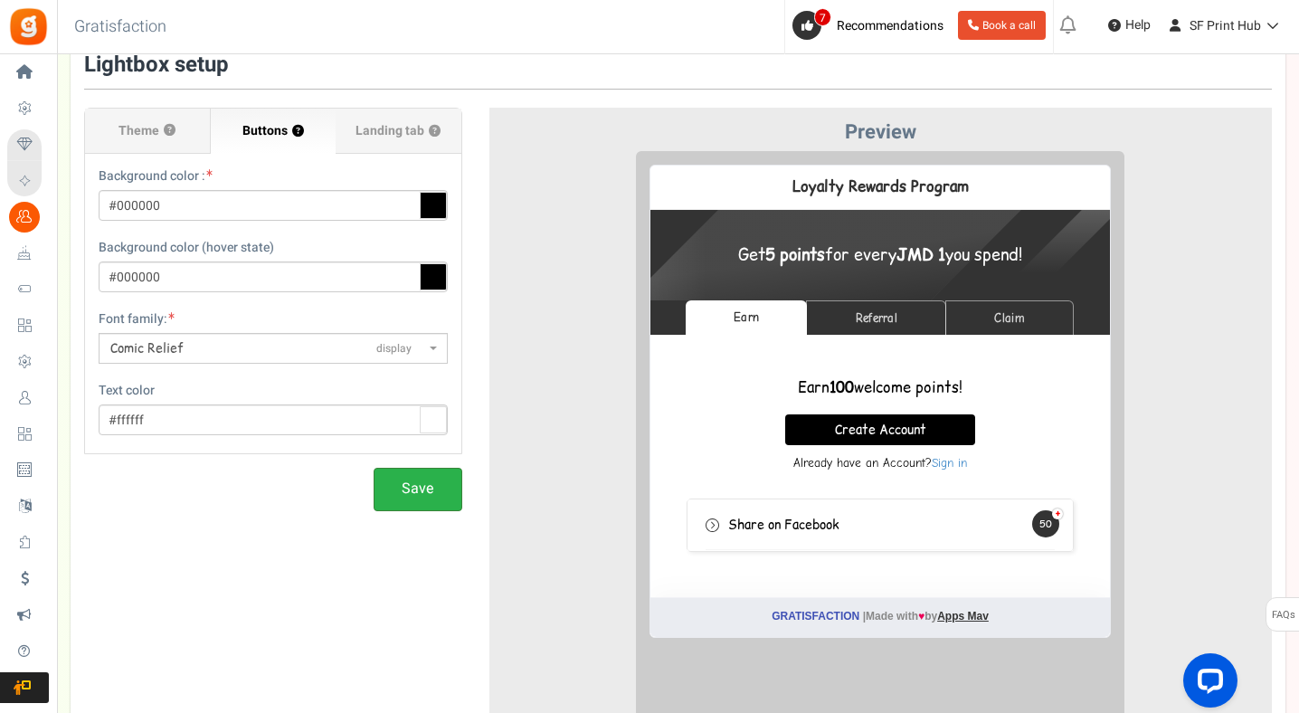
click at [430, 500] on button "Save" at bounding box center [418, 489] width 89 height 43
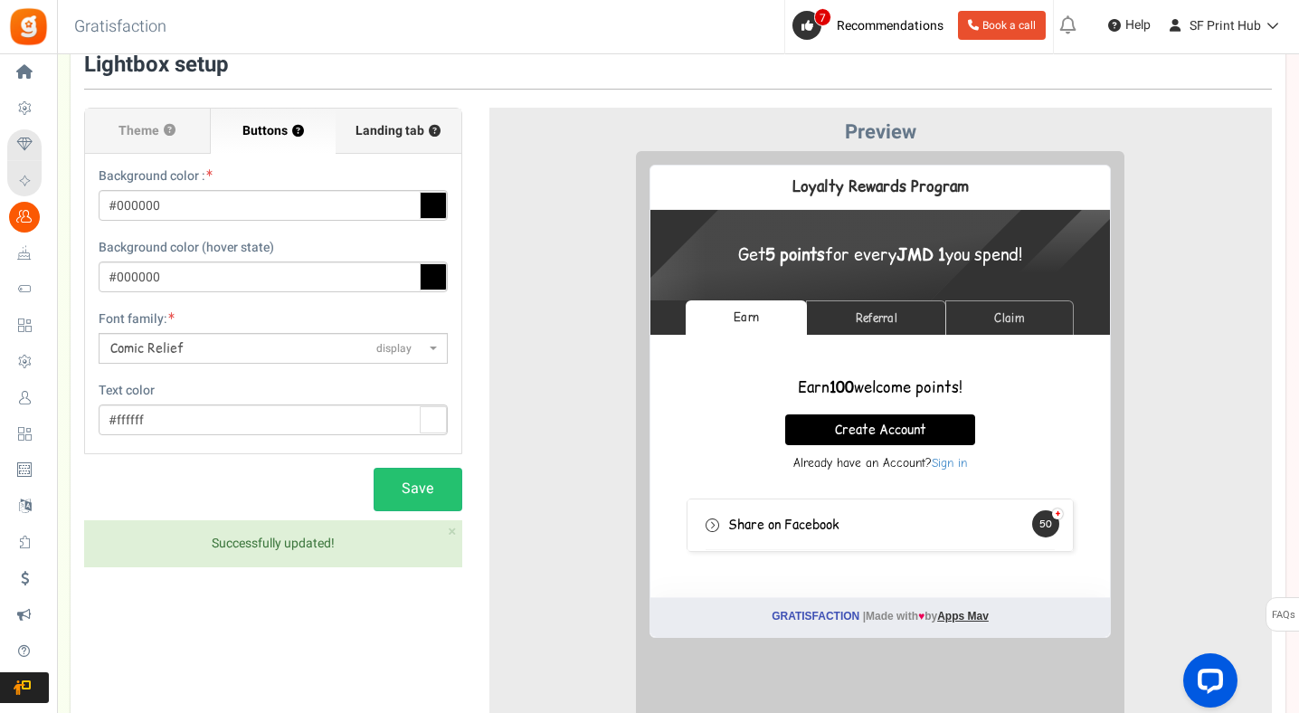
click at [416, 119] on label "Landing tab ?" at bounding box center [399, 131] width 126 height 45
click at [0, 0] on input "Landing tab ?" at bounding box center [0, 0] width 0 height 0
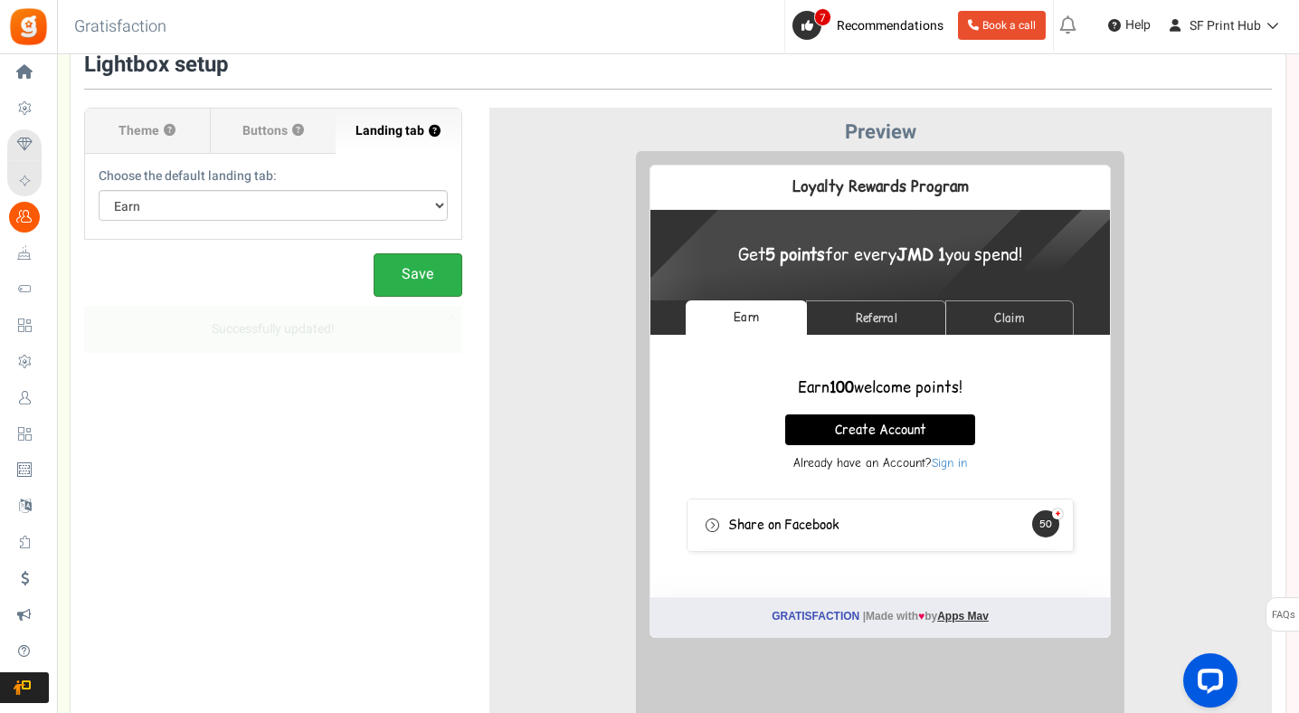
click at [412, 290] on button "Save" at bounding box center [418, 274] width 89 height 43
